Goal: Check status: Check status

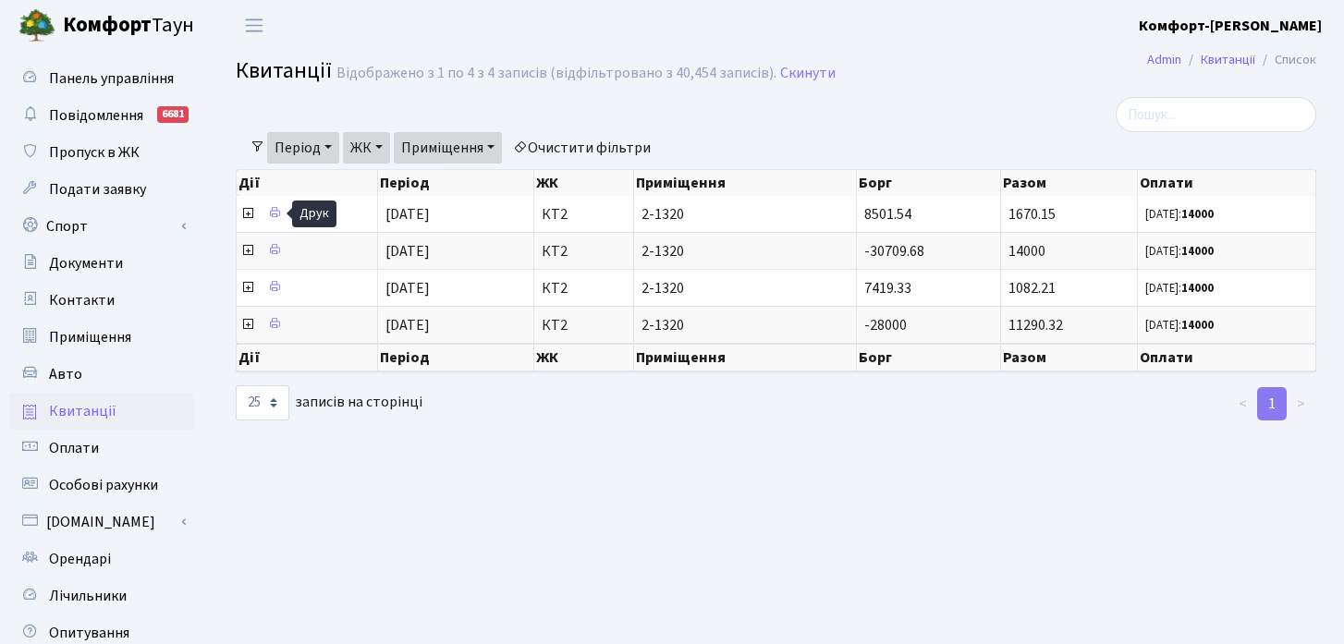
select select "25"
click at [806, 76] on link "Скинути" at bounding box center [807, 74] width 55 height 18
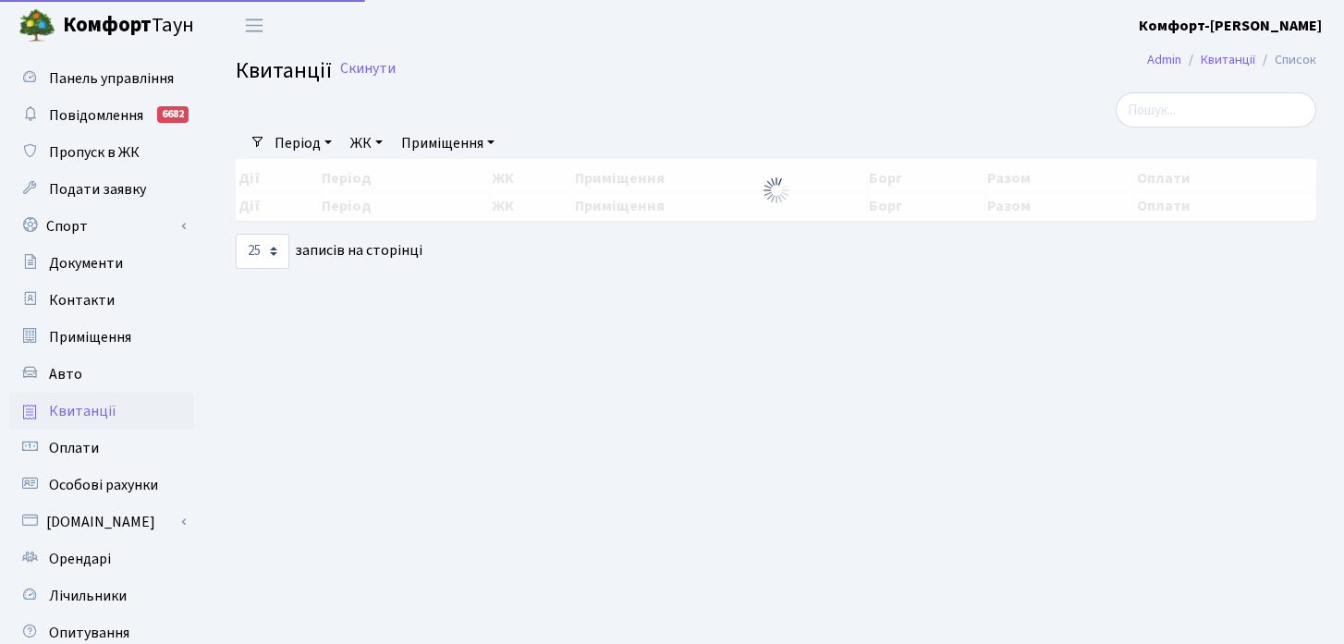
select select "25"
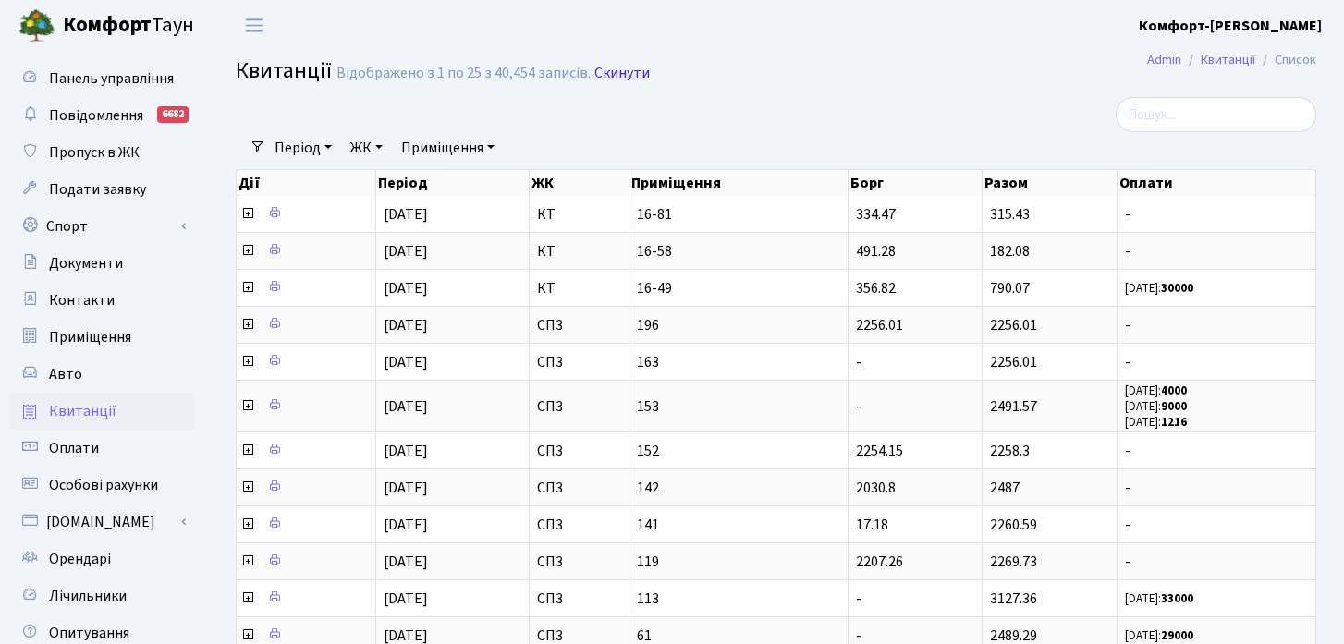
click at [628, 70] on link "Скинути" at bounding box center [621, 74] width 55 height 18
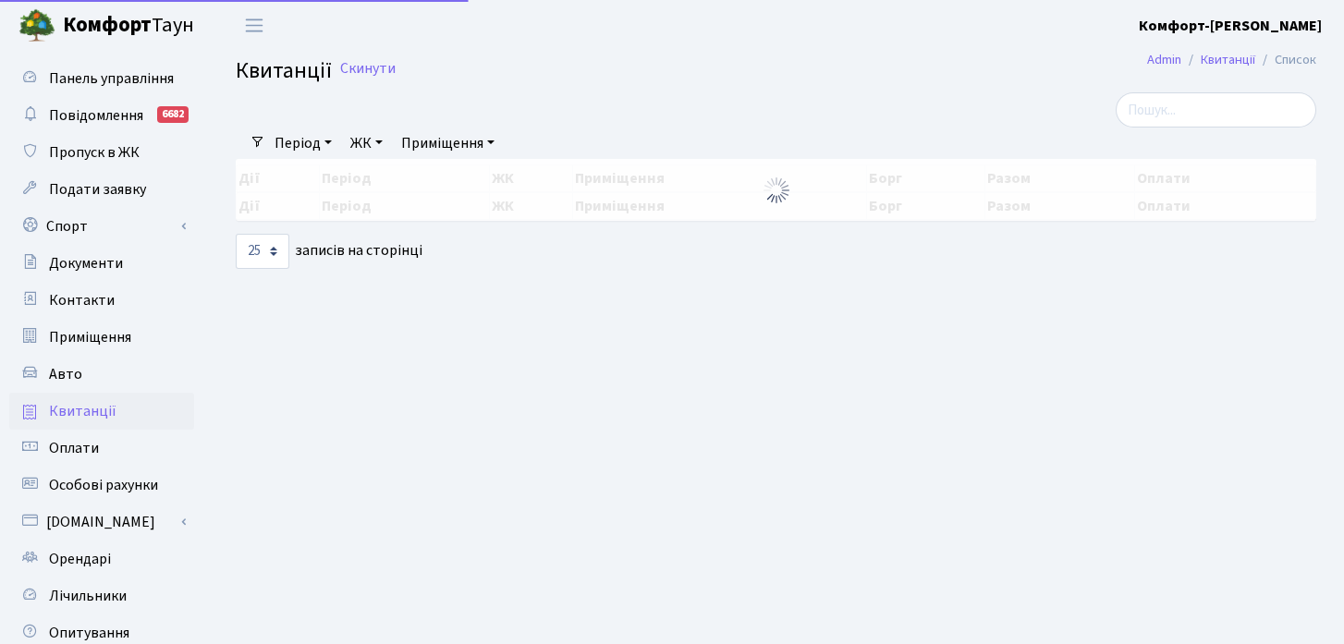
select select "25"
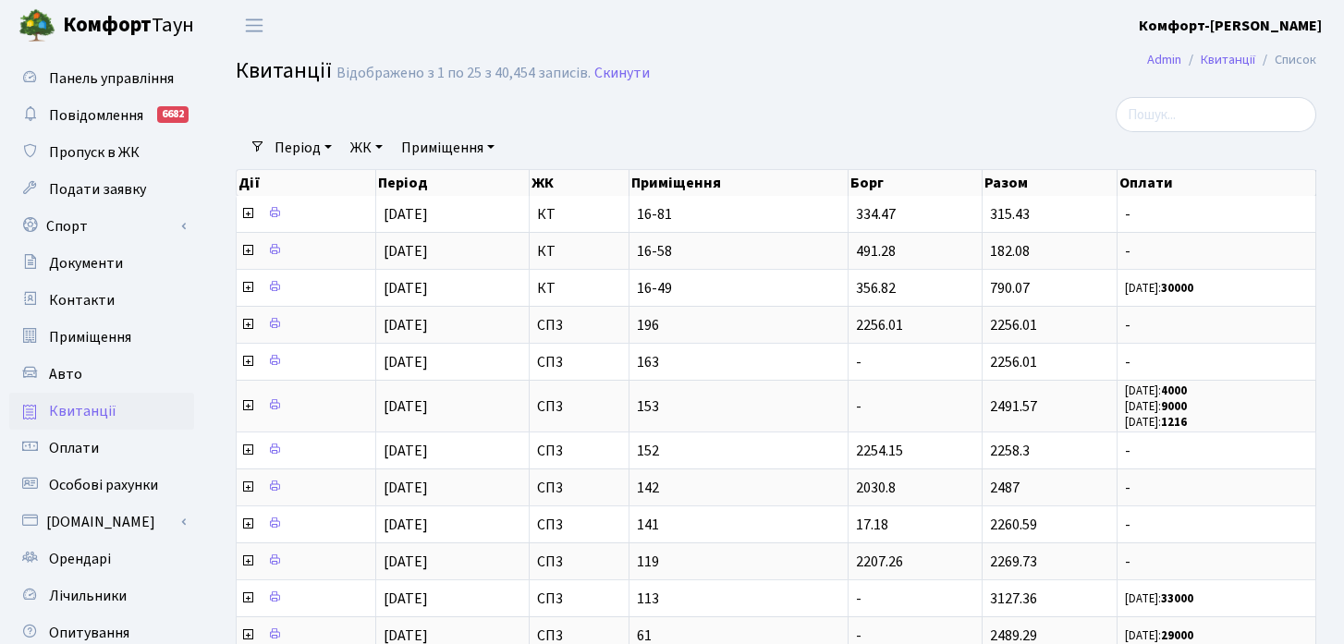
click at [362, 145] on link "ЖК" at bounding box center [366, 147] width 47 height 31
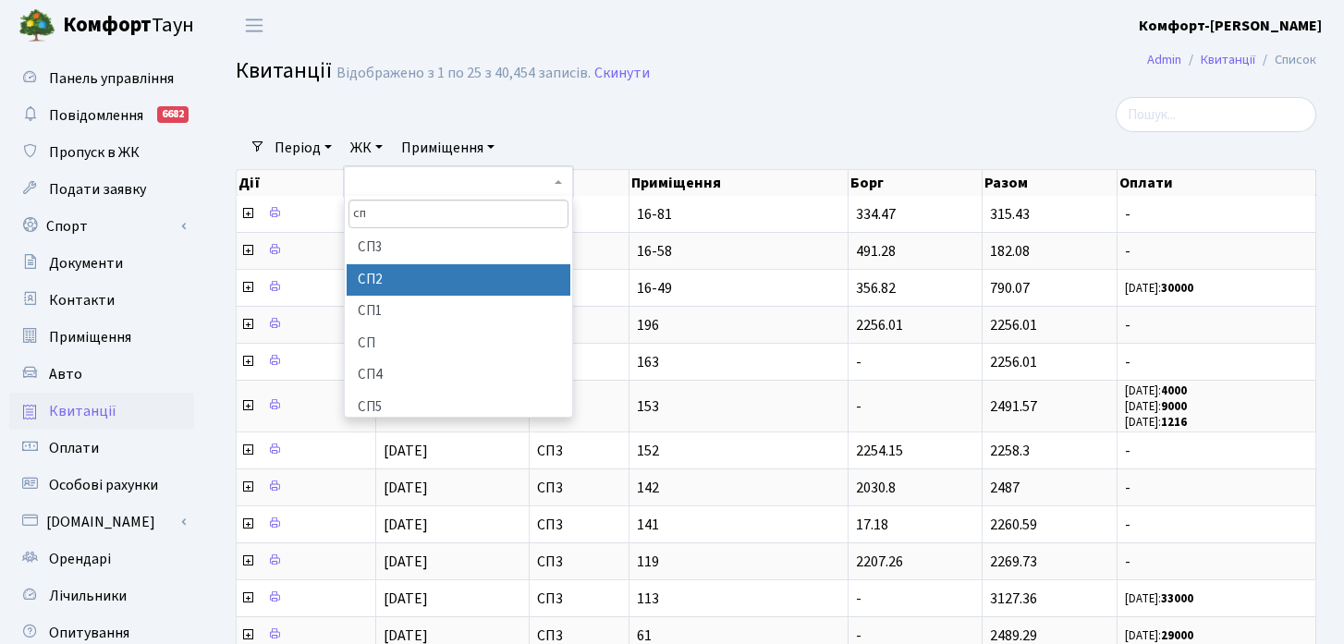
type input "сп"
click at [398, 280] on li "СП2" at bounding box center [459, 280] width 224 height 32
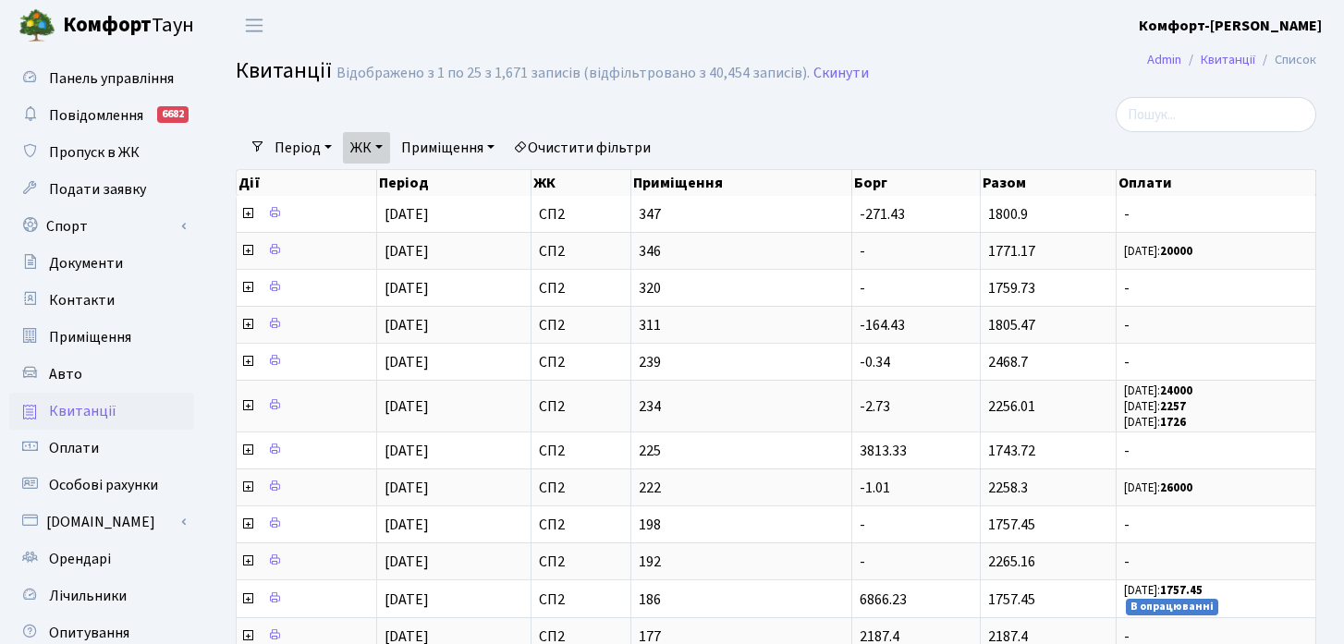
click at [484, 152] on link "Приміщення" at bounding box center [448, 147] width 108 height 31
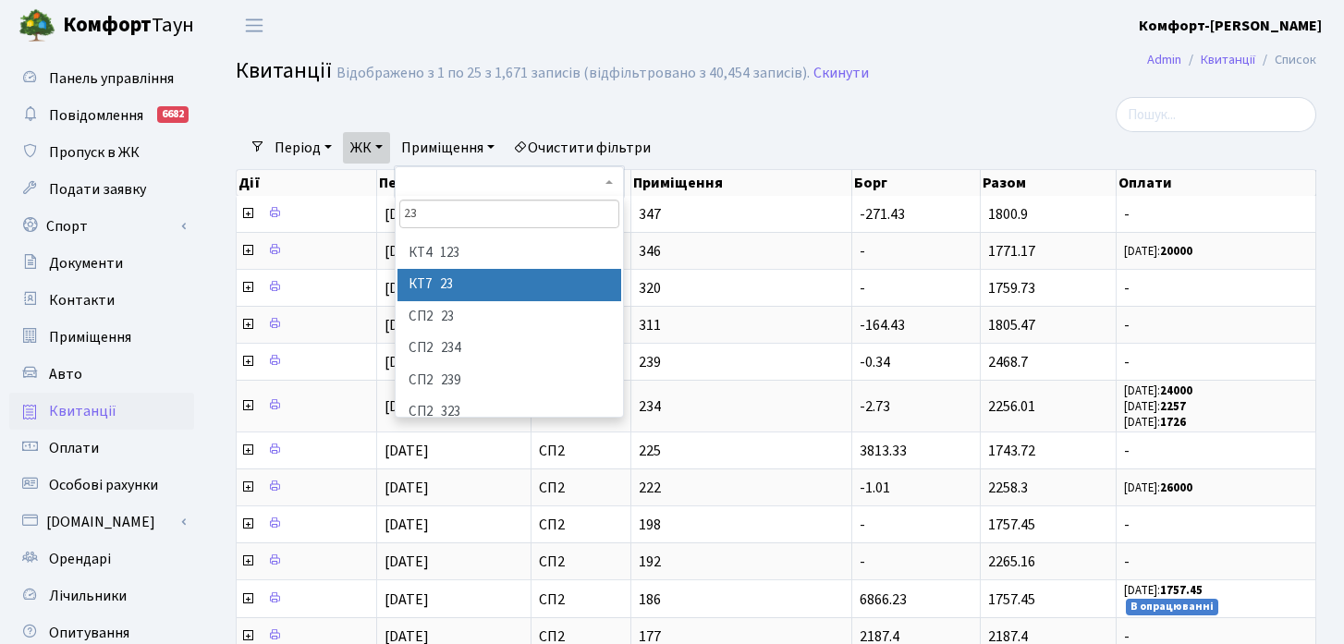
scroll to position [91, 0]
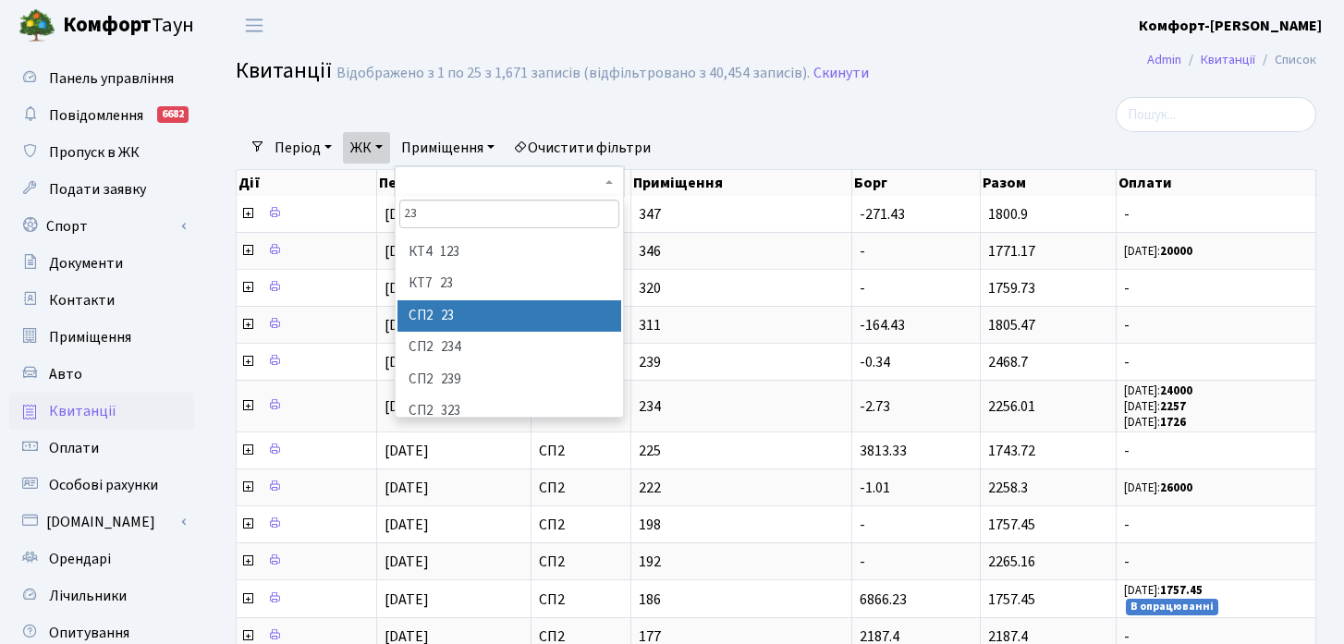
type input "23"
click at [481, 323] on li "СП2 23" at bounding box center [509, 316] width 224 height 32
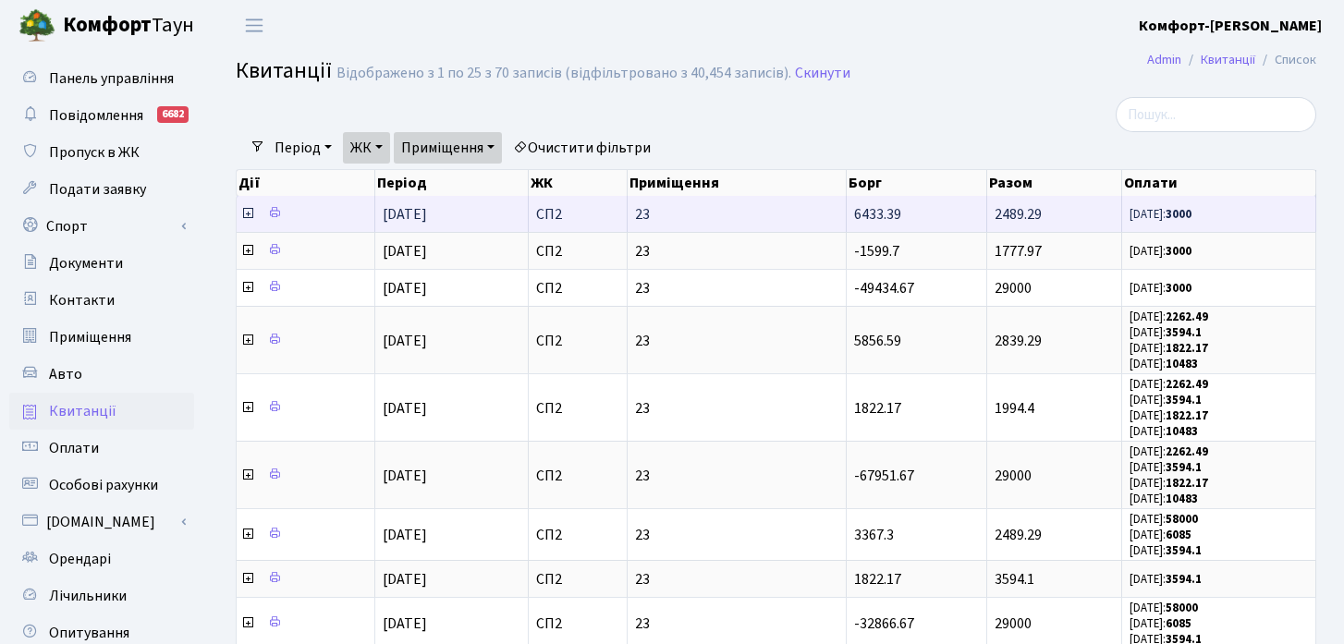
click at [249, 215] on icon at bounding box center [247, 213] width 15 height 15
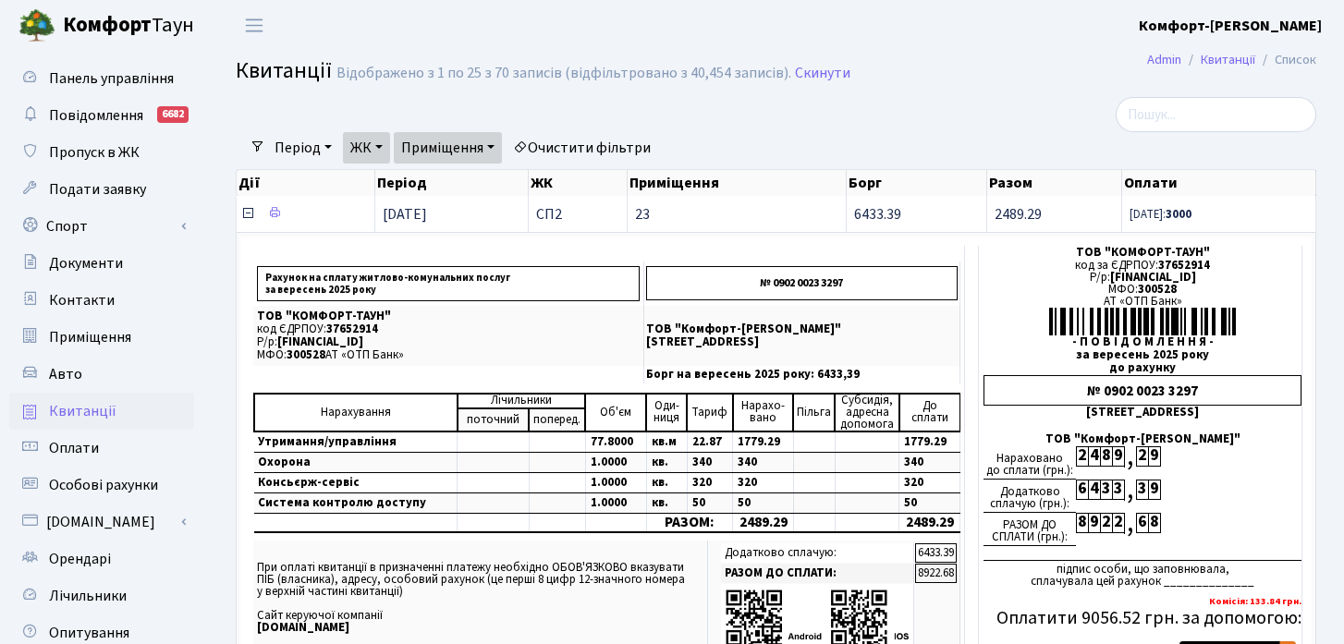
click at [249, 215] on icon at bounding box center [247, 213] width 15 height 15
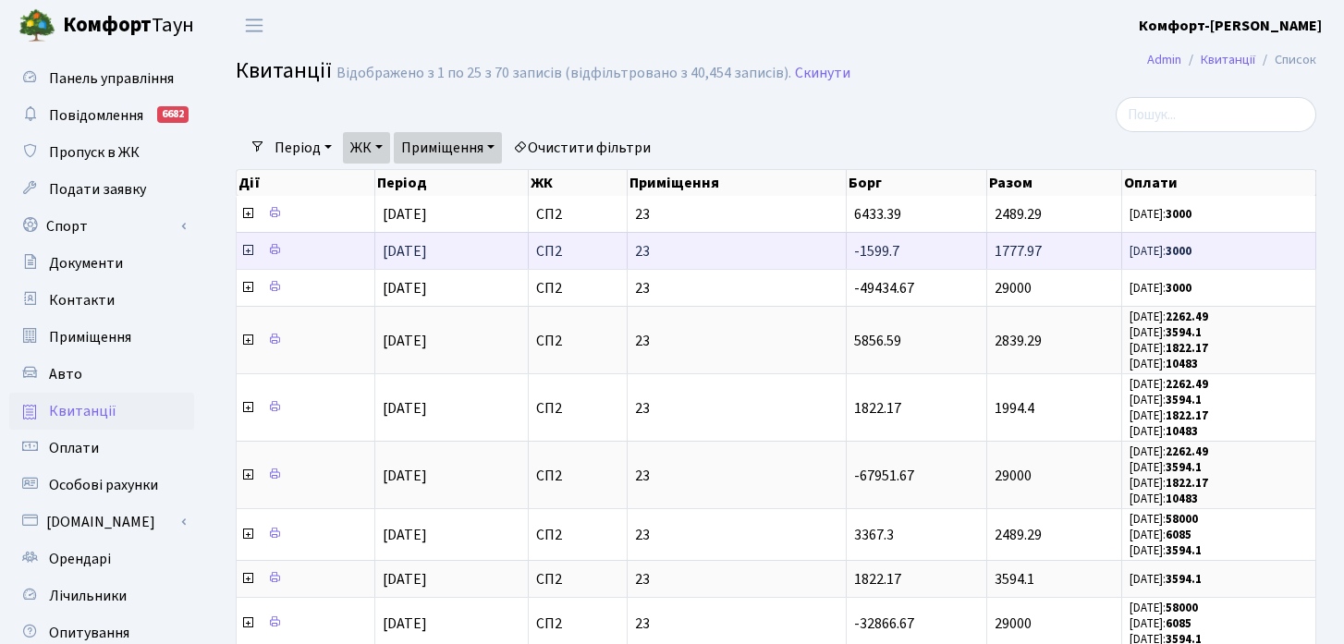
click at [250, 249] on icon at bounding box center [247, 250] width 15 height 15
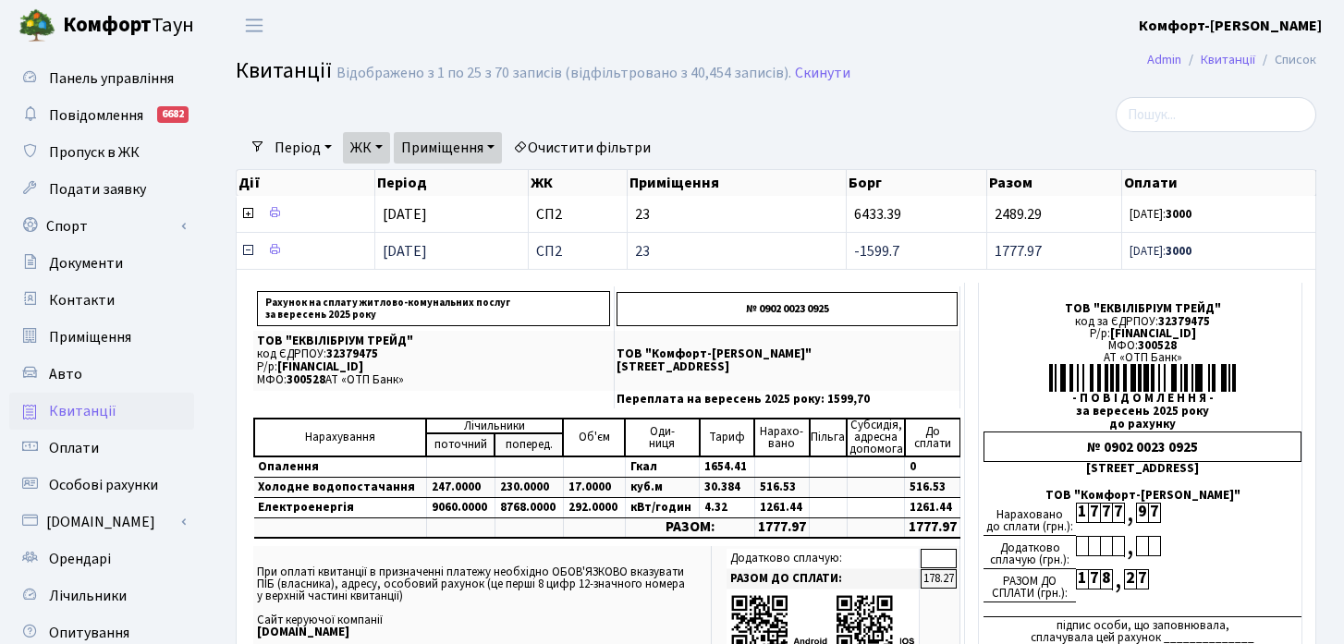
click at [251, 255] on icon at bounding box center [247, 250] width 15 height 15
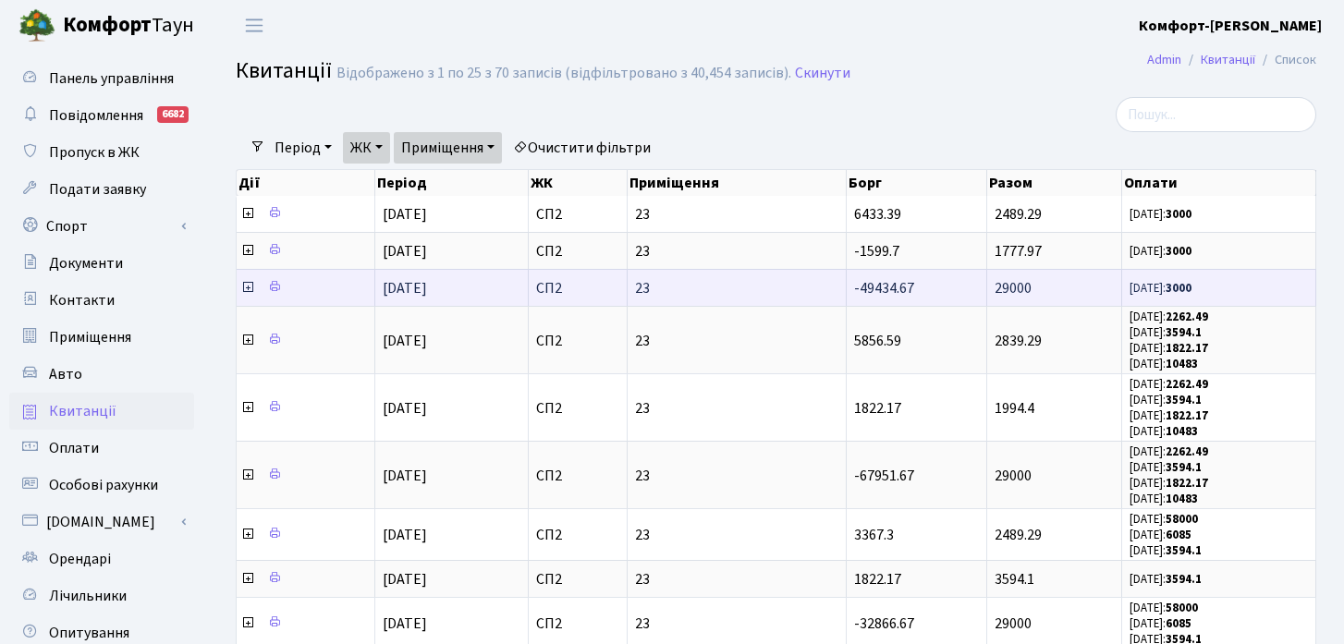
click at [250, 287] on icon at bounding box center [247, 287] width 15 height 15
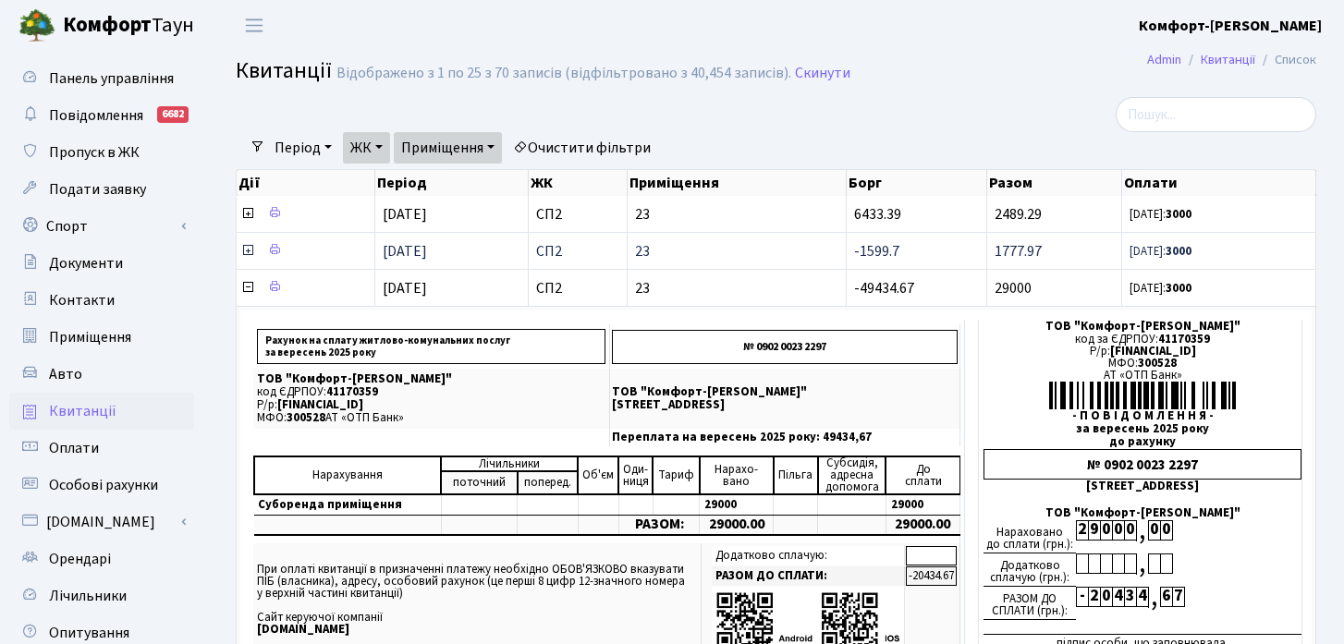
click at [248, 251] on icon at bounding box center [247, 250] width 15 height 15
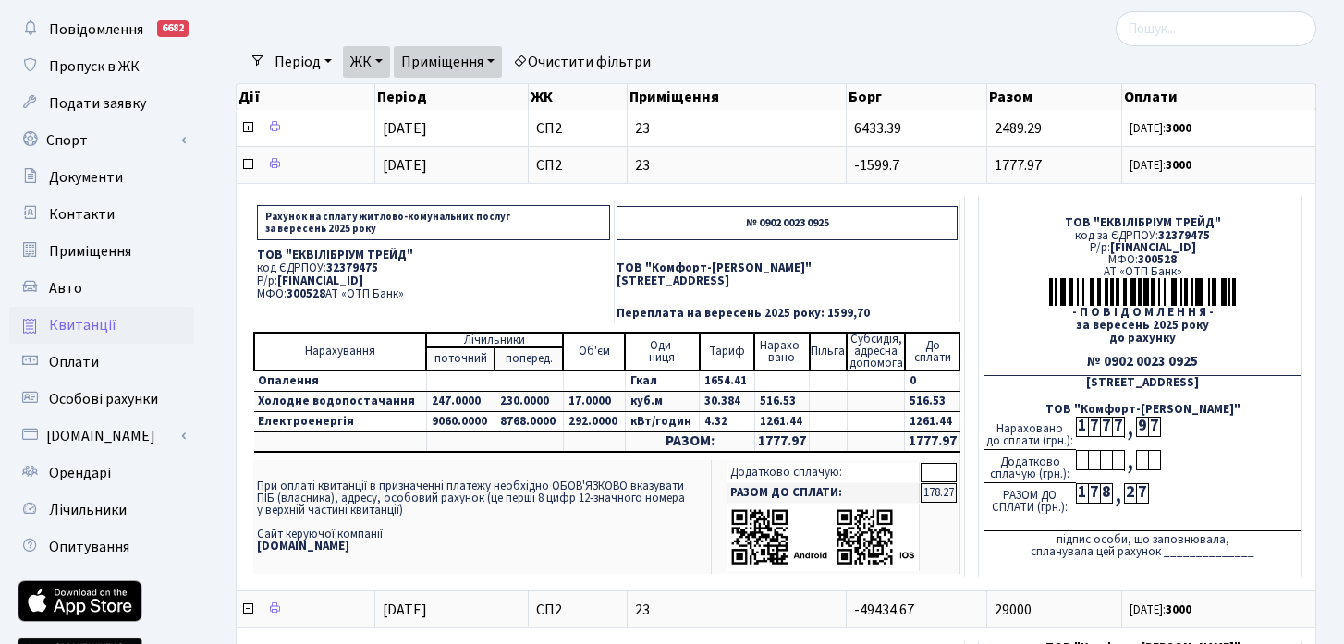
scroll to position [88, 0]
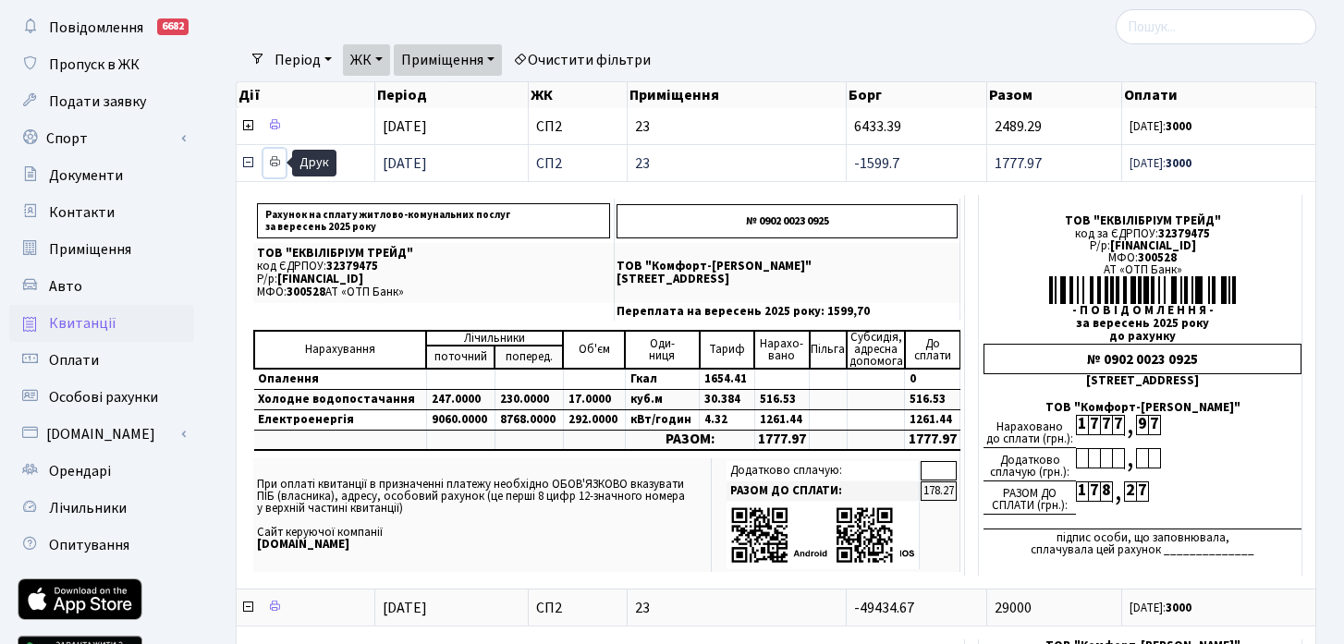
click at [278, 165] on icon at bounding box center [274, 161] width 13 height 13
click at [248, 128] on icon at bounding box center [247, 125] width 15 height 15
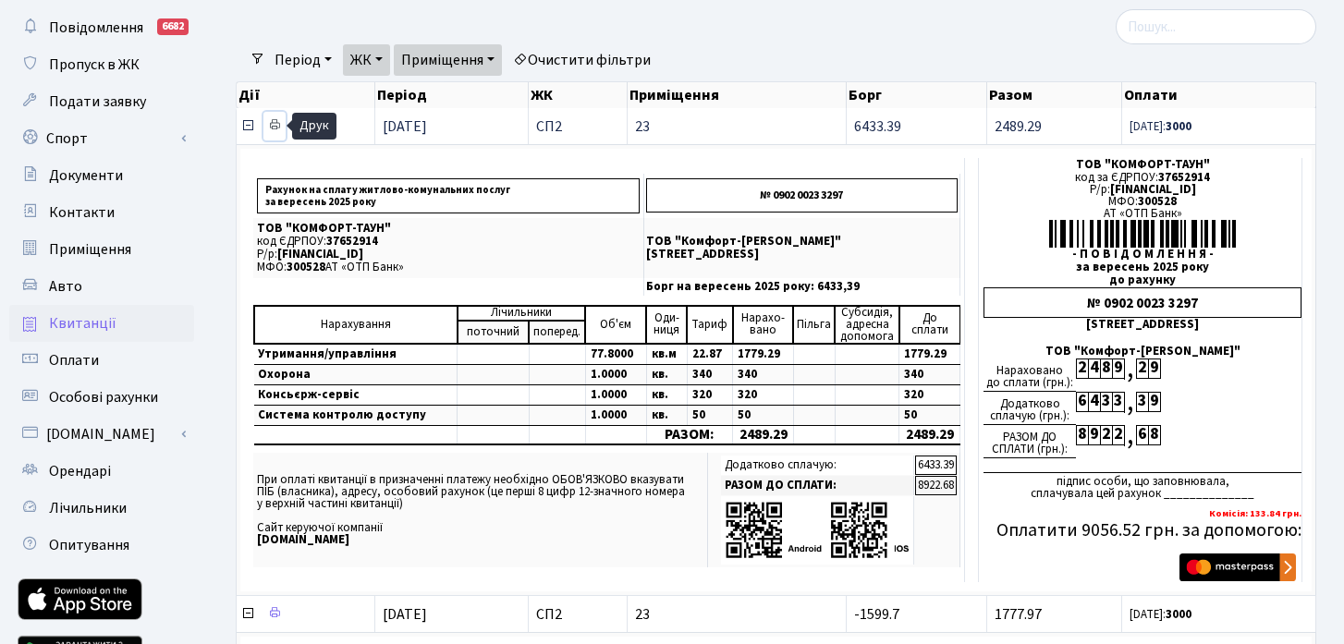
click at [276, 127] on icon at bounding box center [274, 124] width 13 height 13
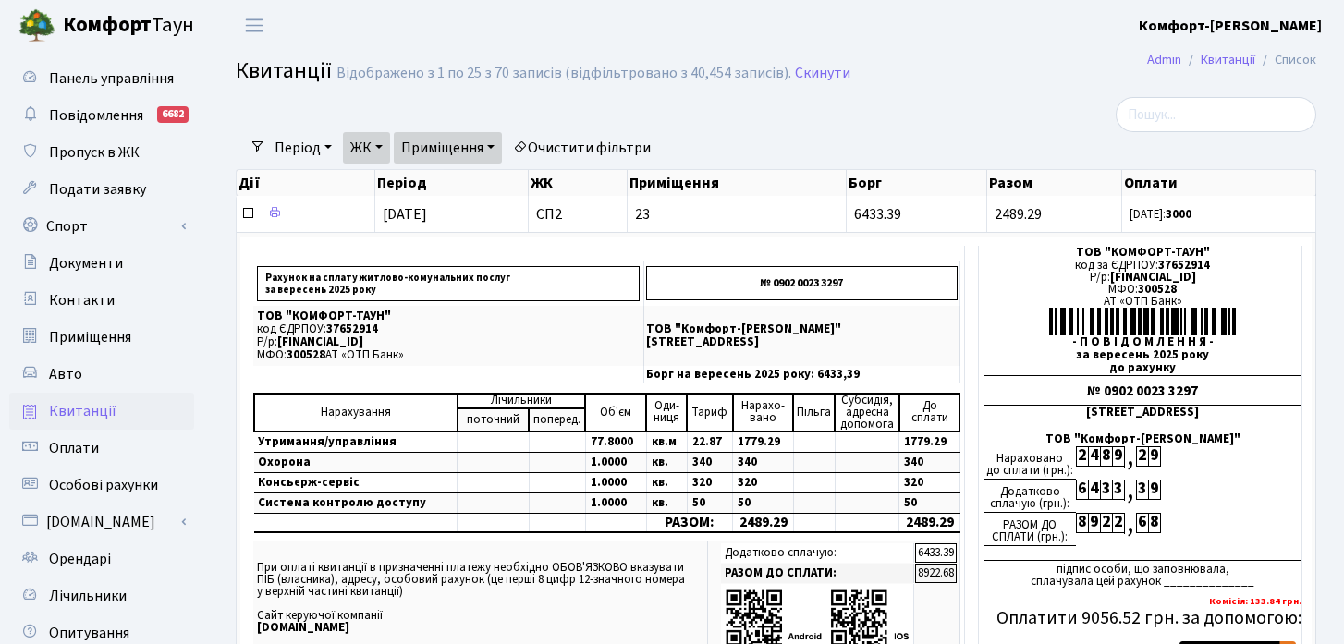
click at [142, 415] on link "Квитанції" at bounding box center [101, 411] width 185 height 37
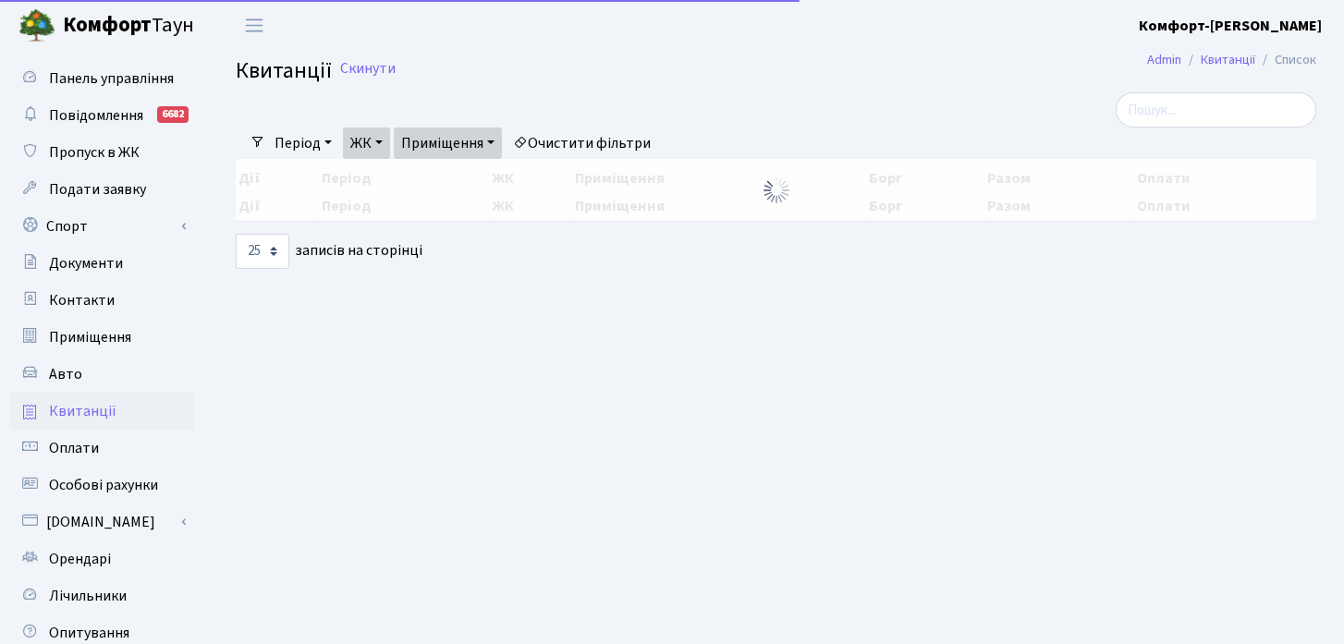
select select "25"
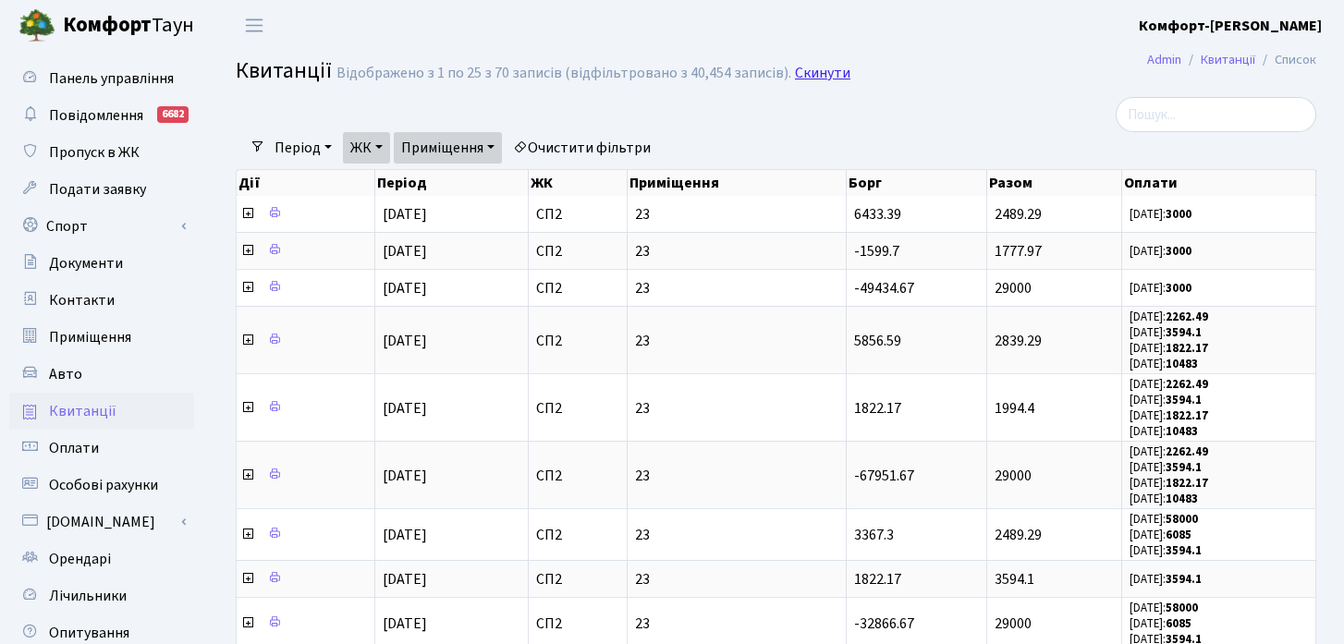
click at [805, 76] on link "Скинути" at bounding box center [822, 74] width 55 height 18
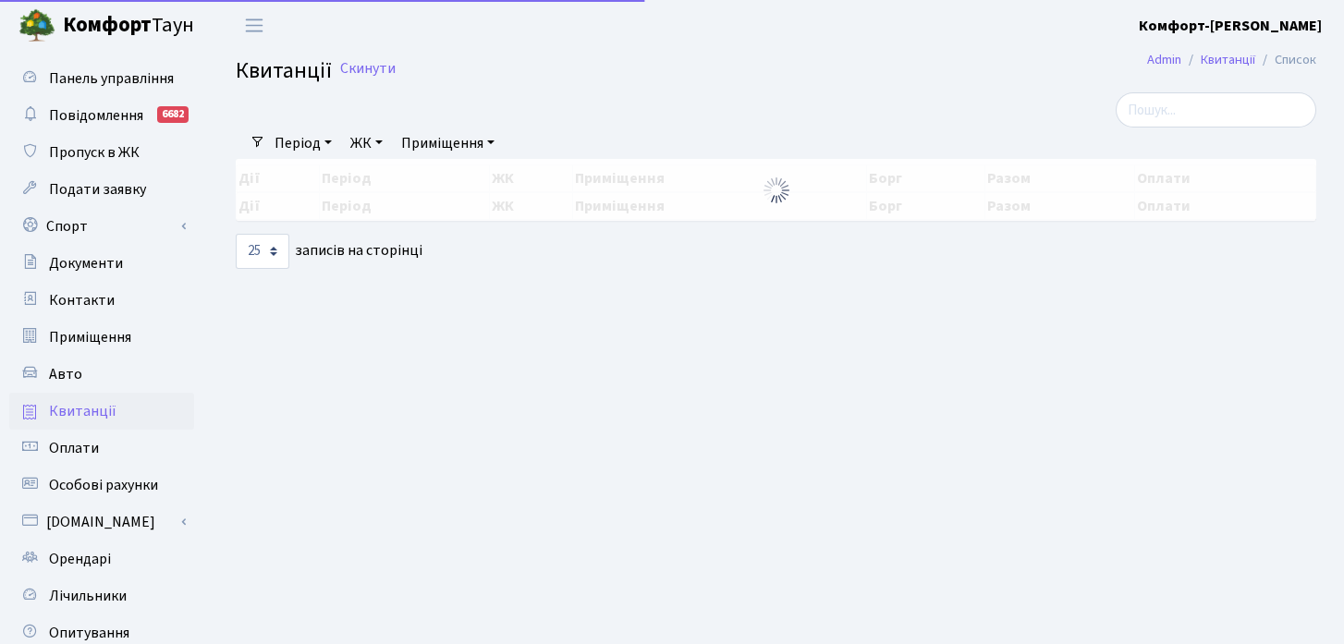
select select "25"
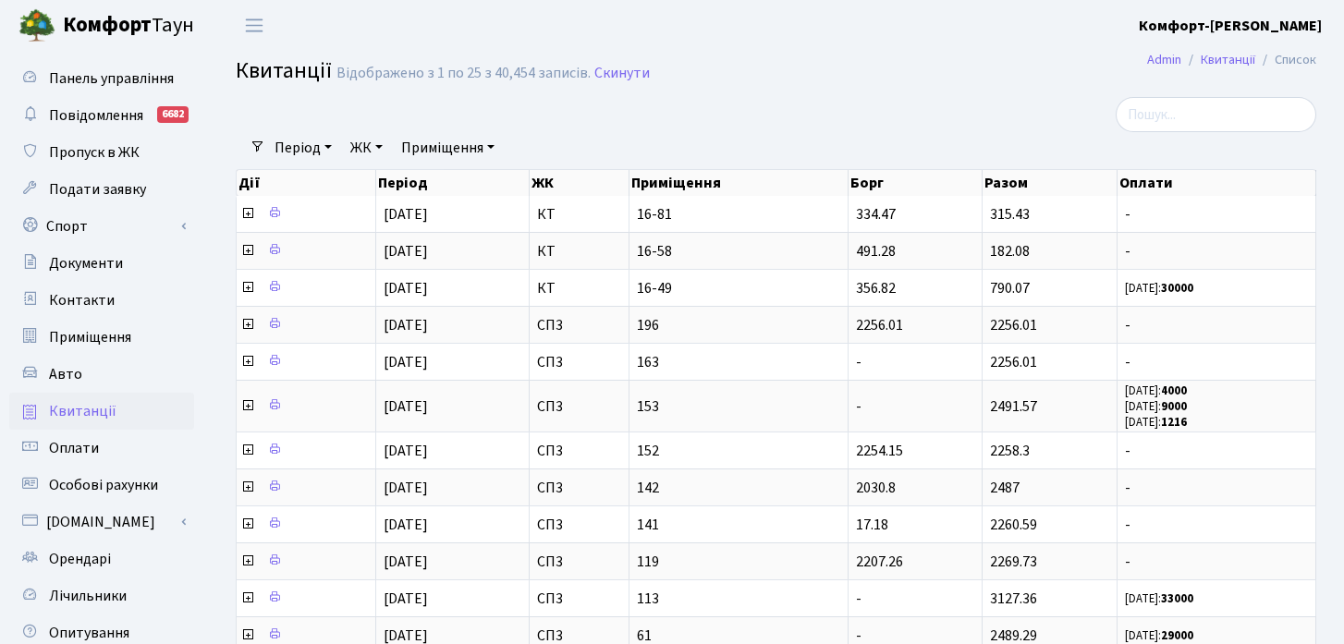
click at [441, 142] on link "Приміщення" at bounding box center [448, 147] width 108 height 31
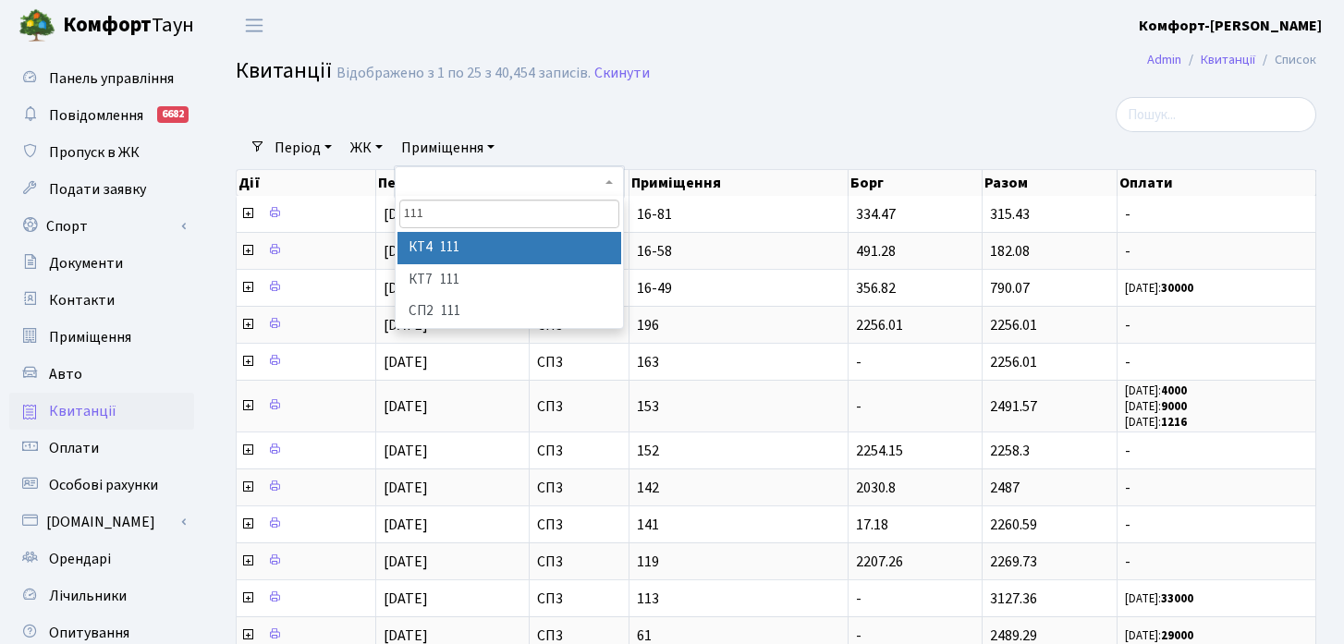
type input "111"
click at [470, 256] on li "КТ4 111" at bounding box center [509, 248] width 224 height 32
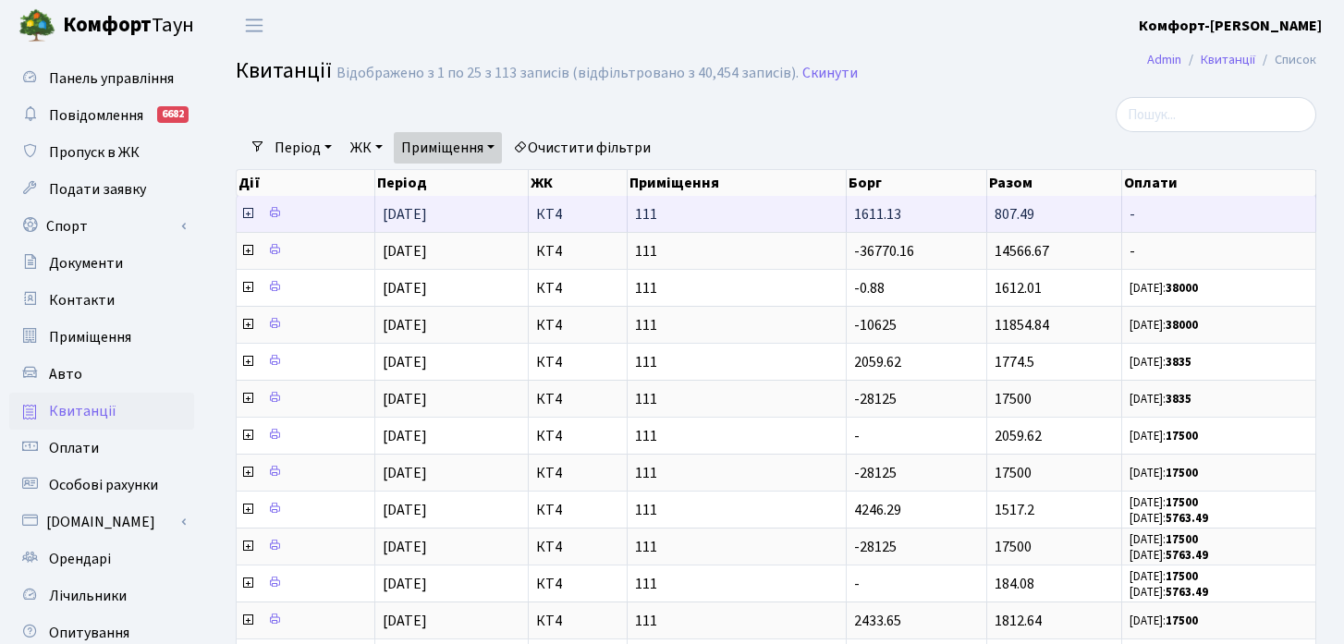
click at [248, 210] on icon at bounding box center [247, 213] width 15 height 15
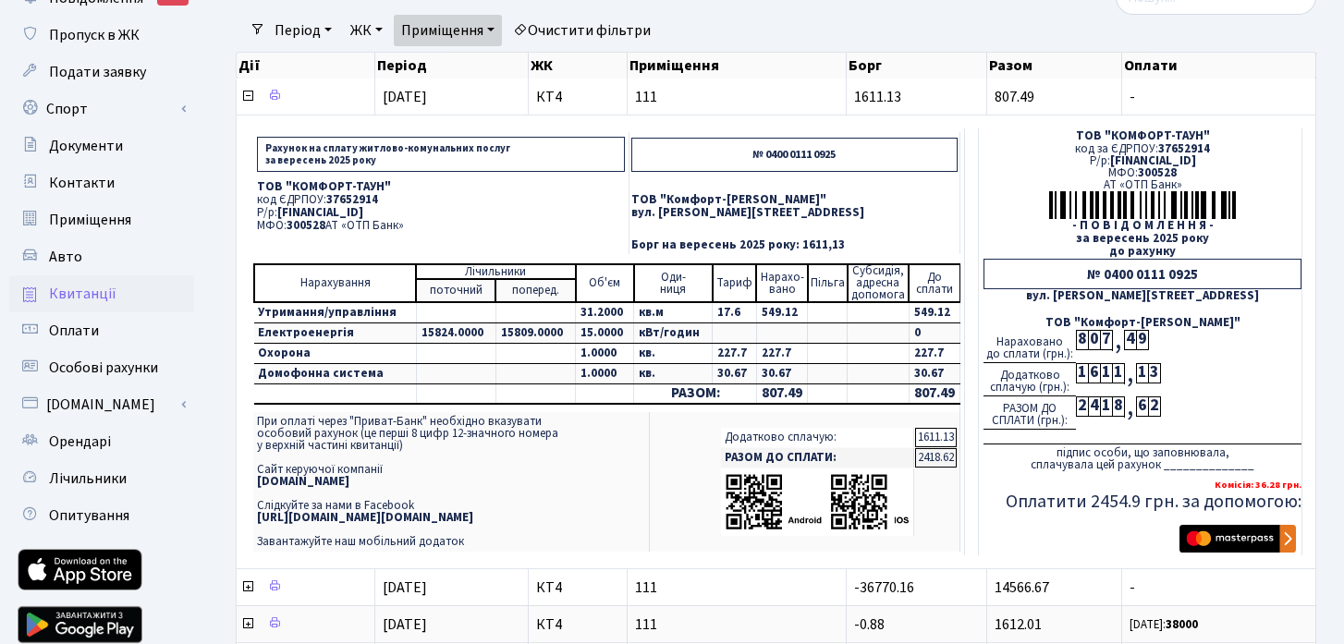
scroll to position [116, 0]
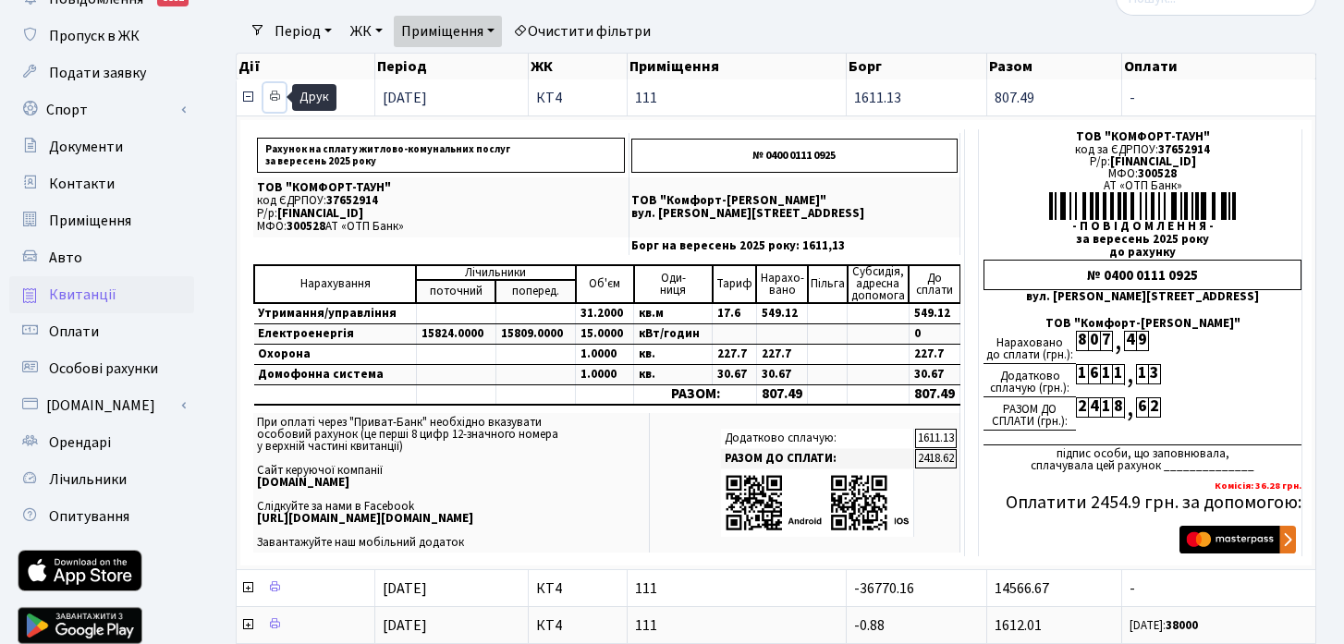
click at [283, 98] on link at bounding box center [274, 97] width 22 height 29
click at [254, 101] on icon at bounding box center [247, 97] width 15 height 15
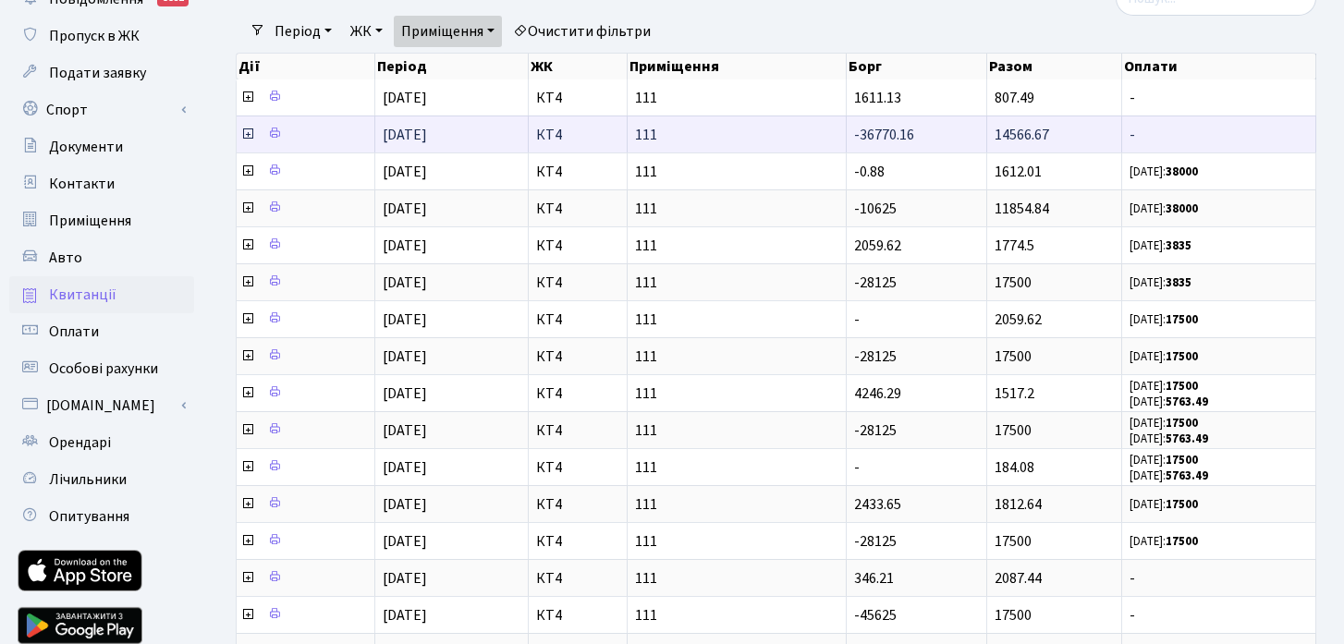
click at [250, 139] on icon at bounding box center [247, 134] width 15 height 15
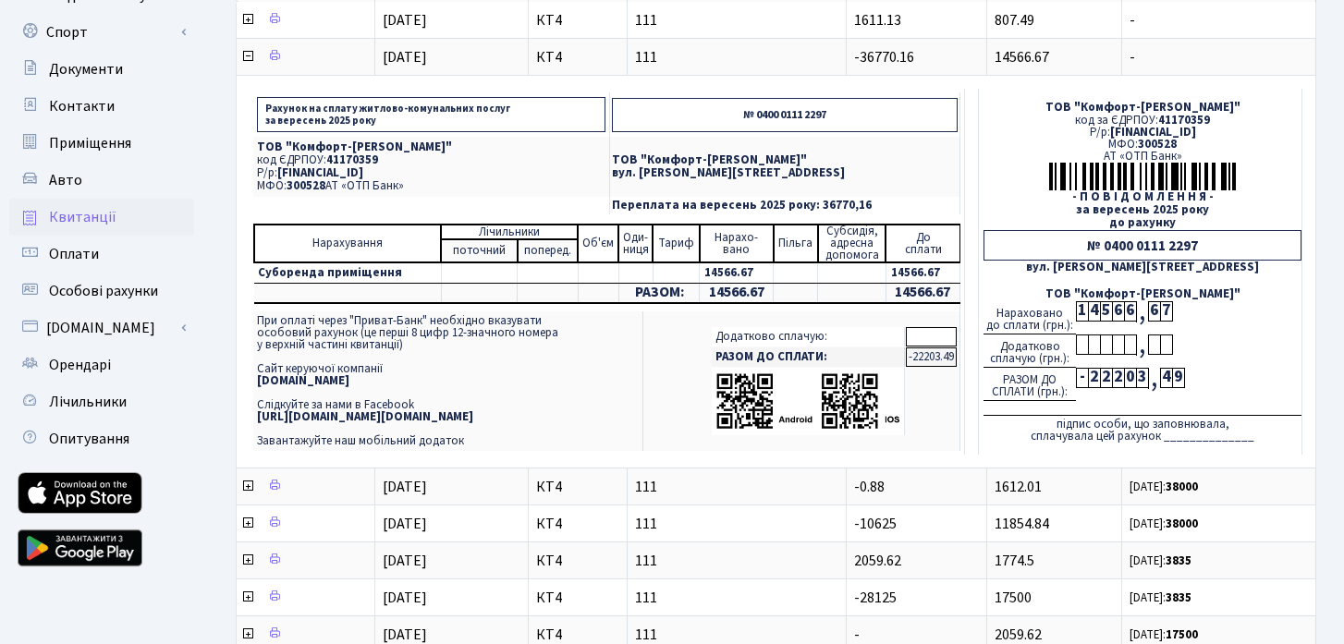
scroll to position [189, 0]
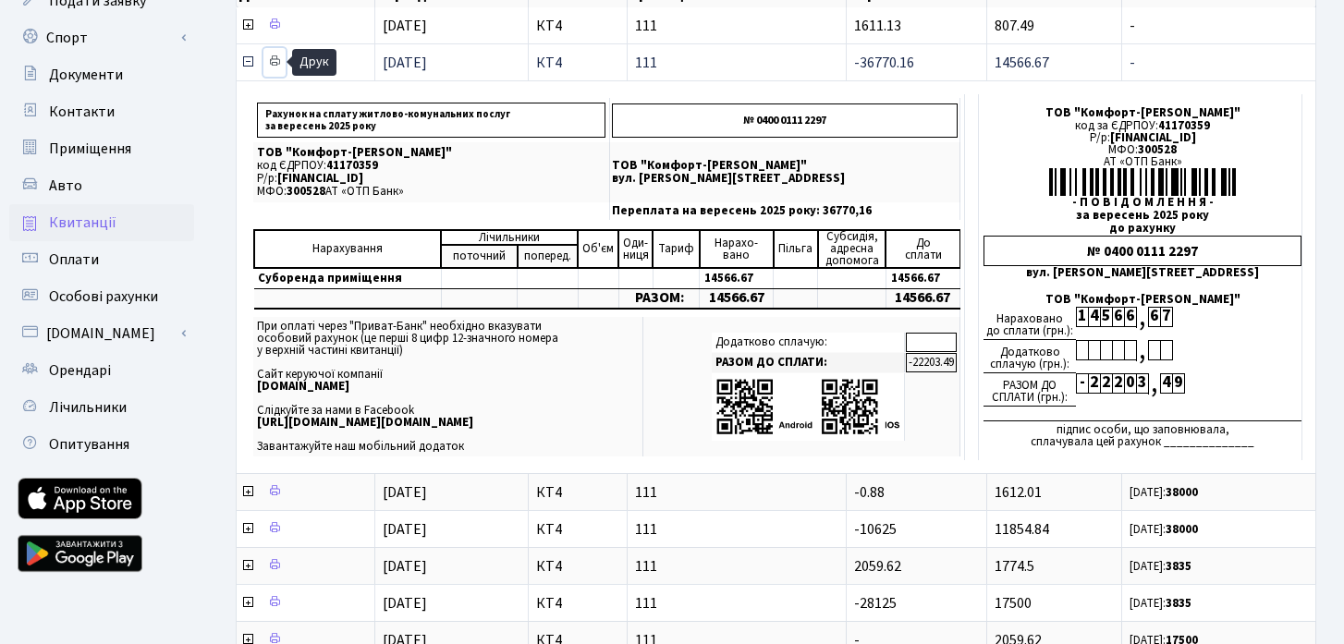
click at [278, 64] on icon at bounding box center [274, 61] width 13 height 13
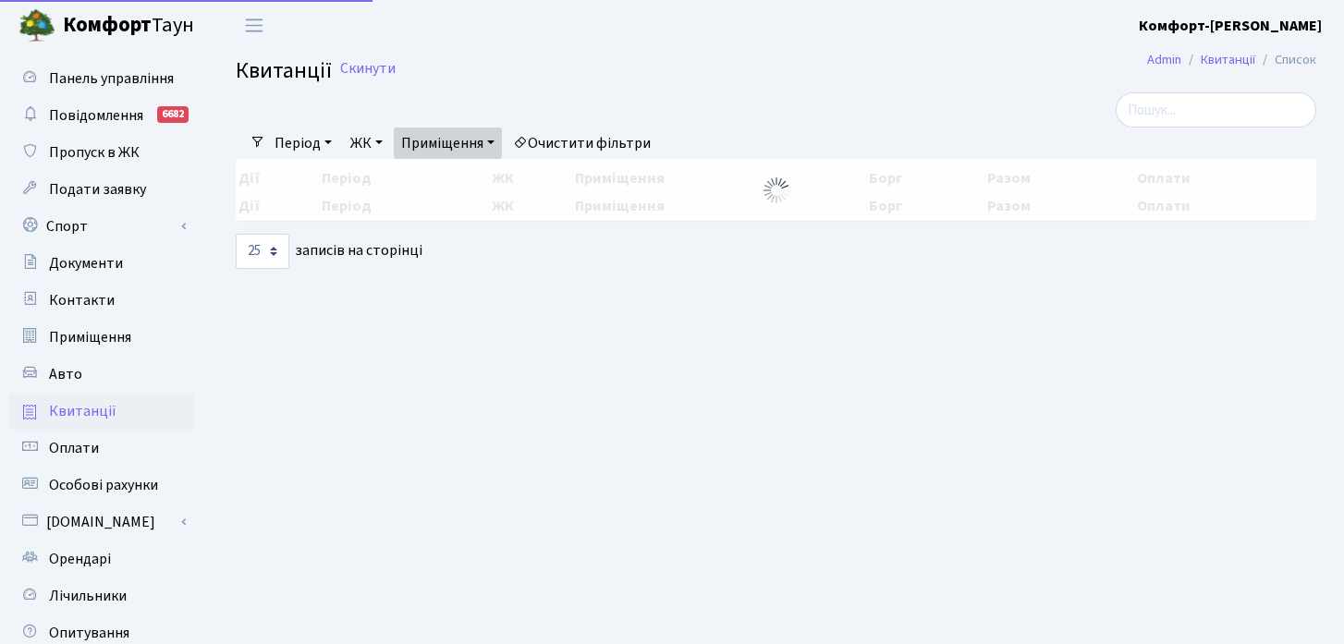
select select "25"
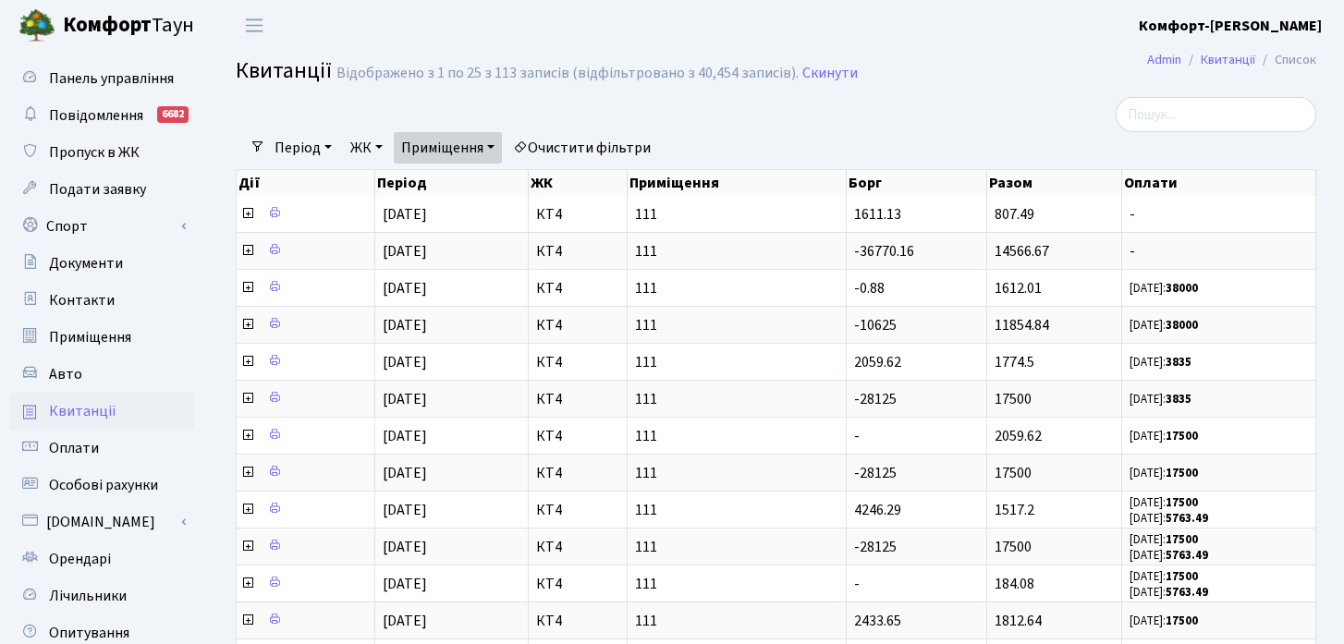
click at [461, 135] on link "Приміщення" at bounding box center [448, 147] width 108 height 31
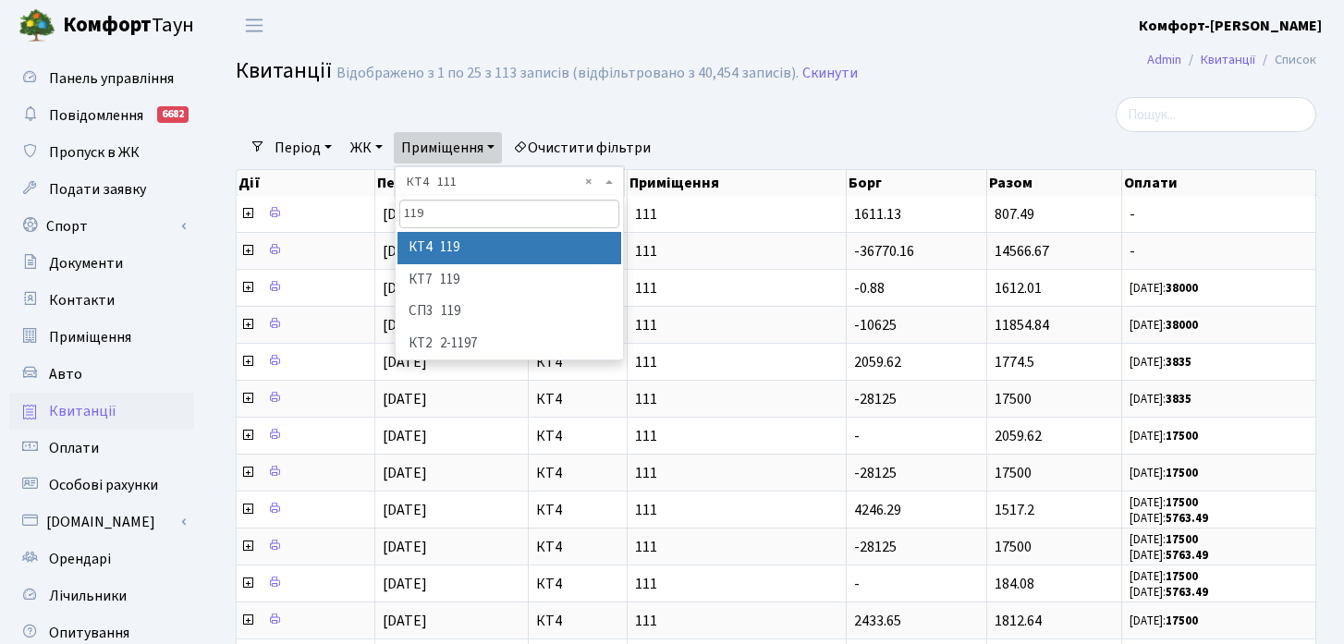
type input "119"
click at [423, 258] on li "КТ4 119" at bounding box center [509, 248] width 224 height 32
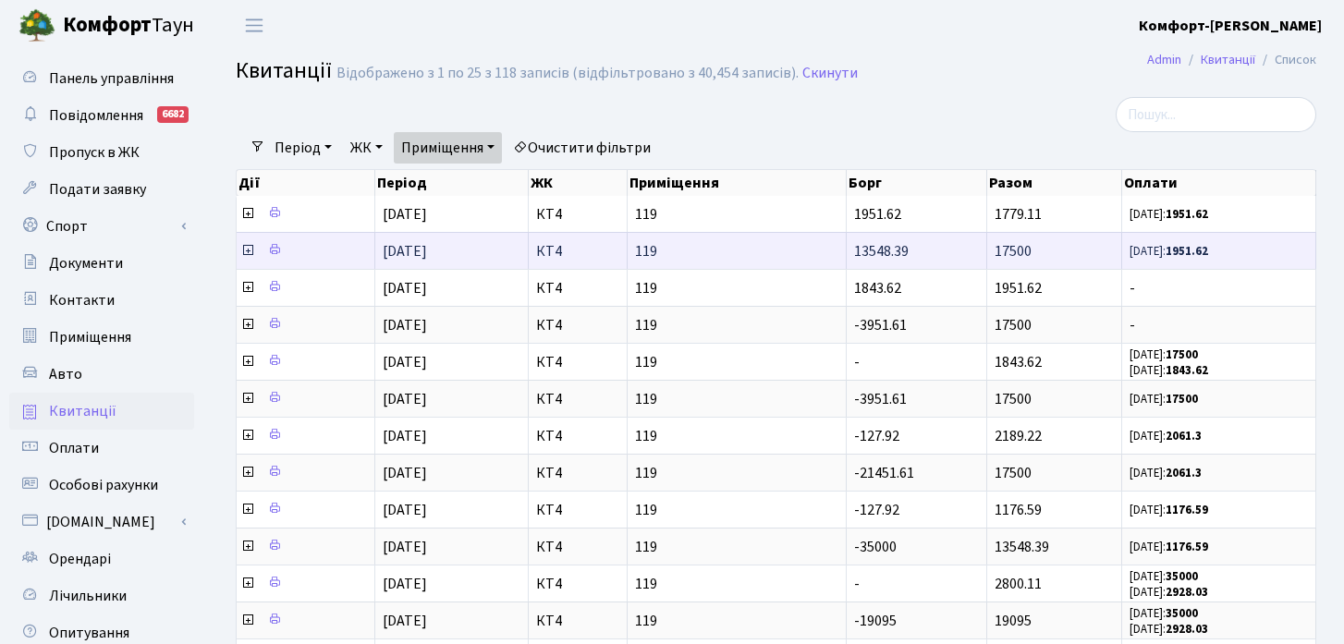
click at [248, 254] on icon at bounding box center [247, 250] width 15 height 15
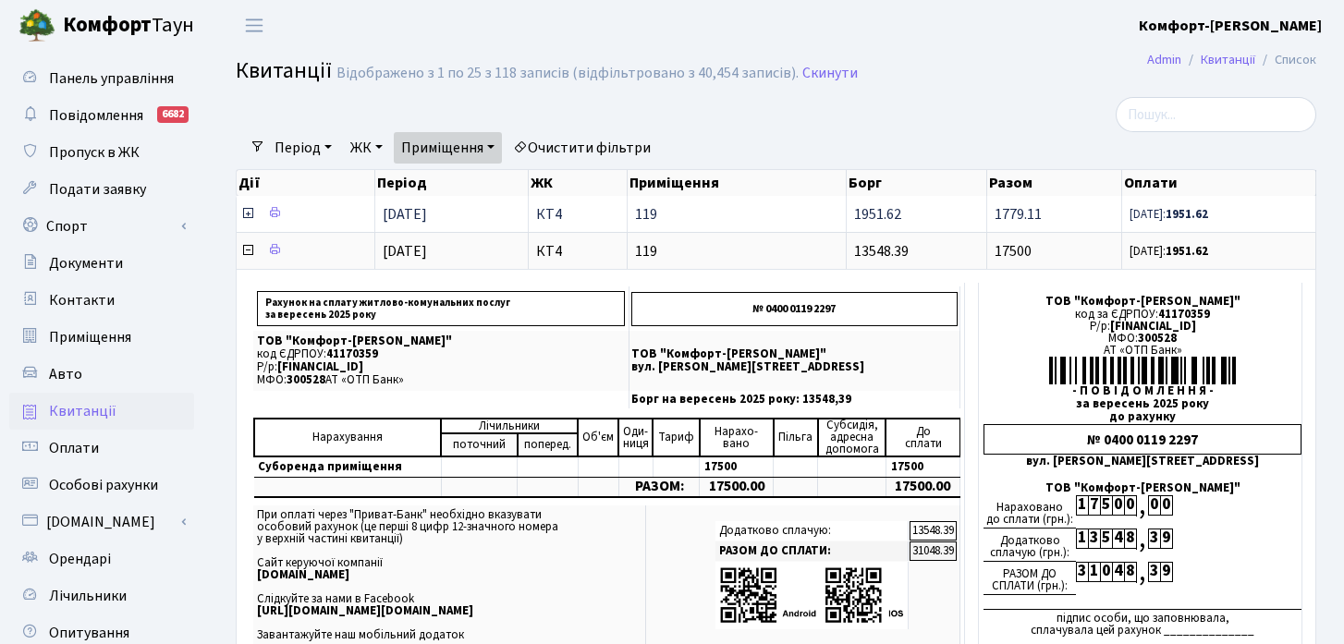
click at [248, 213] on icon at bounding box center [247, 213] width 15 height 15
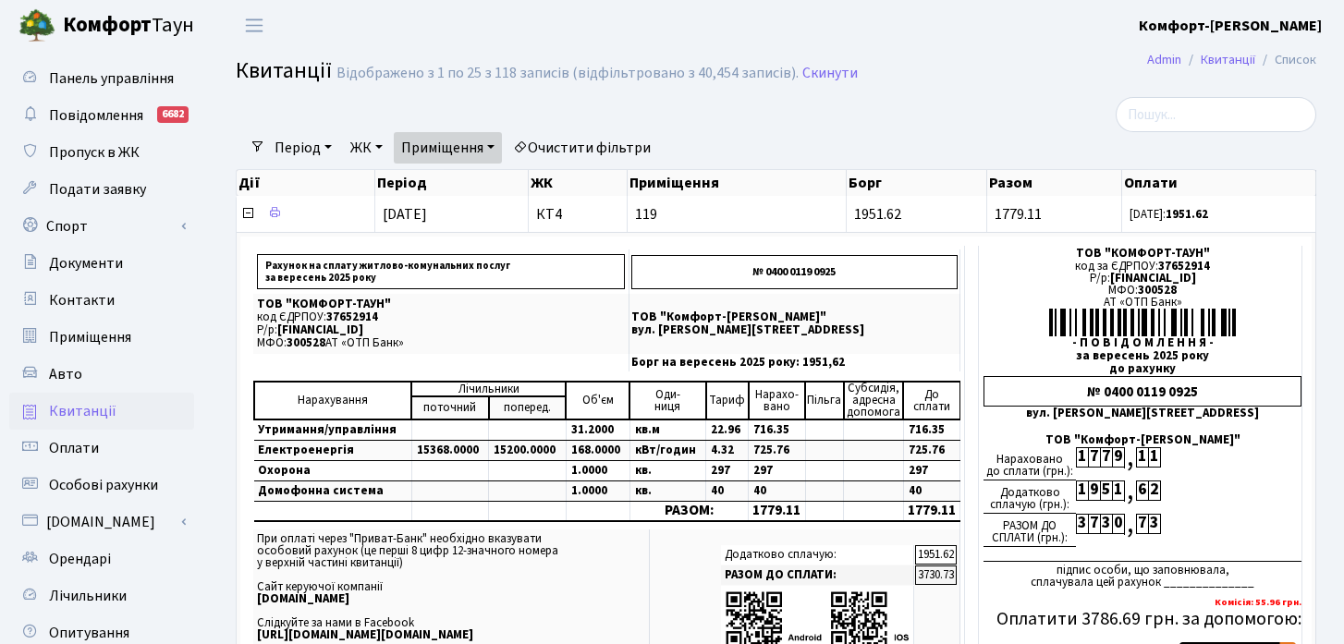
click at [454, 154] on link "Приміщення" at bounding box center [448, 147] width 108 height 31
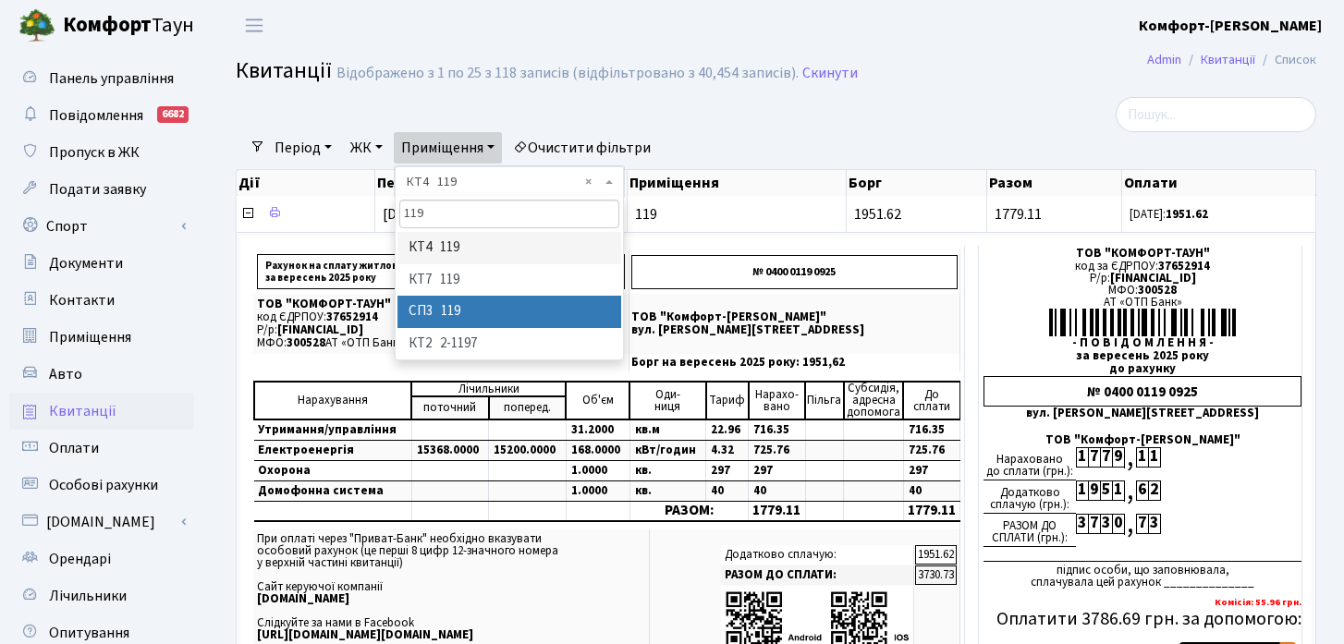
type input "119"
click at [487, 318] on li "СП3 119" at bounding box center [509, 312] width 224 height 32
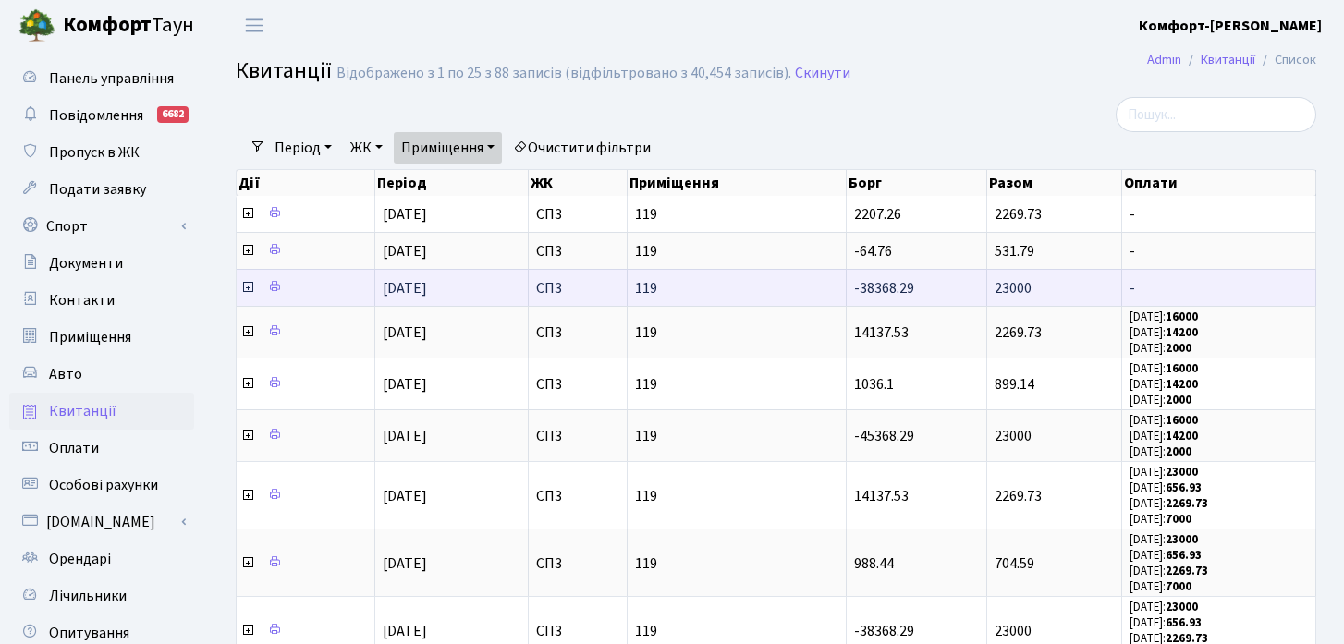
click at [247, 287] on icon at bounding box center [247, 287] width 15 height 15
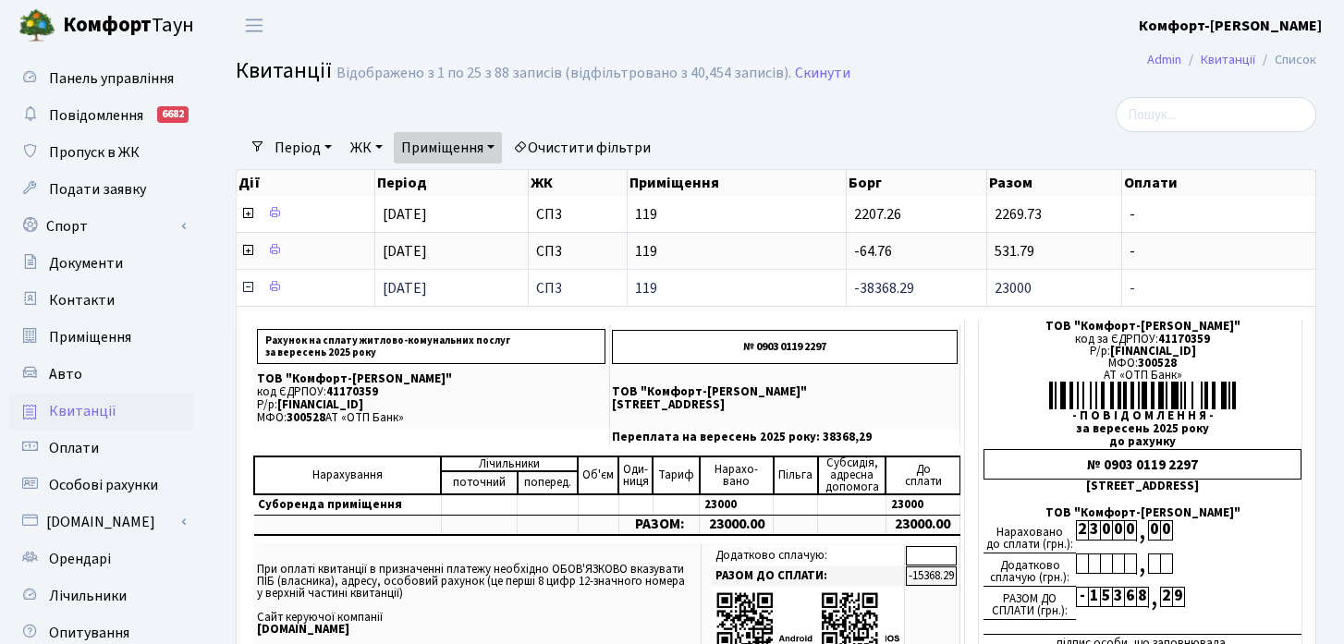
click at [247, 287] on icon at bounding box center [247, 287] width 15 height 15
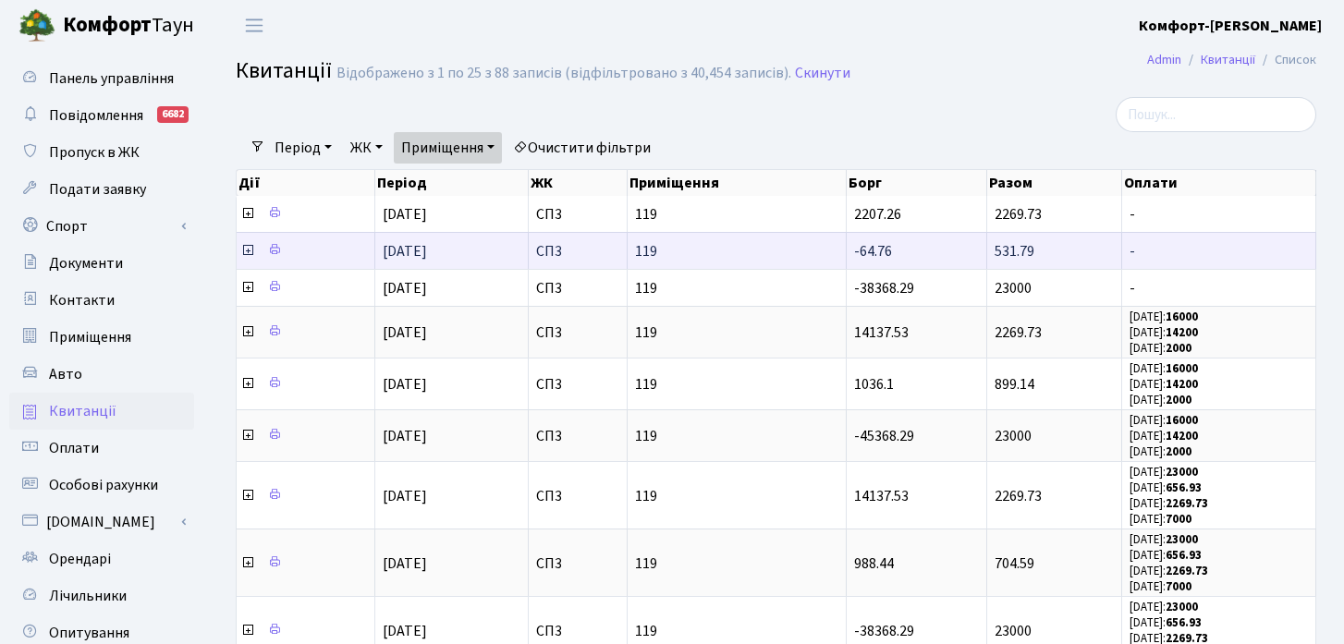
click at [250, 254] on icon at bounding box center [247, 250] width 15 height 15
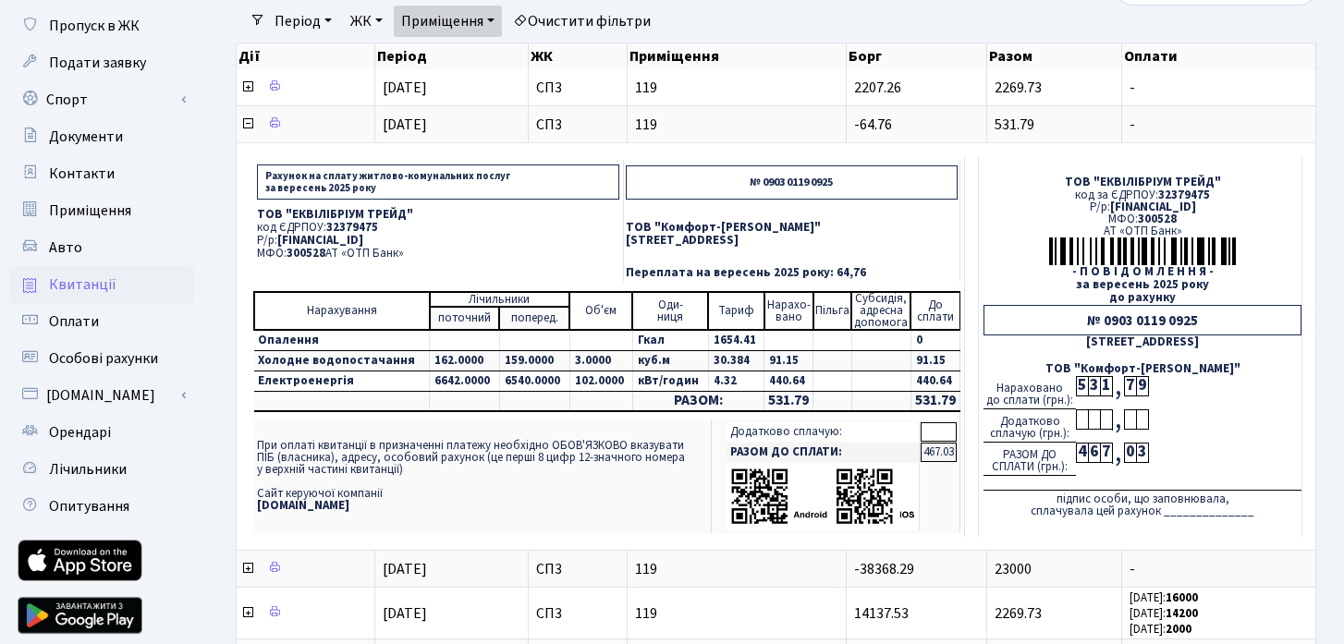
scroll to position [86, 0]
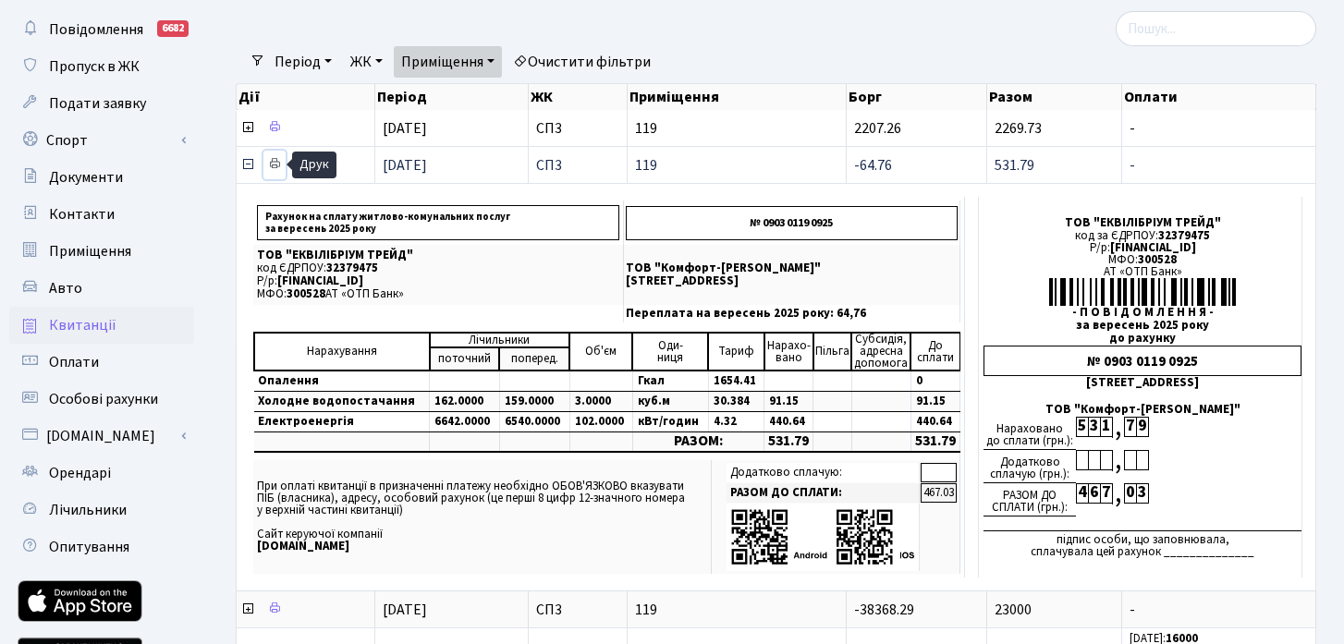
click at [275, 161] on icon at bounding box center [274, 163] width 13 height 13
click at [275, 129] on icon at bounding box center [274, 126] width 13 height 13
click at [251, 165] on icon at bounding box center [247, 164] width 15 height 15
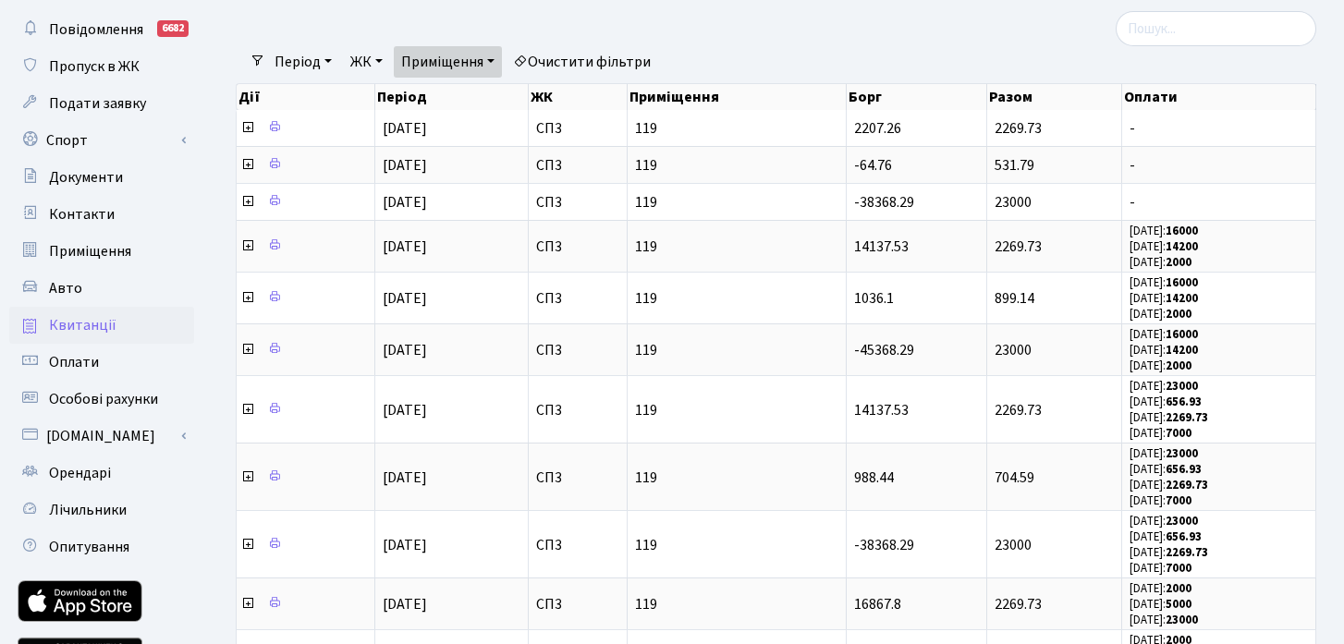
click at [811, 63] on div "Період [DATE] - [DATE] ЖК - КТ ЦП ТХ КТ2 КТ4 КТ7 СП3 СП2 КТ6 СП1 ВЛ1 СП ВЛ3 МП …" at bounding box center [783, 61] width 1036 height 31
click at [493, 67] on link "Приміщення" at bounding box center [448, 61] width 108 height 31
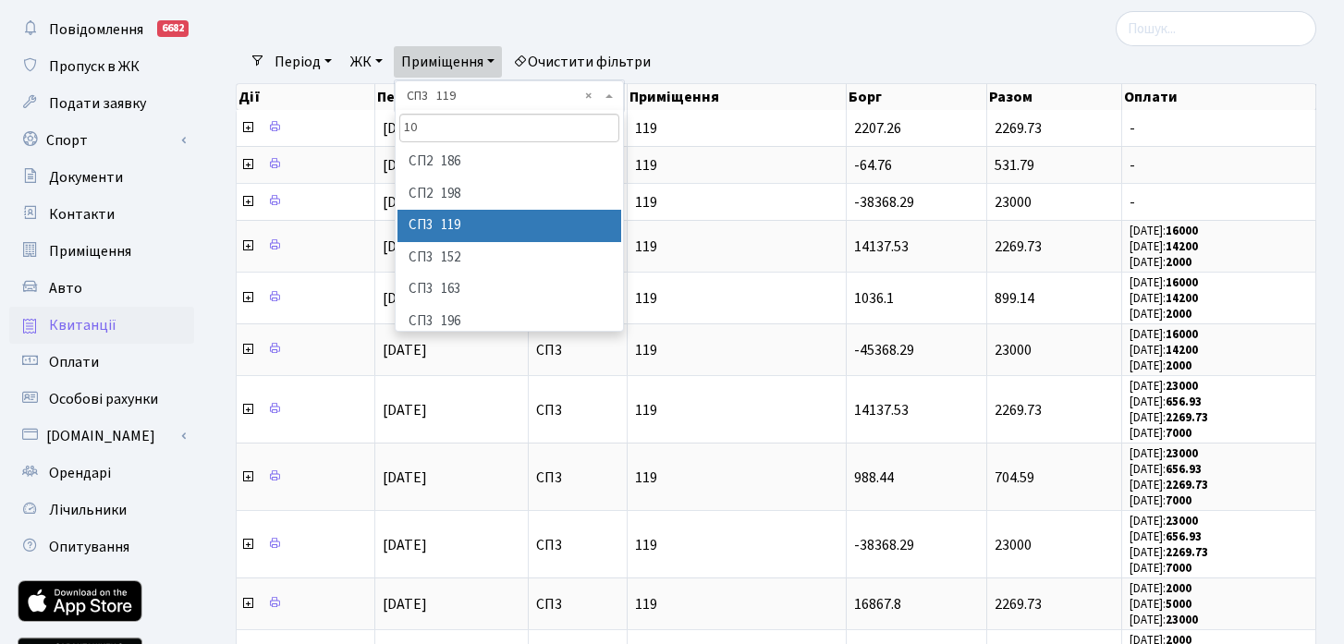
scroll to position [0, 0]
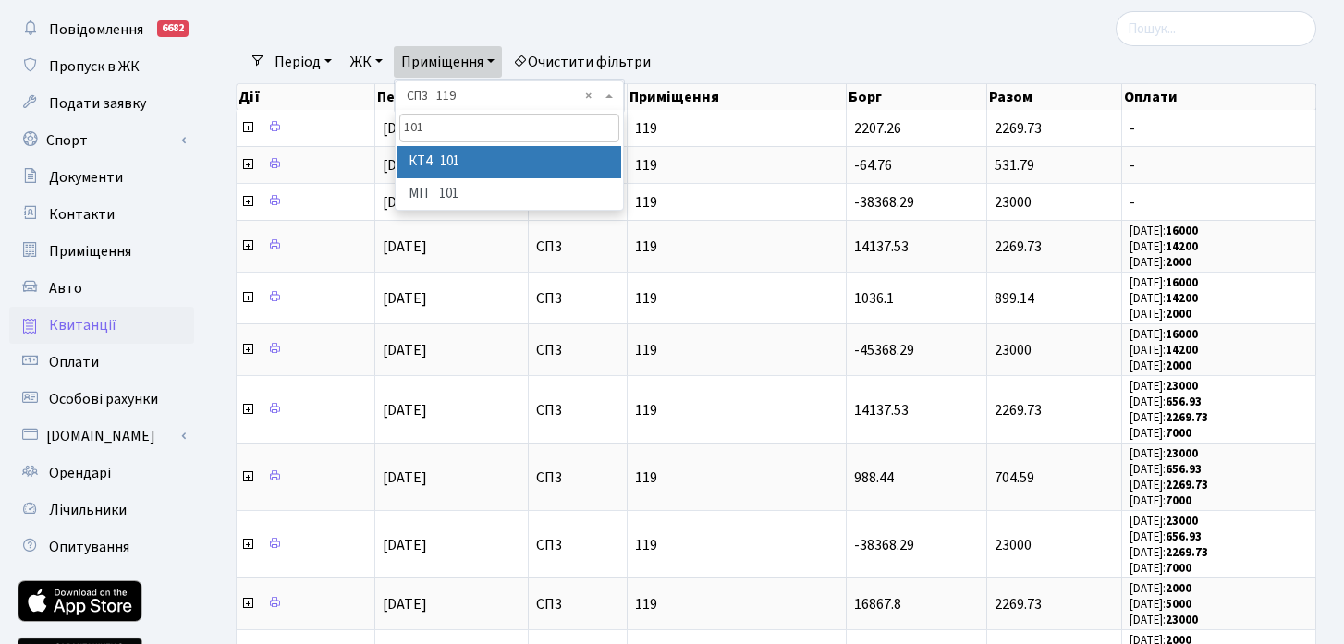
type input "101"
click at [455, 176] on li "КТ4 101" at bounding box center [509, 162] width 224 height 32
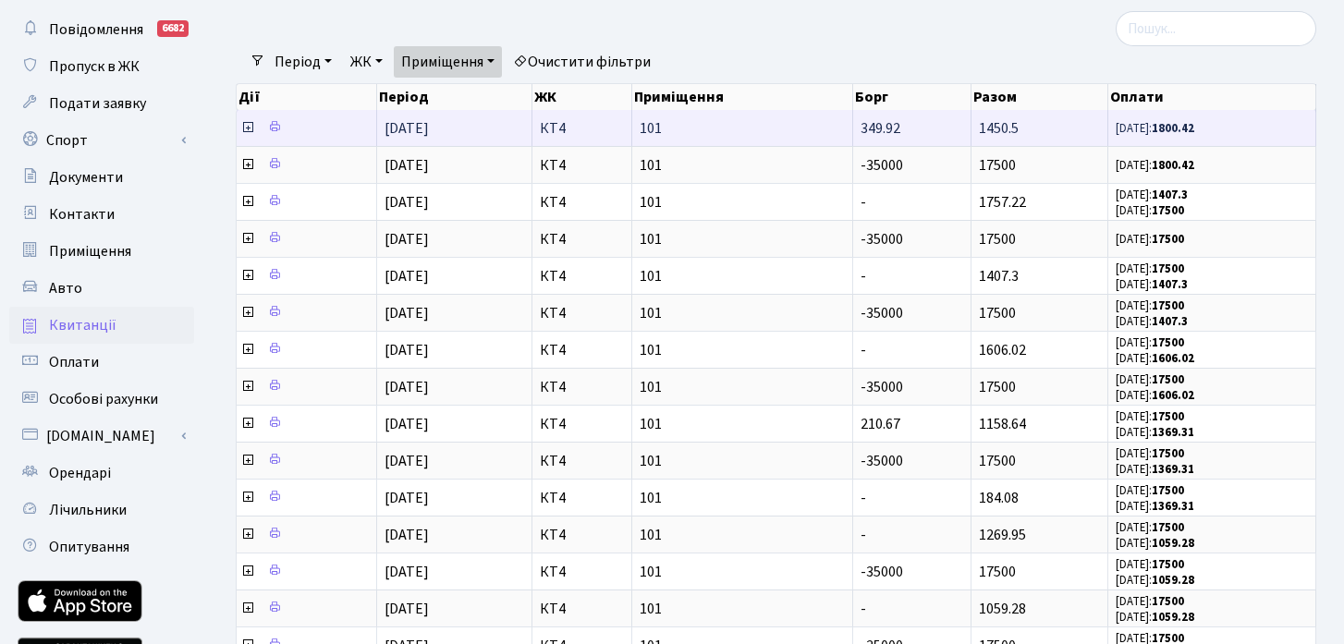
click at [246, 129] on icon at bounding box center [247, 127] width 15 height 15
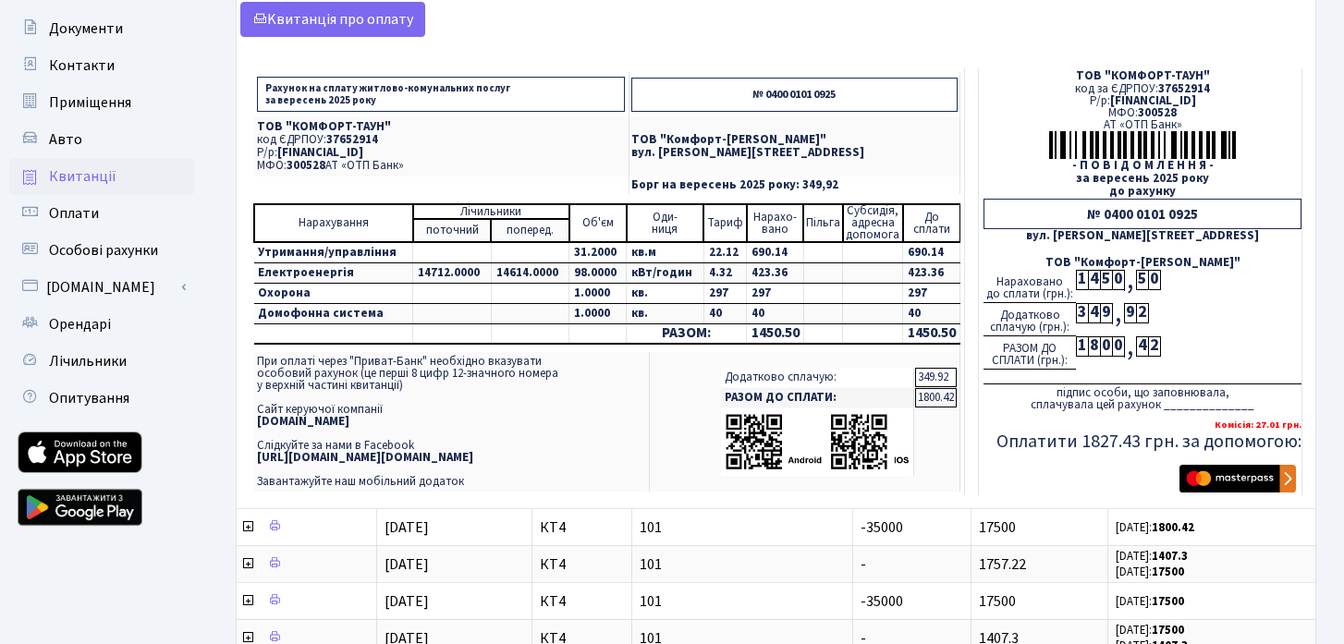
scroll to position [234, 0]
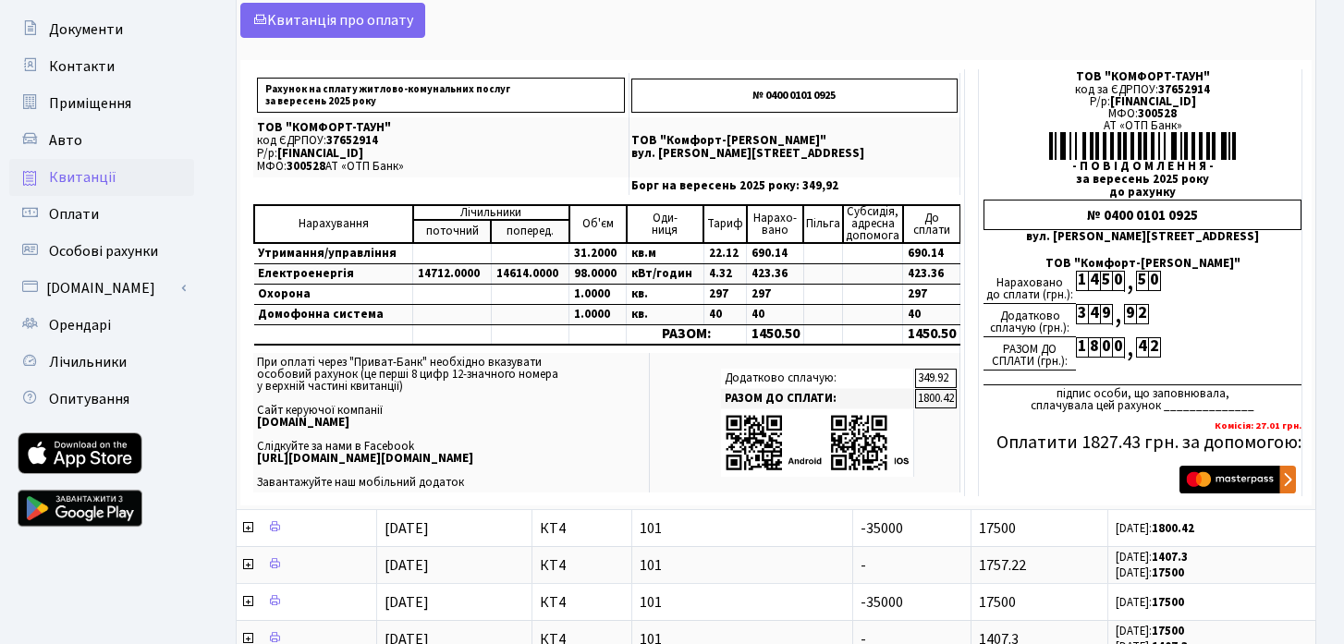
click at [95, 185] on span "Квитанції" at bounding box center [82, 177] width 67 height 20
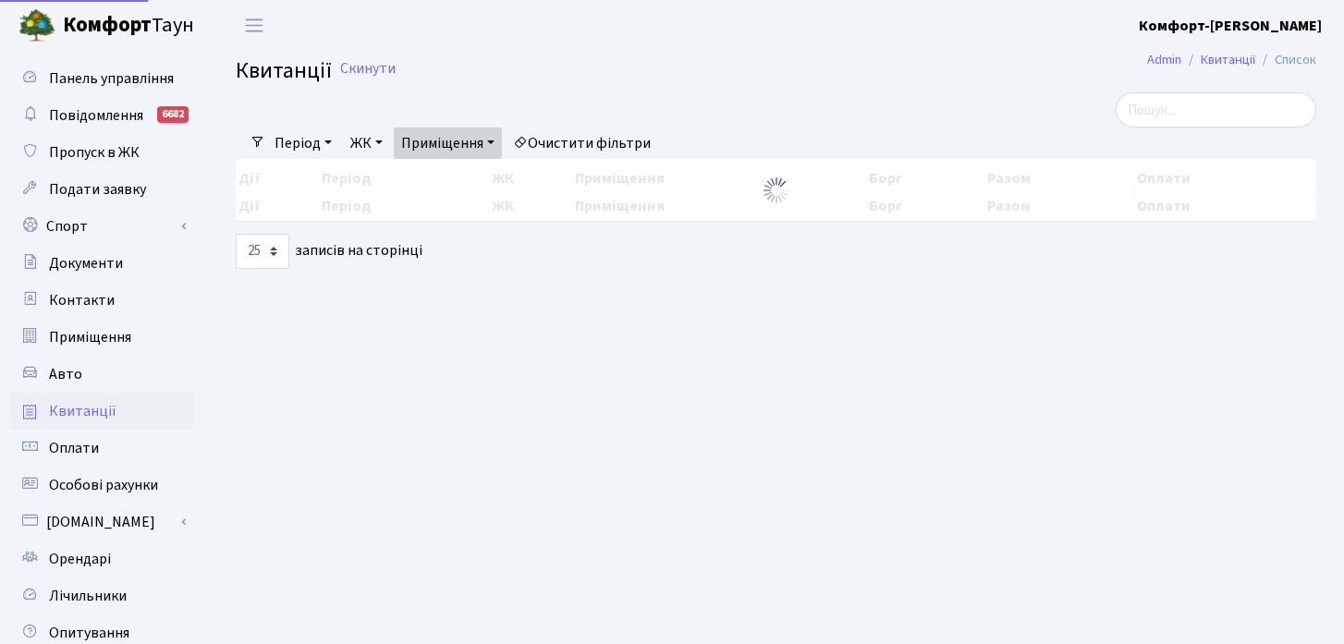
select select "25"
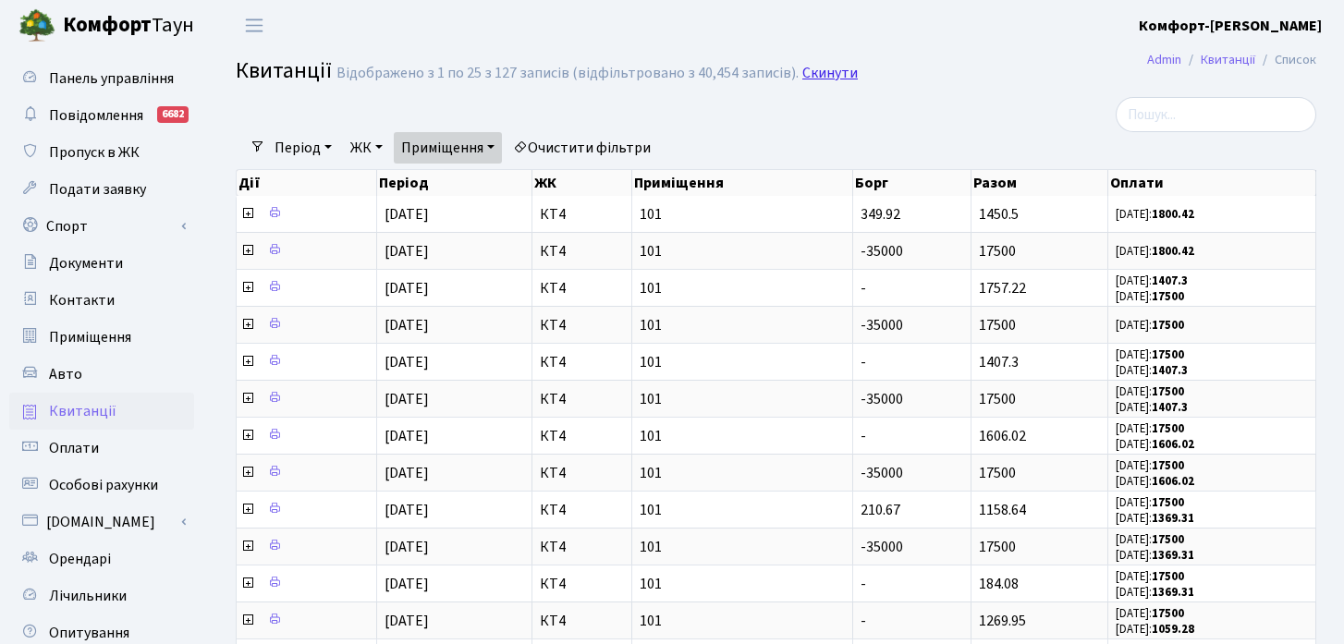
click at [826, 78] on link "Скинути" at bounding box center [829, 74] width 55 height 18
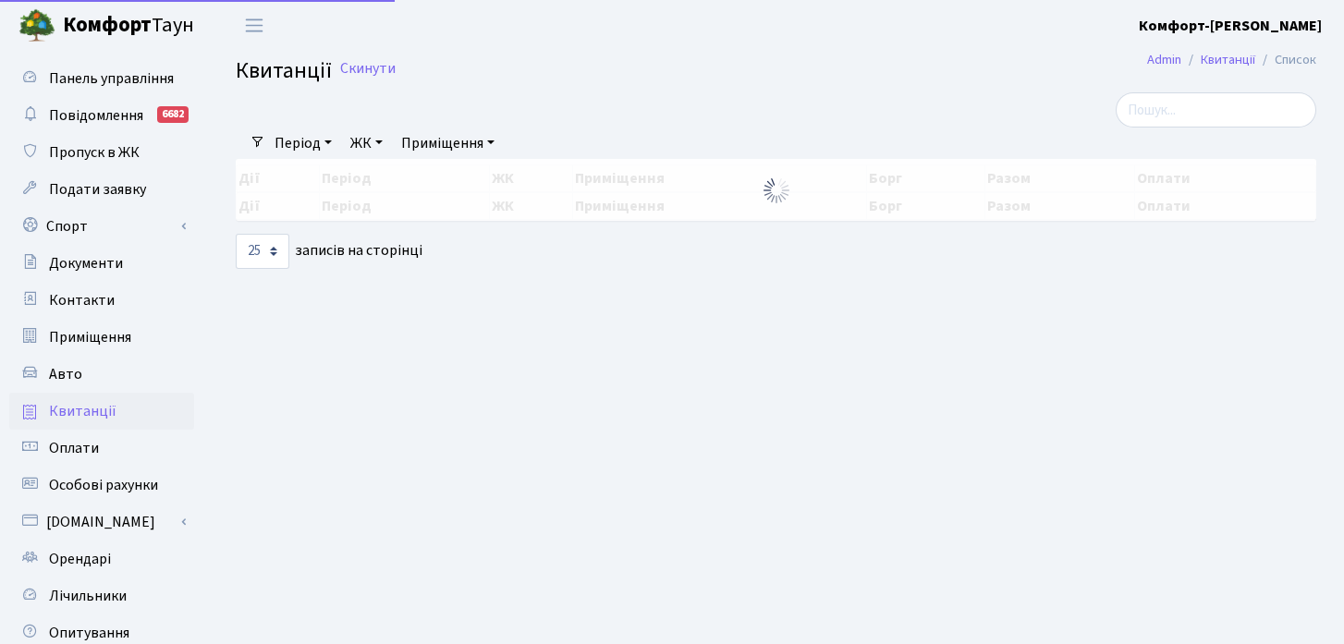
select select "25"
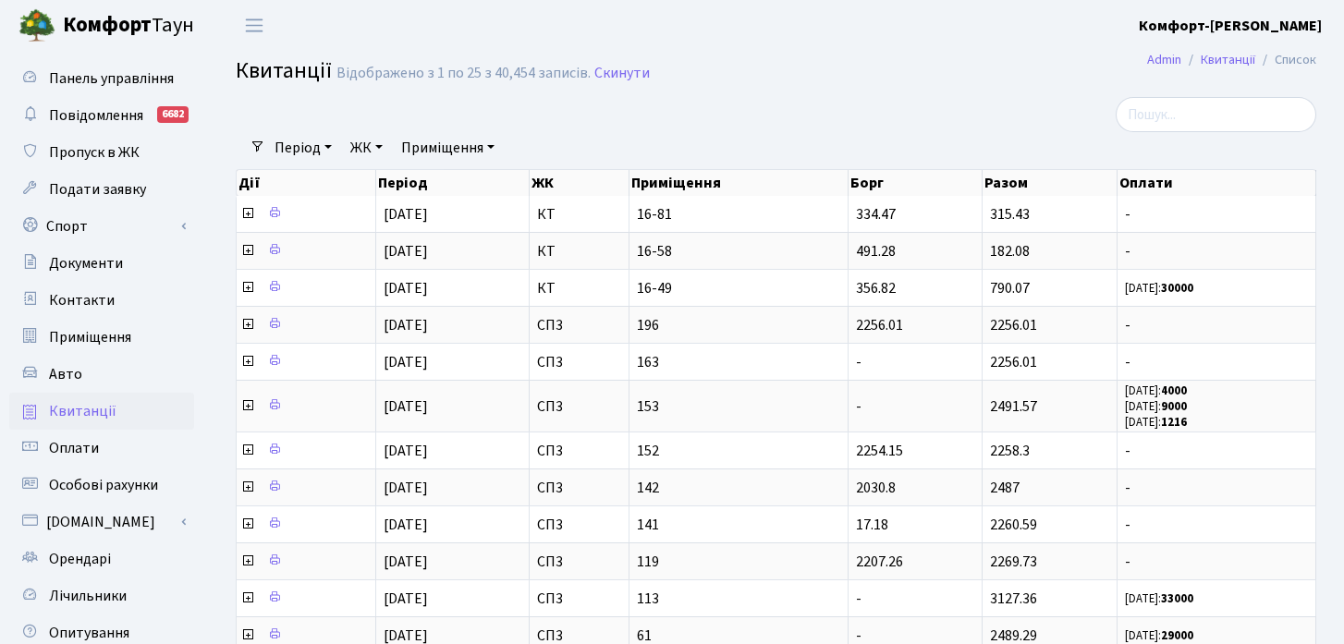
click at [446, 141] on link "Приміщення" at bounding box center [448, 147] width 108 height 31
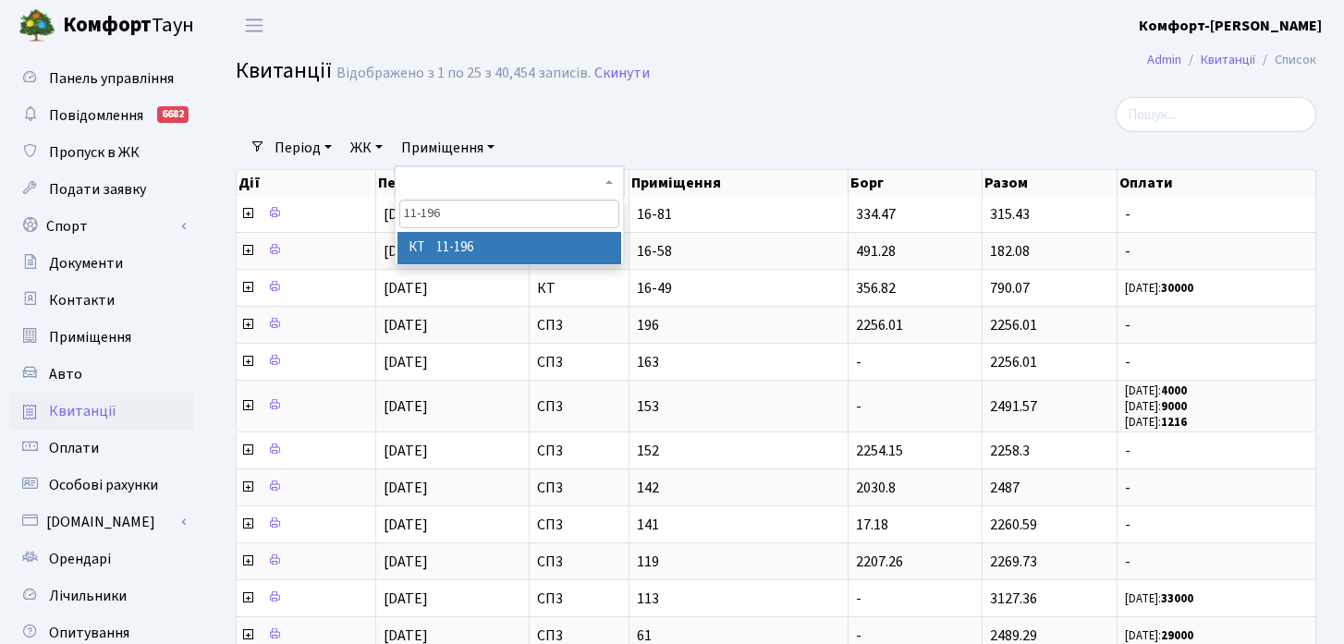
type input "11-196"
click at [463, 248] on li "КТ 11-196" at bounding box center [509, 248] width 224 height 32
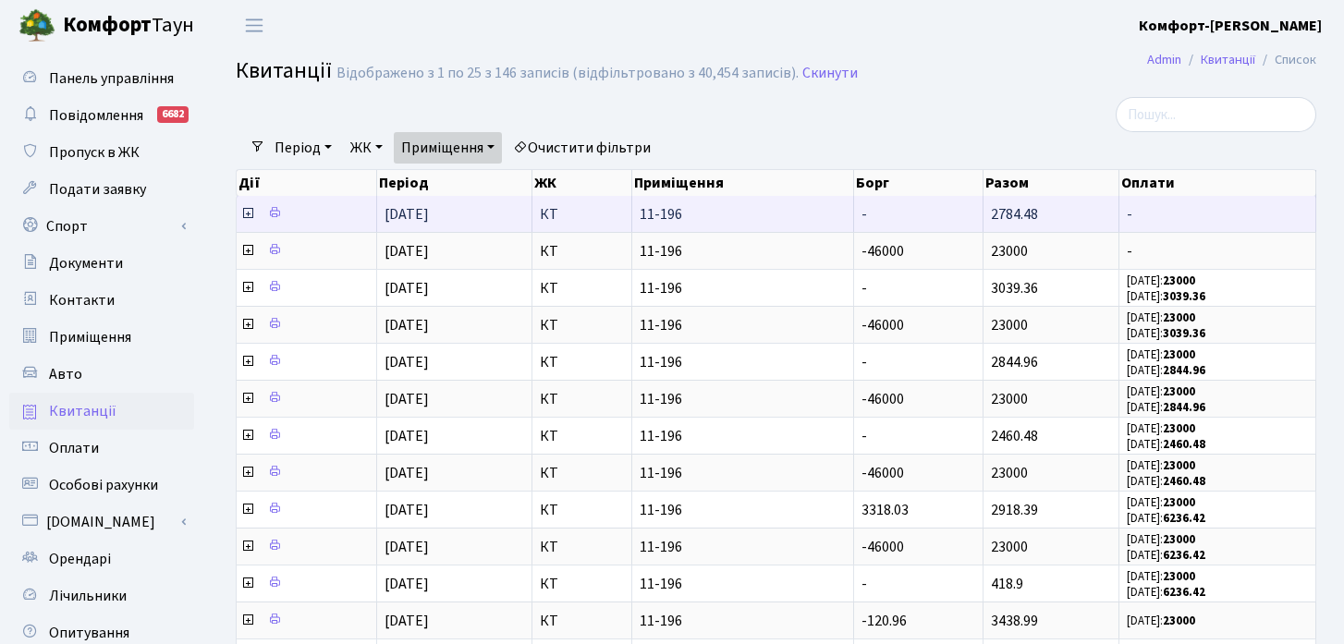
click at [247, 215] on icon at bounding box center [247, 213] width 15 height 15
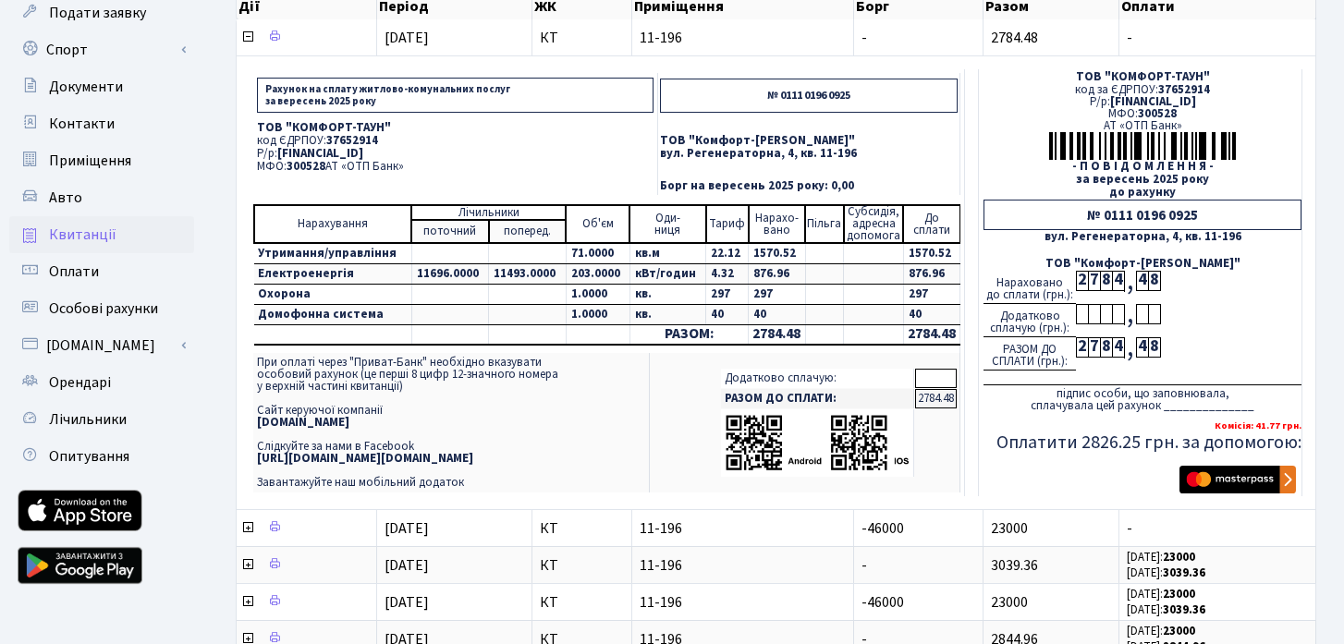
scroll to position [179, 0]
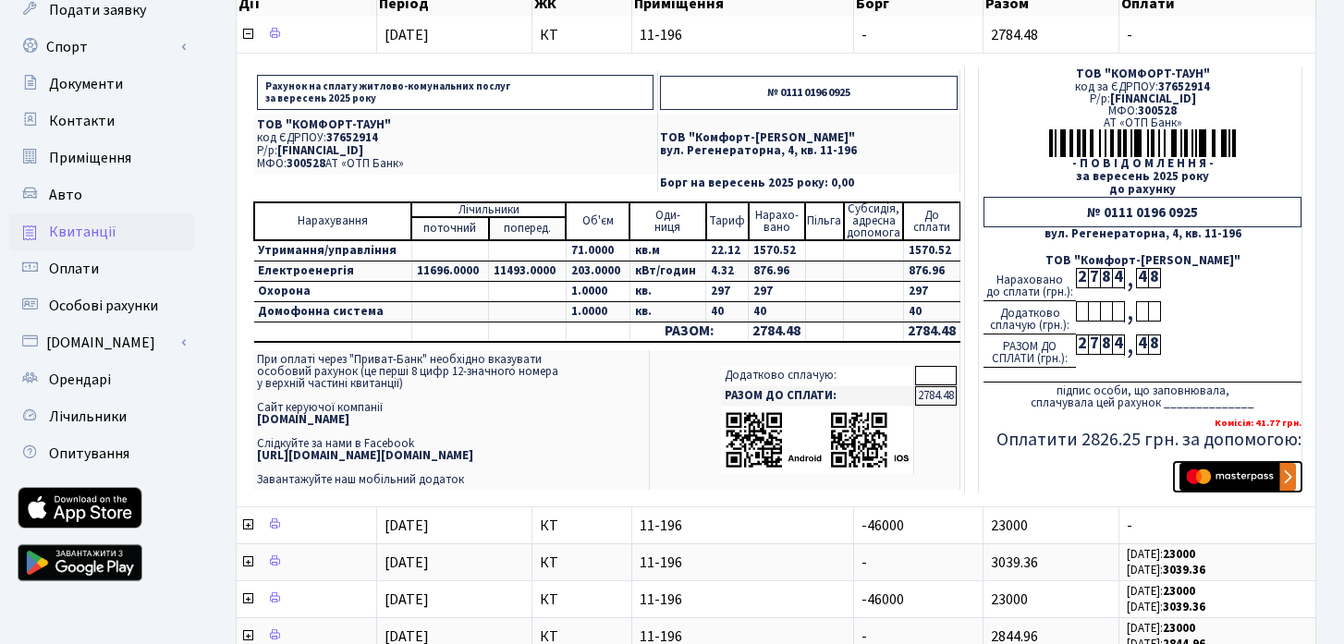
click at [1231, 470] on img "submit" at bounding box center [1237, 477] width 116 height 28
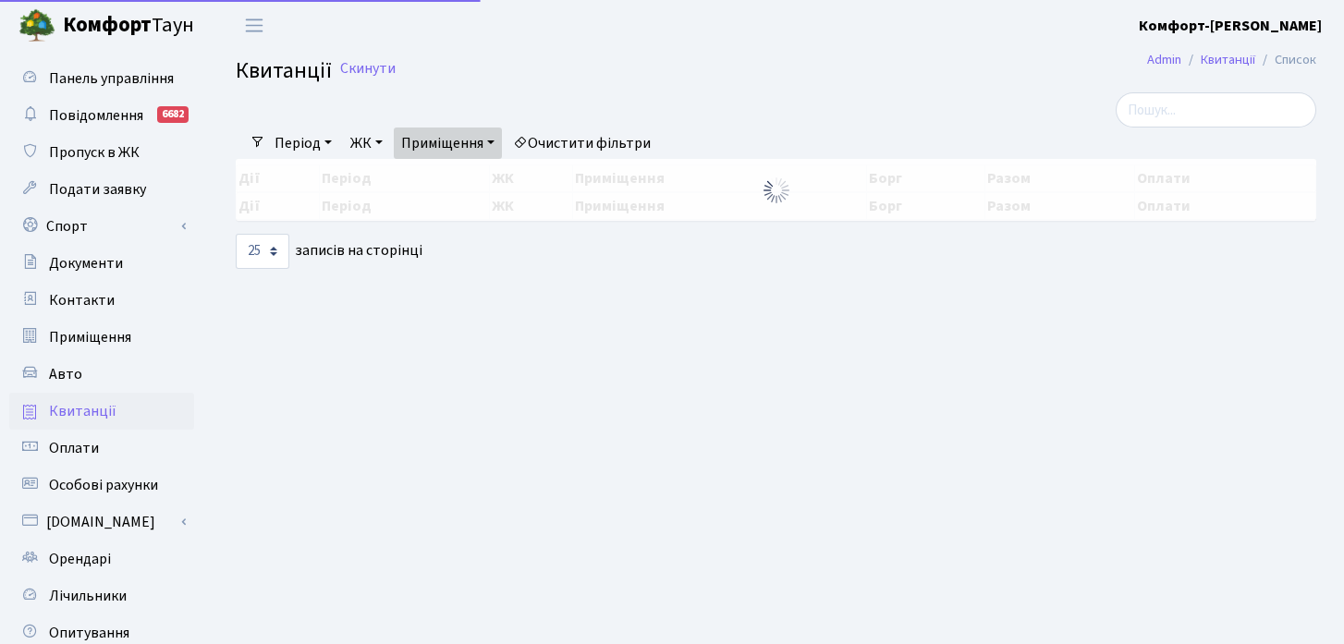
select select "25"
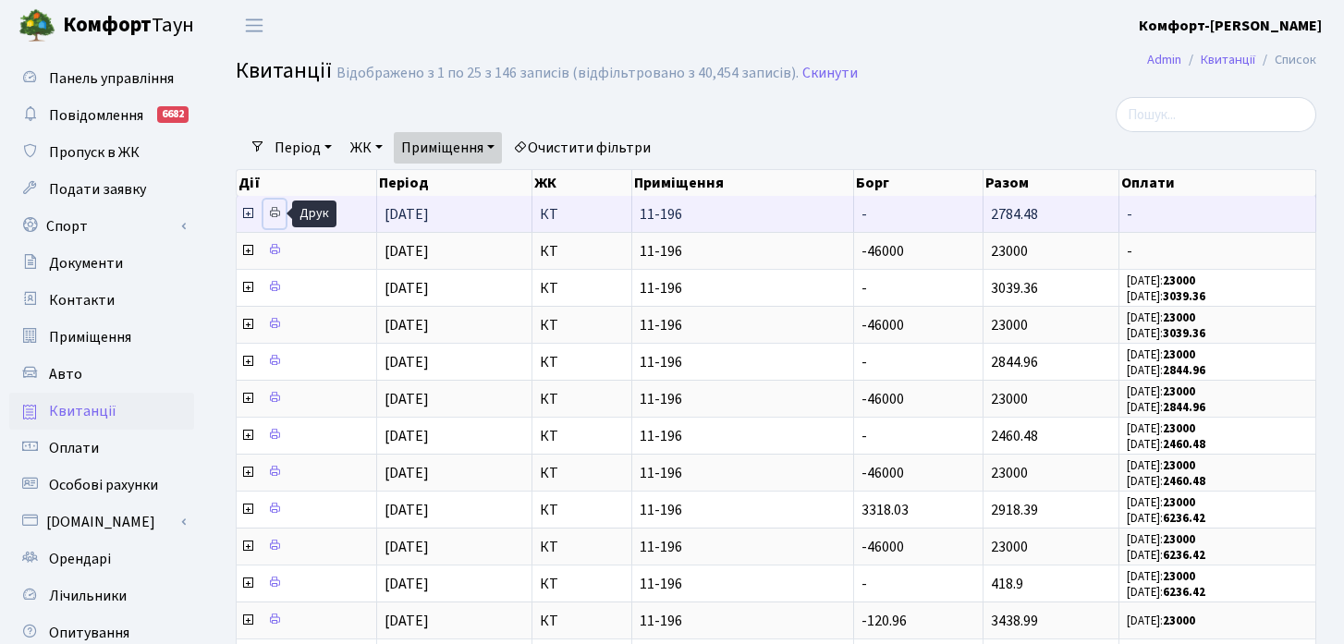
click at [278, 213] on icon at bounding box center [274, 212] width 13 height 13
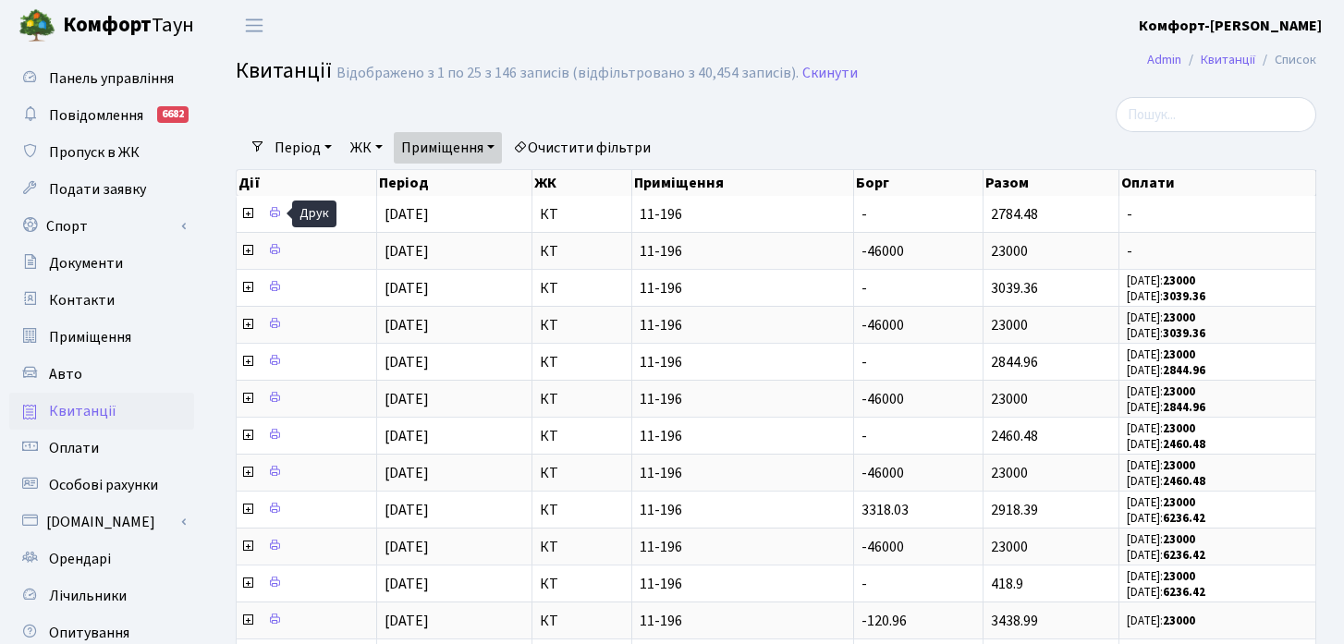
click at [485, 155] on link "Приміщення" at bounding box center [448, 147] width 108 height 31
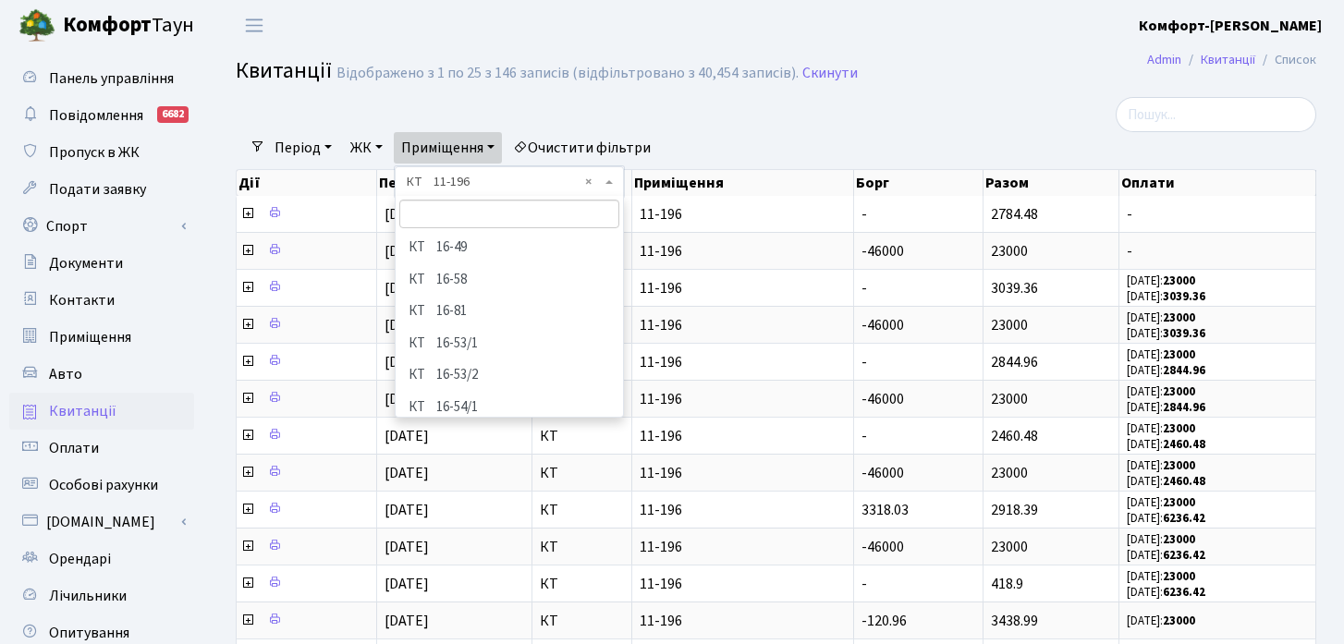
scroll to position [10012, 0]
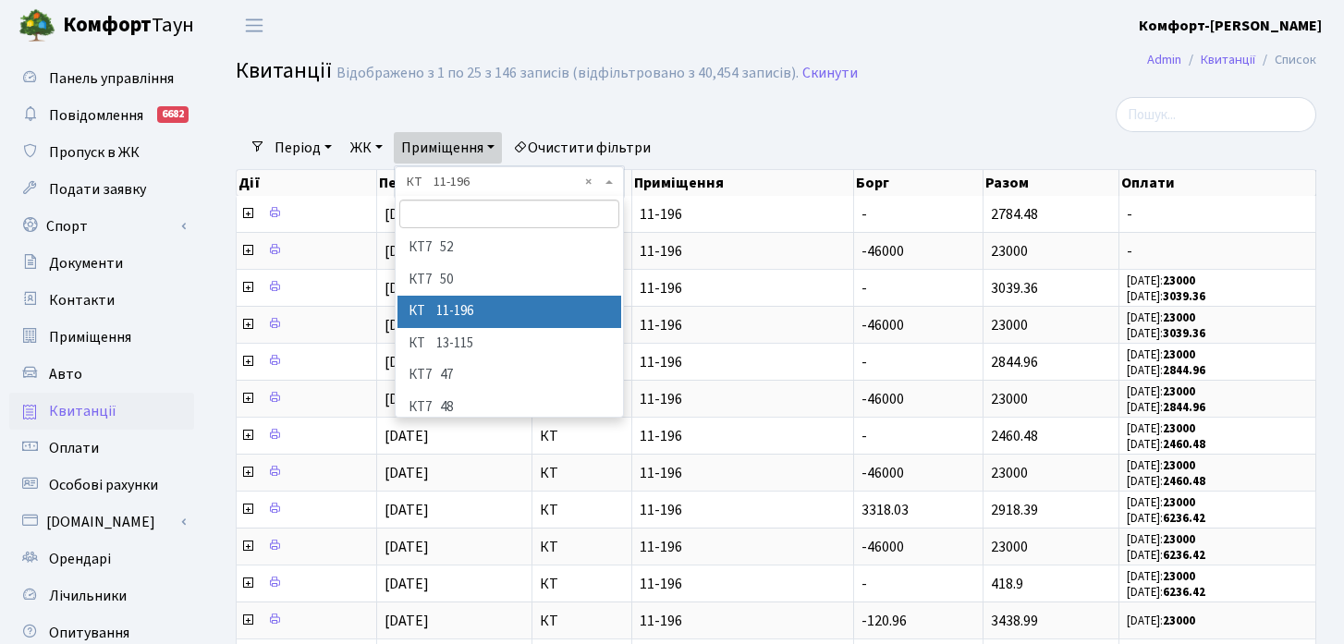
click at [495, 213] on input "search" at bounding box center [509, 214] width 220 height 29
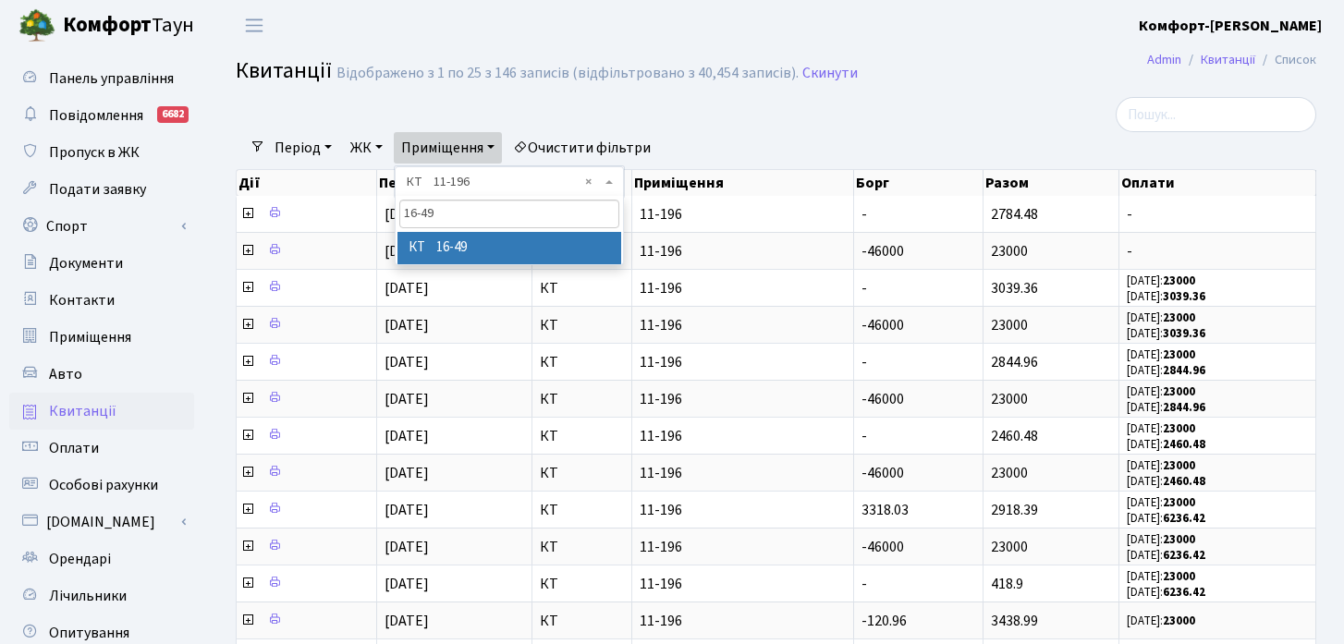
type input "16-49"
click at [472, 242] on li "КТ 16-49" at bounding box center [509, 248] width 224 height 32
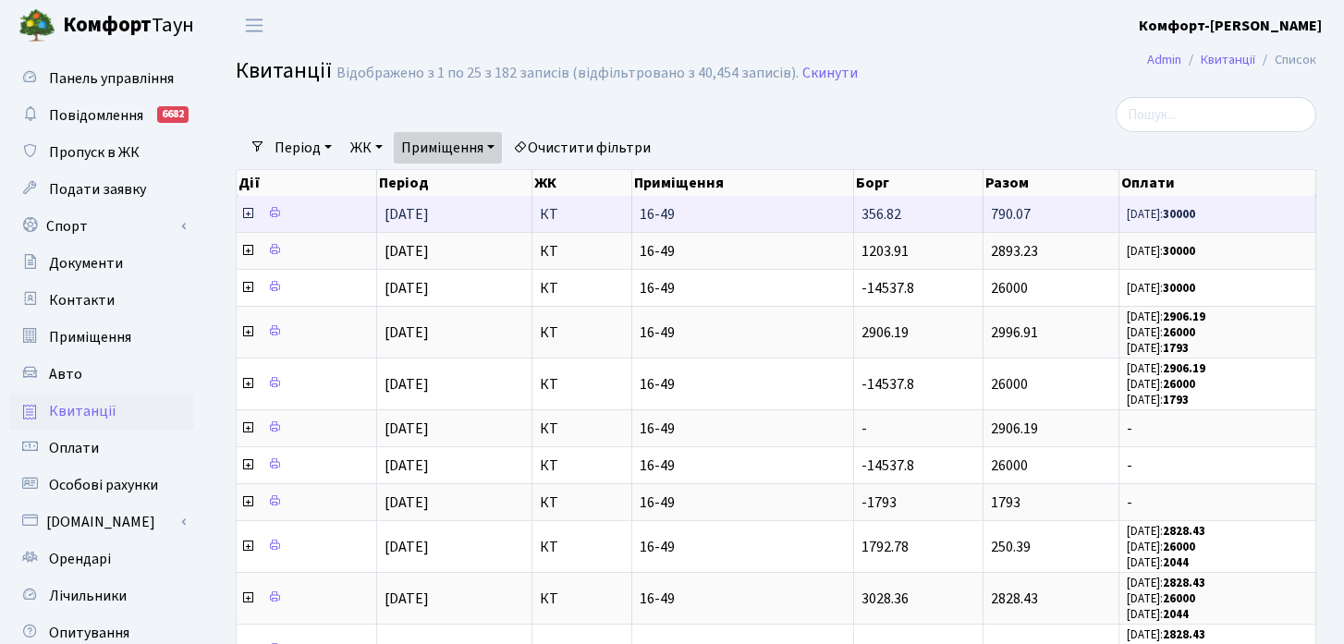
click at [248, 216] on icon at bounding box center [247, 213] width 15 height 15
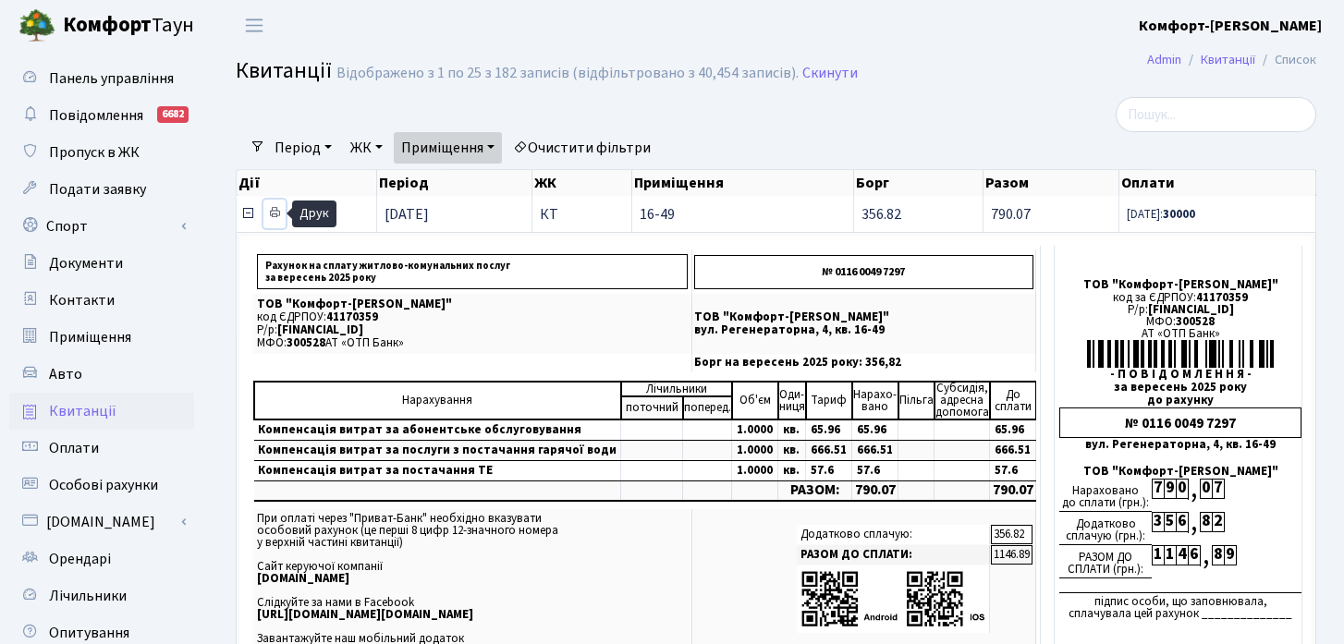
click at [275, 213] on icon at bounding box center [274, 212] width 13 height 13
click at [251, 215] on icon at bounding box center [247, 213] width 15 height 15
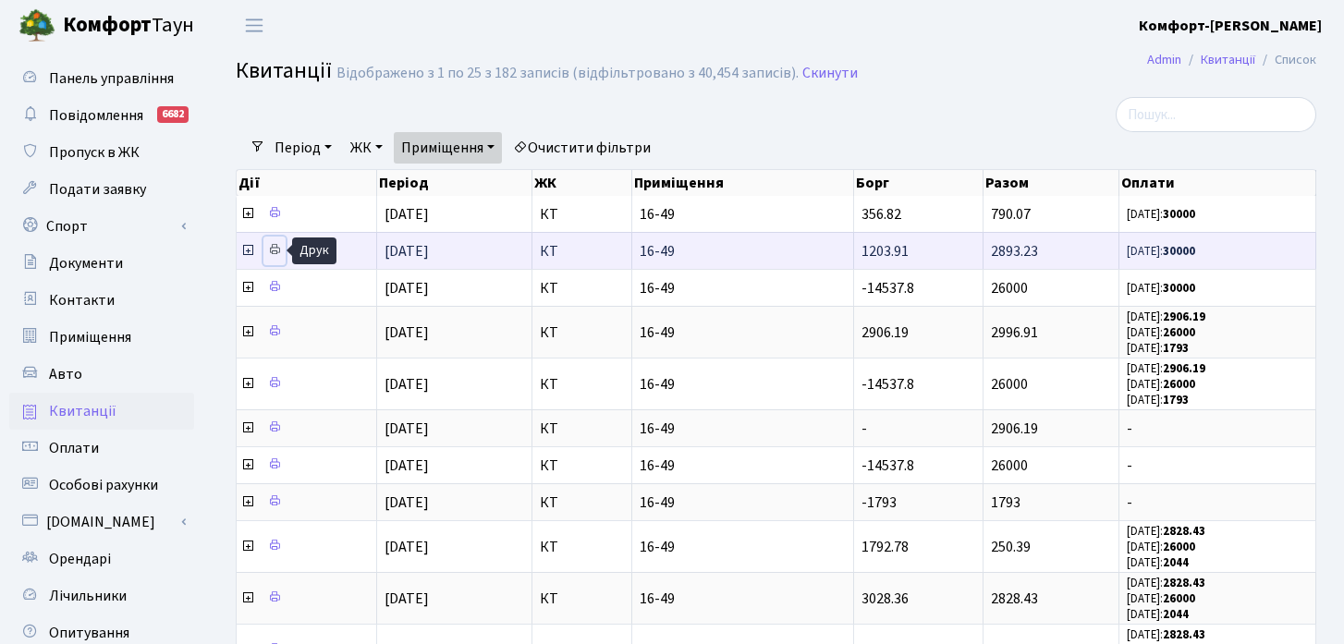
click at [269, 253] on icon at bounding box center [274, 249] width 13 height 13
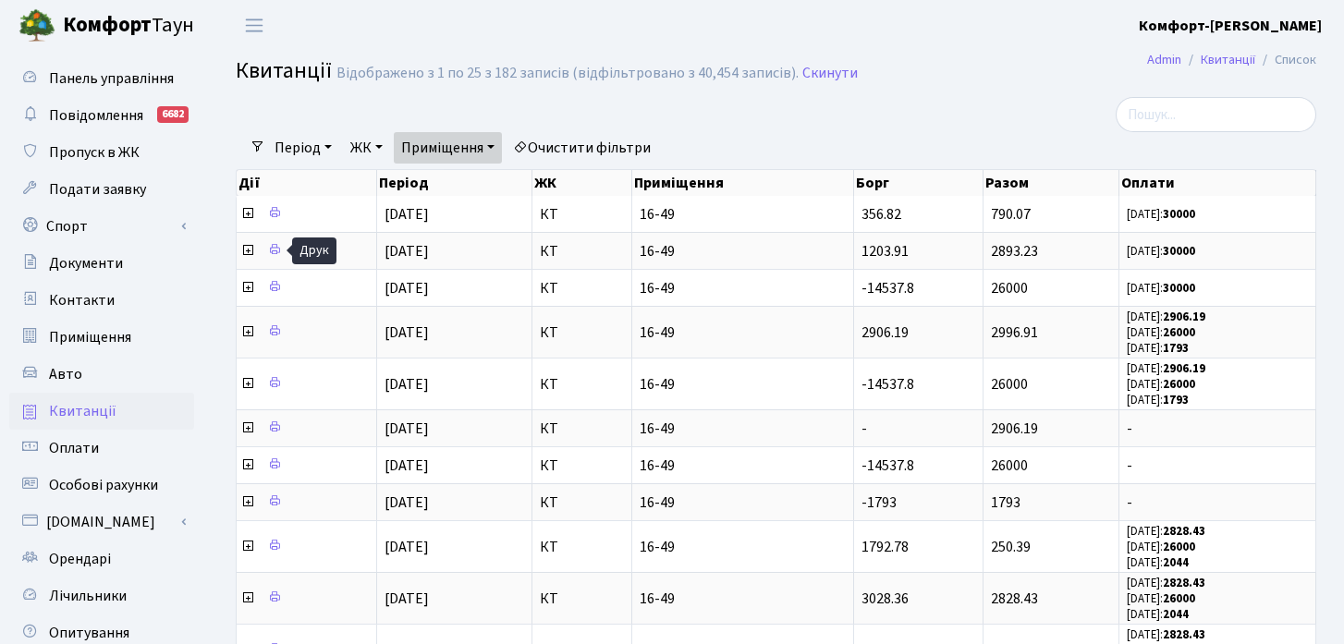
click at [486, 149] on link "Приміщення" at bounding box center [448, 147] width 108 height 31
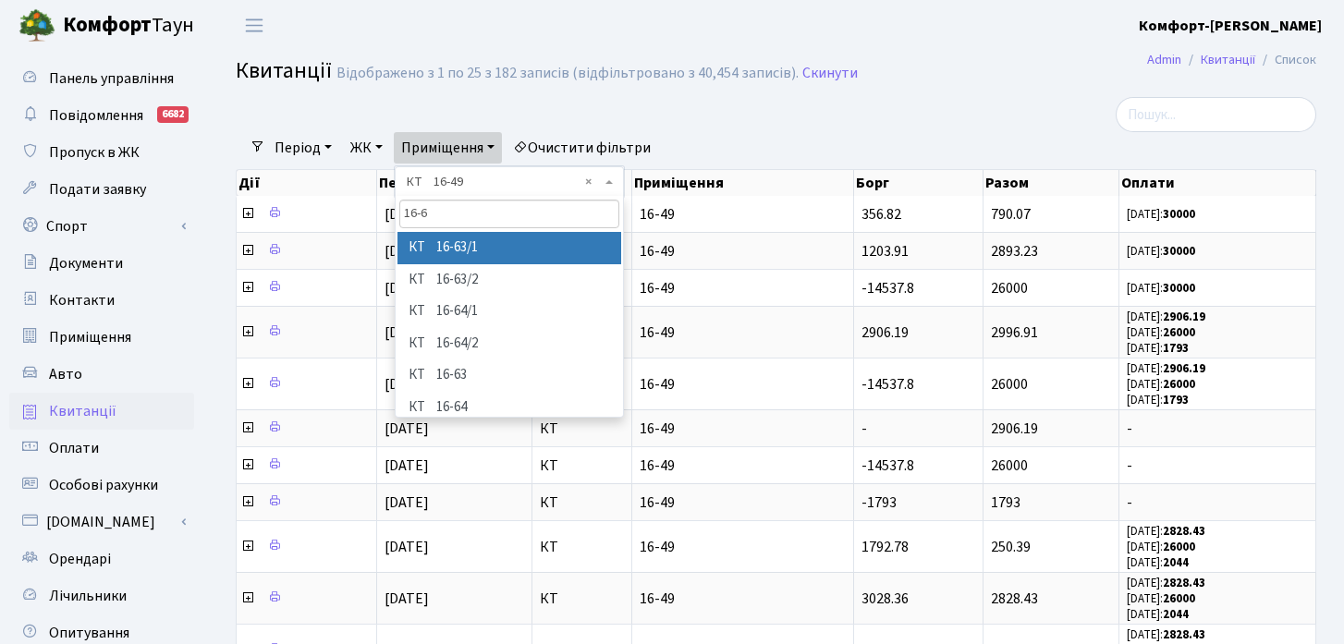
type input "16-63"
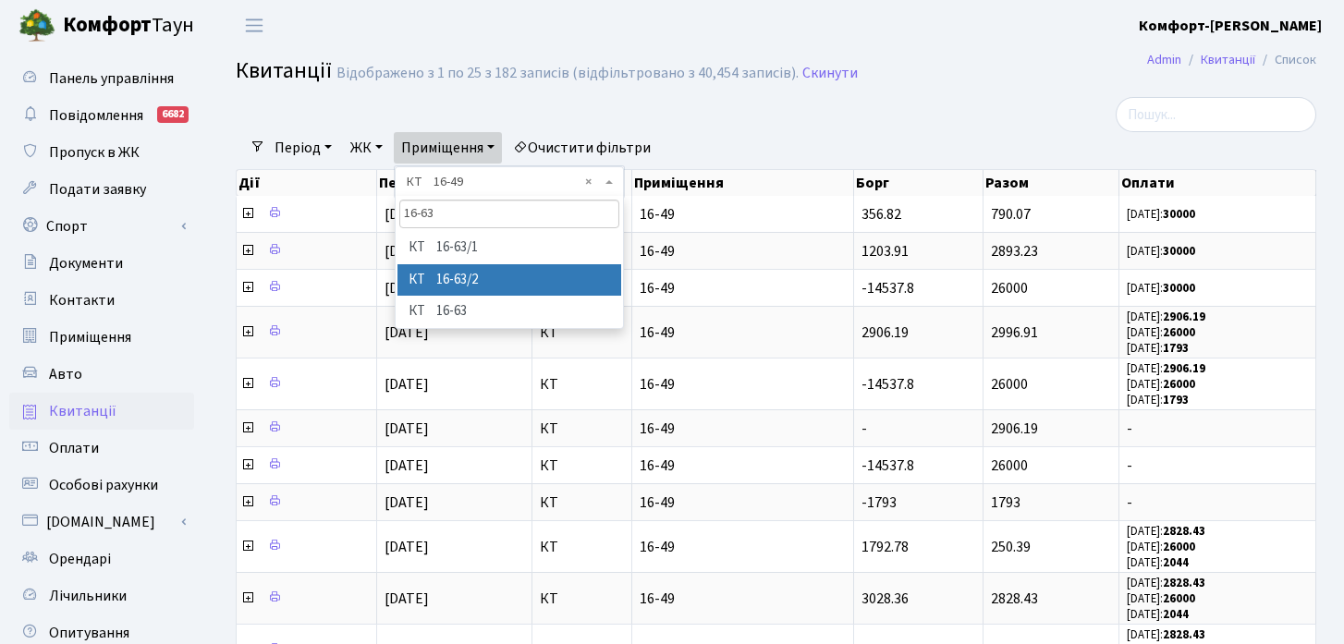
select select "15036"
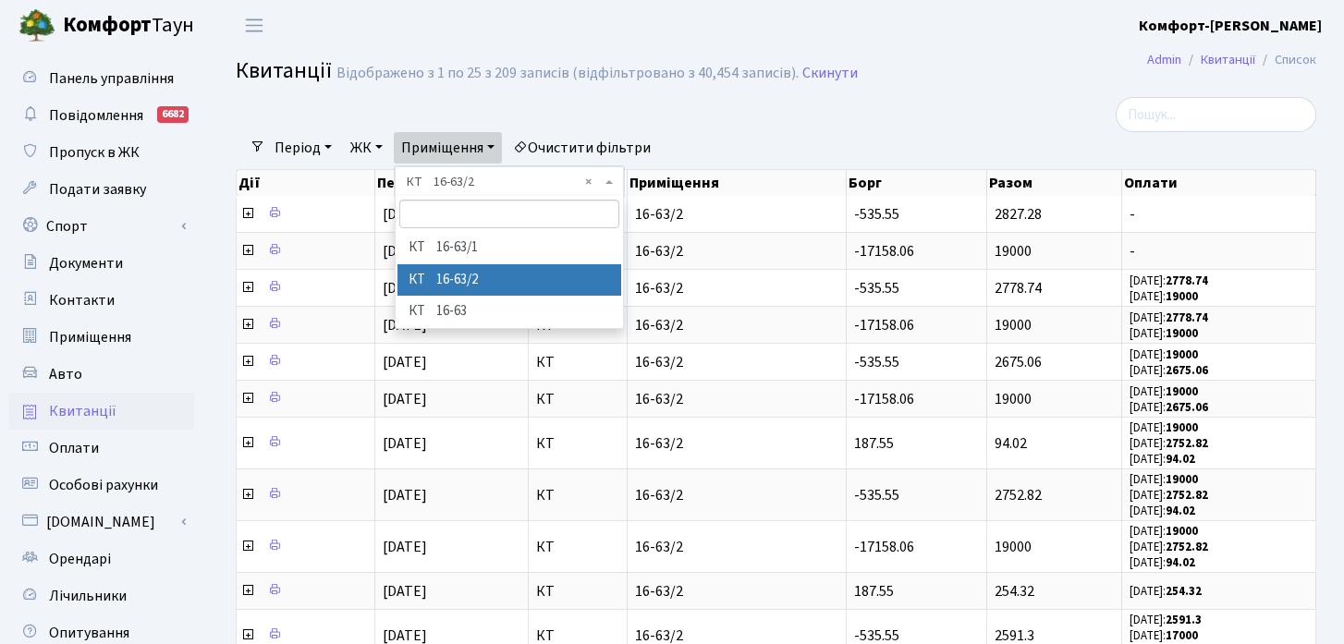
click at [832, 136] on div "Період [DATE] - [DATE] ЖК - КТ ЦП ТХ КТ2 КТ4 КТ7 СП3 СП2 КТ6 СП1 ВЛ1 СП ВЛ3 МП …" at bounding box center [783, 147] width 1036 height 31
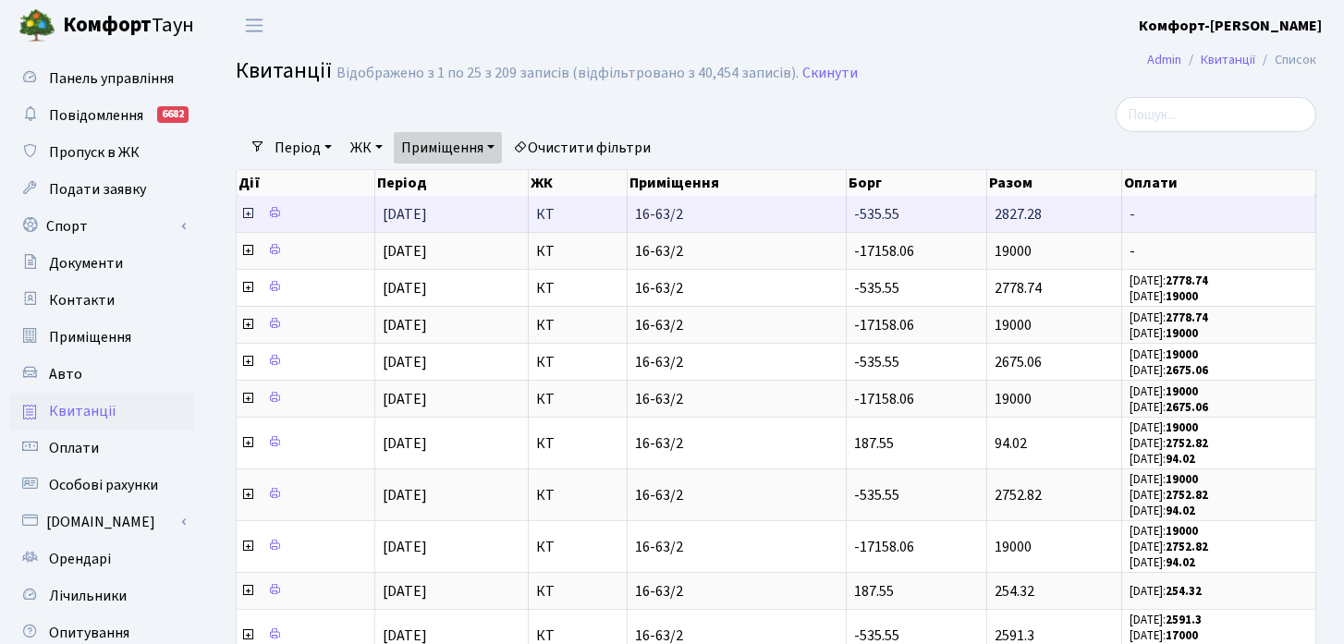
click at [246, 217] on icon at bounding box center [247, 213] width 15 height 15
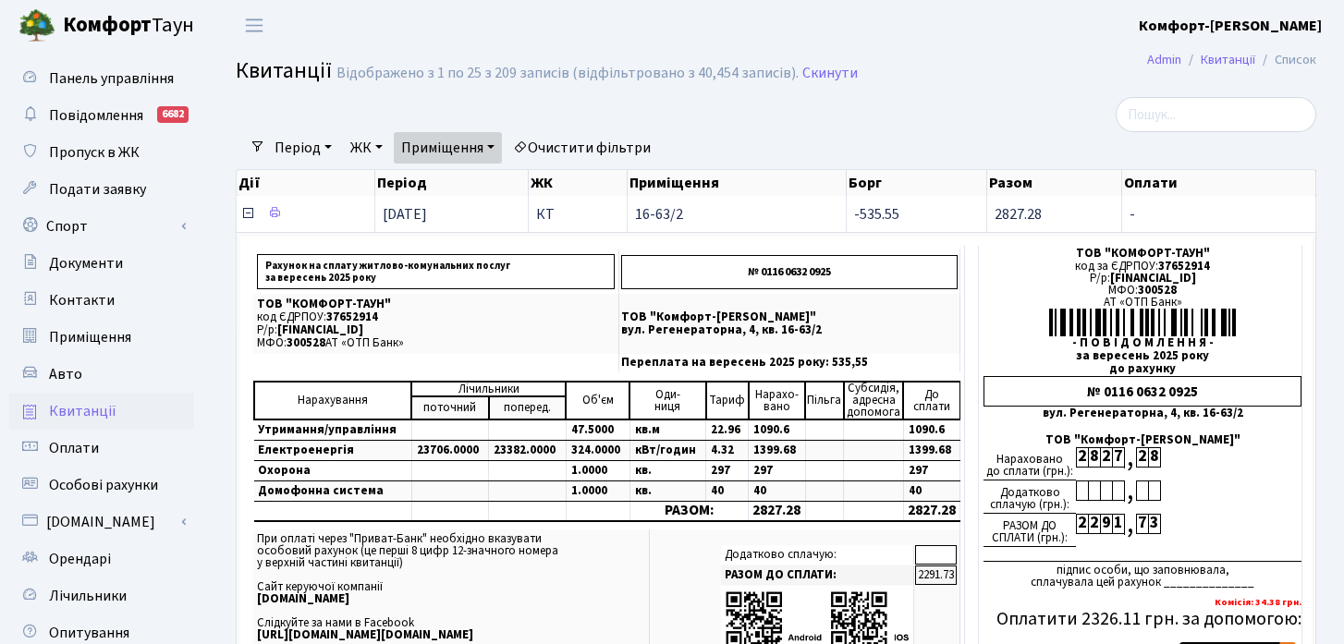
click at [250, 212] on icon at bounding box center [247, 213] width 15 height 15
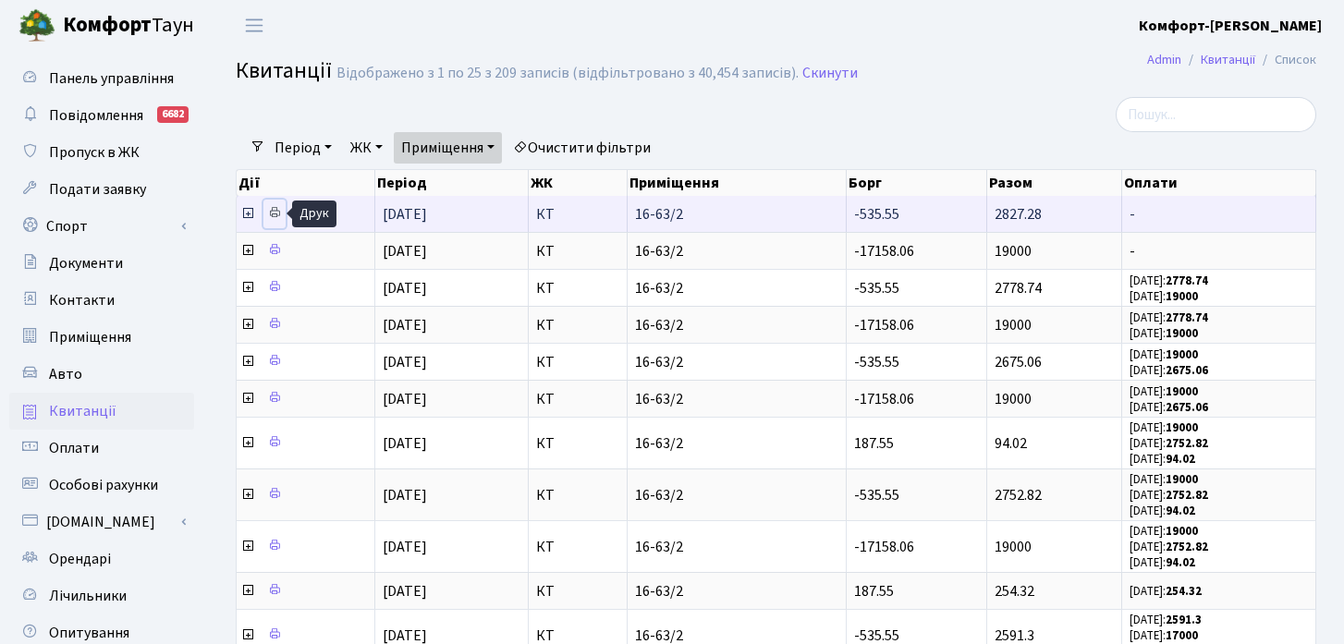
click at [270, 208] on icon at bounding box center [274, 212] width 13 height 13
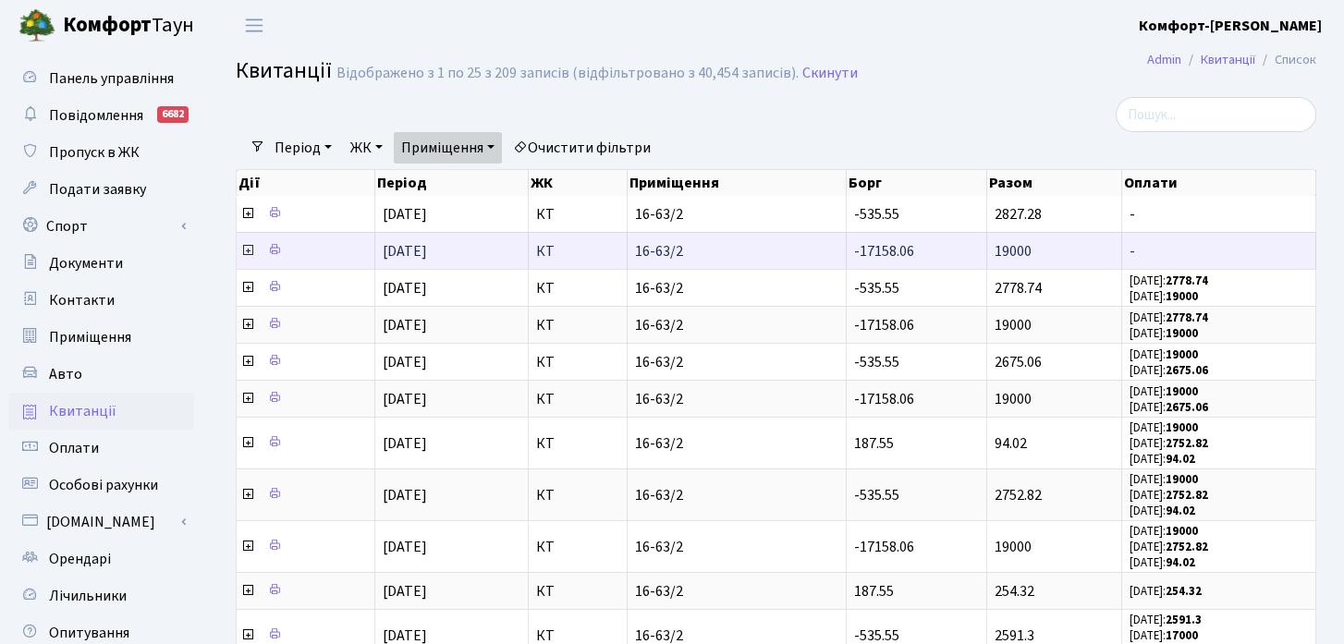
click at [249, 257] on icon at bounding box center [247, 250] width 15 height 15
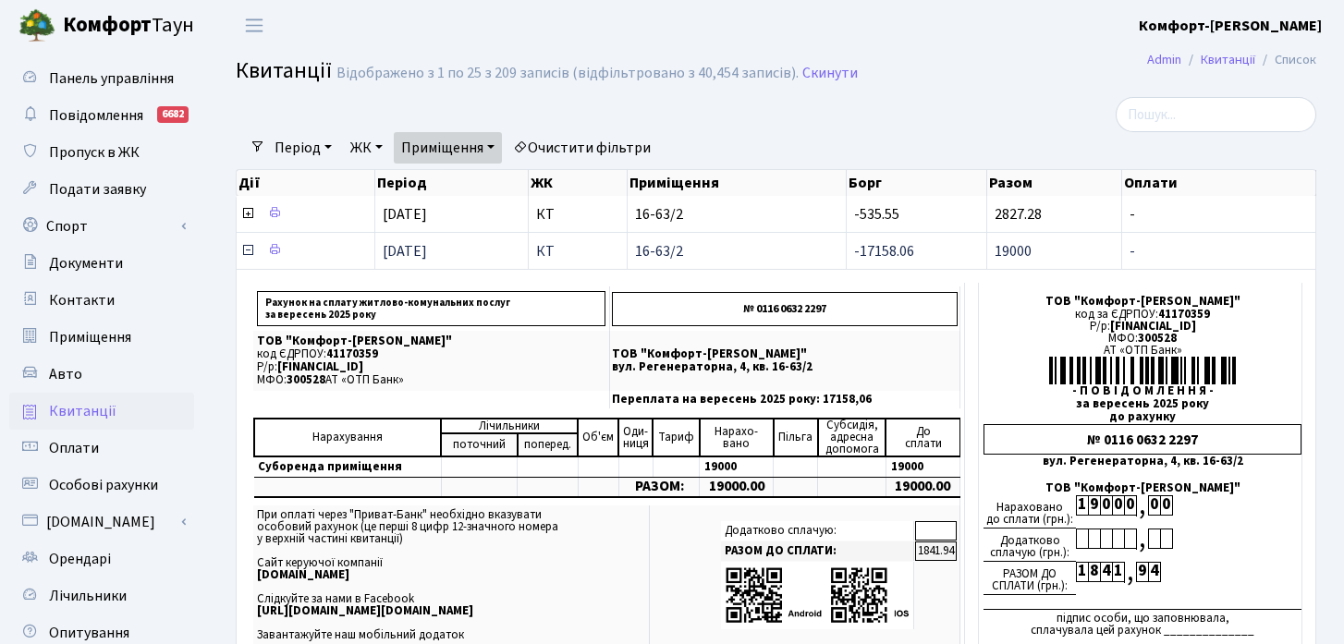
click at [250, 252] on icon at bounding box center [247, 250] width 15 height 15
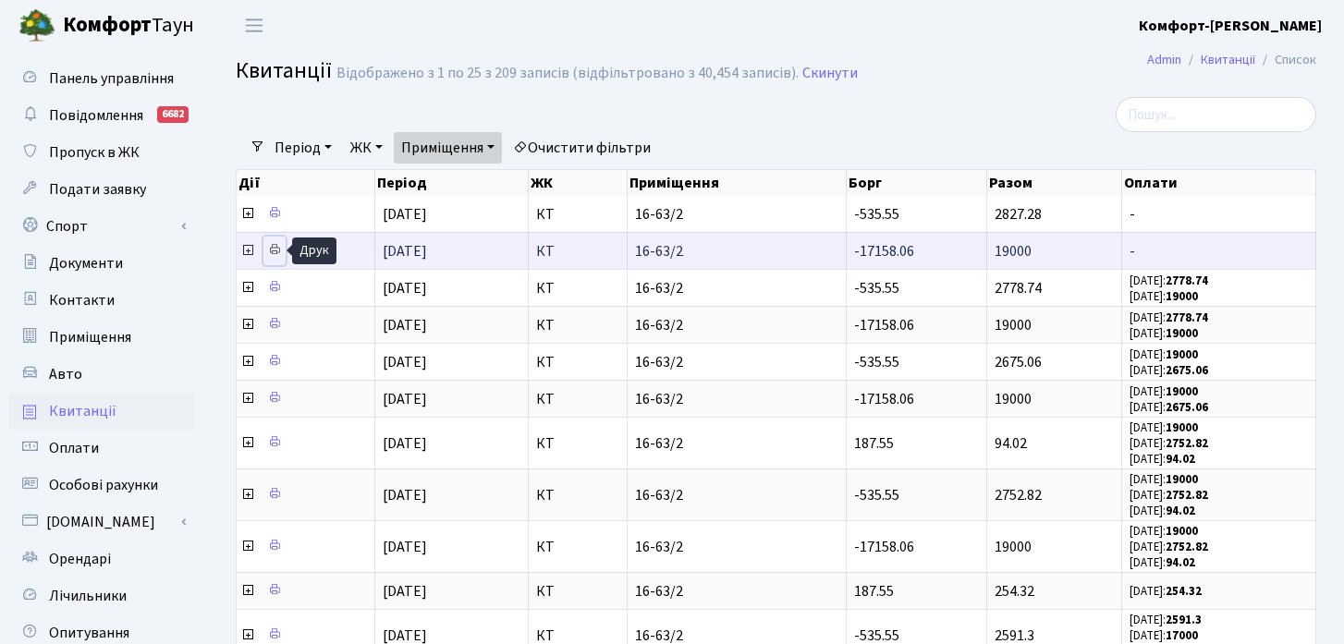
click at [269, 252] on icon at bounding box center [274, 249] width 13 height 13
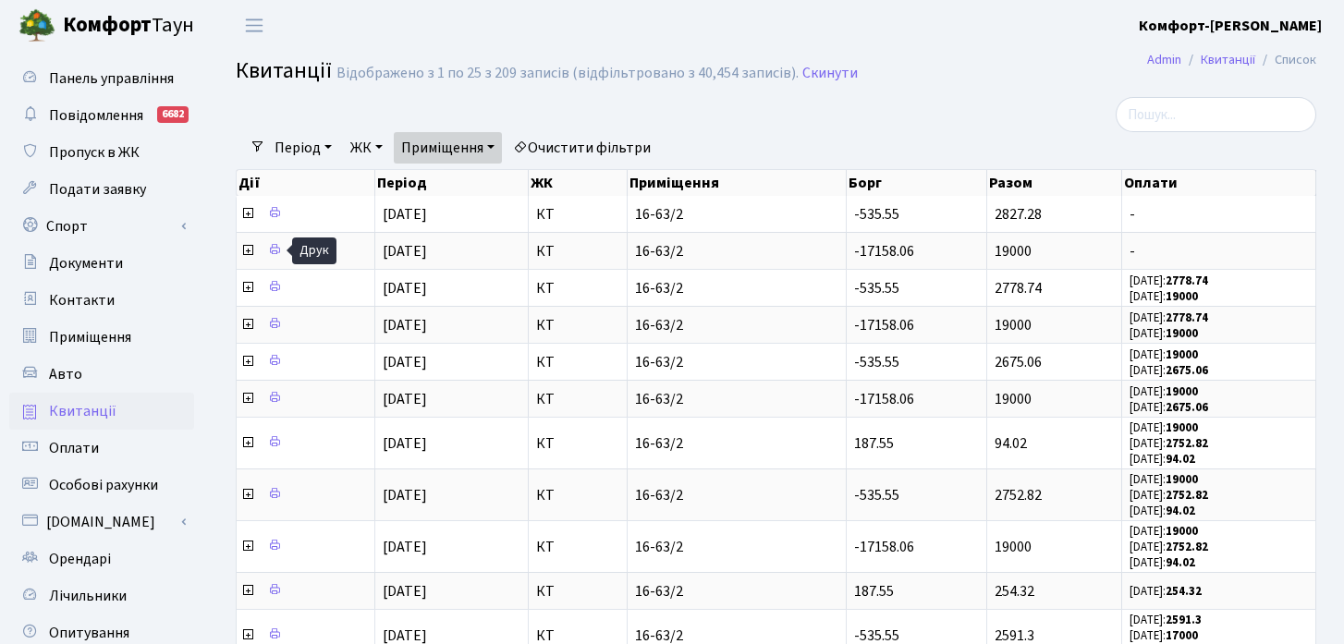
click at [496, 156] on link "Приміщення" at bounding box center [448, 147] width 108 height 31
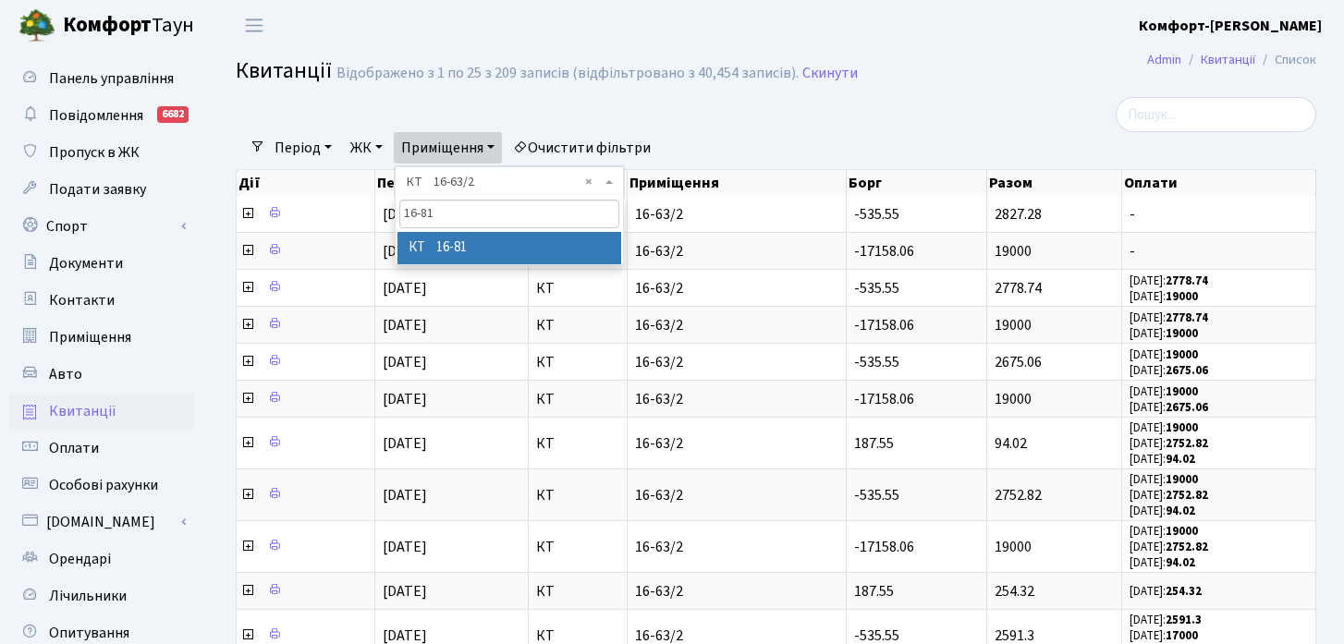
type input "16-81"
click at [474, 254] on li "КТ 16-81" at bounding box center [509, 248] width 224 height 32
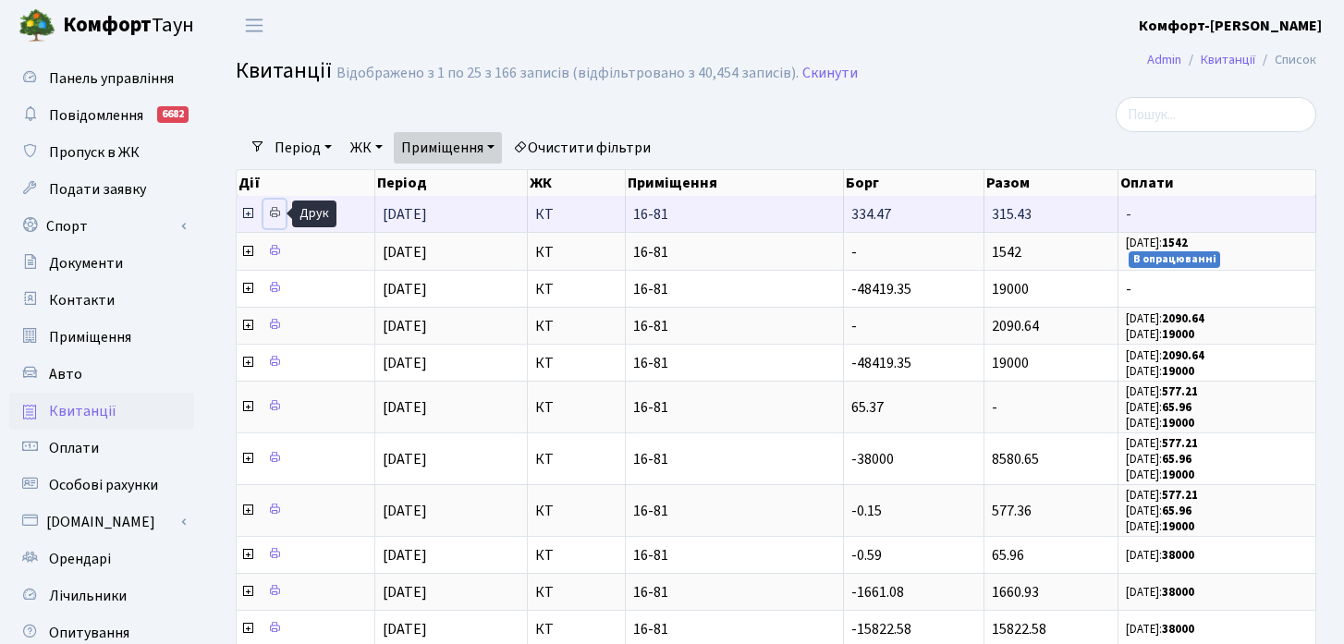
click at [282, 212] on link at bounding box center [274, 214] width 22 height 29
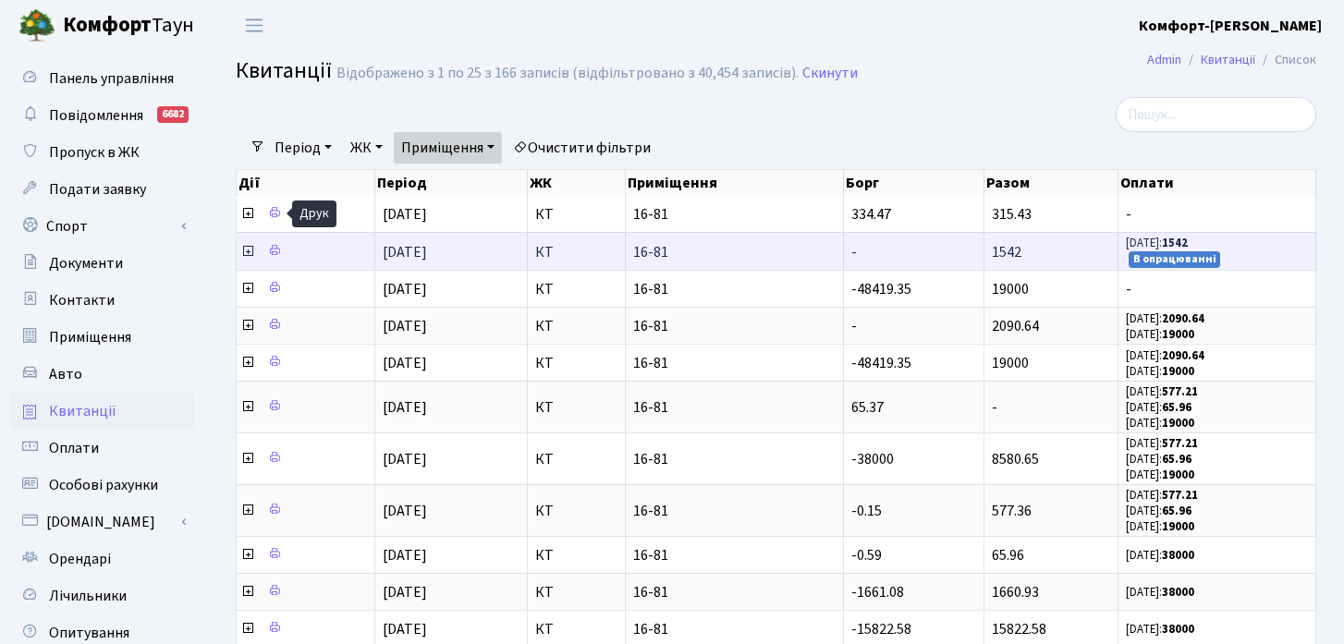
click at [247, 252] on icon at bounding box center [247, 251] width 15 height 15
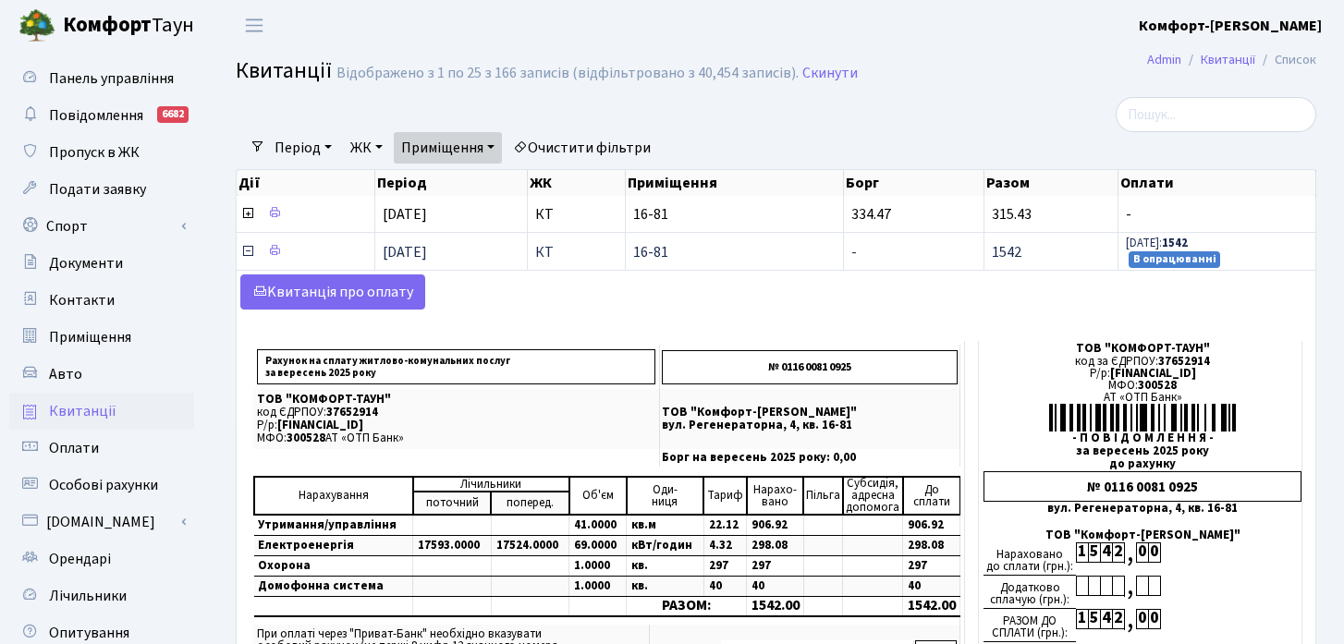
click at [247, 252] on icon at bounding box center [247, 251] width 15 height 15
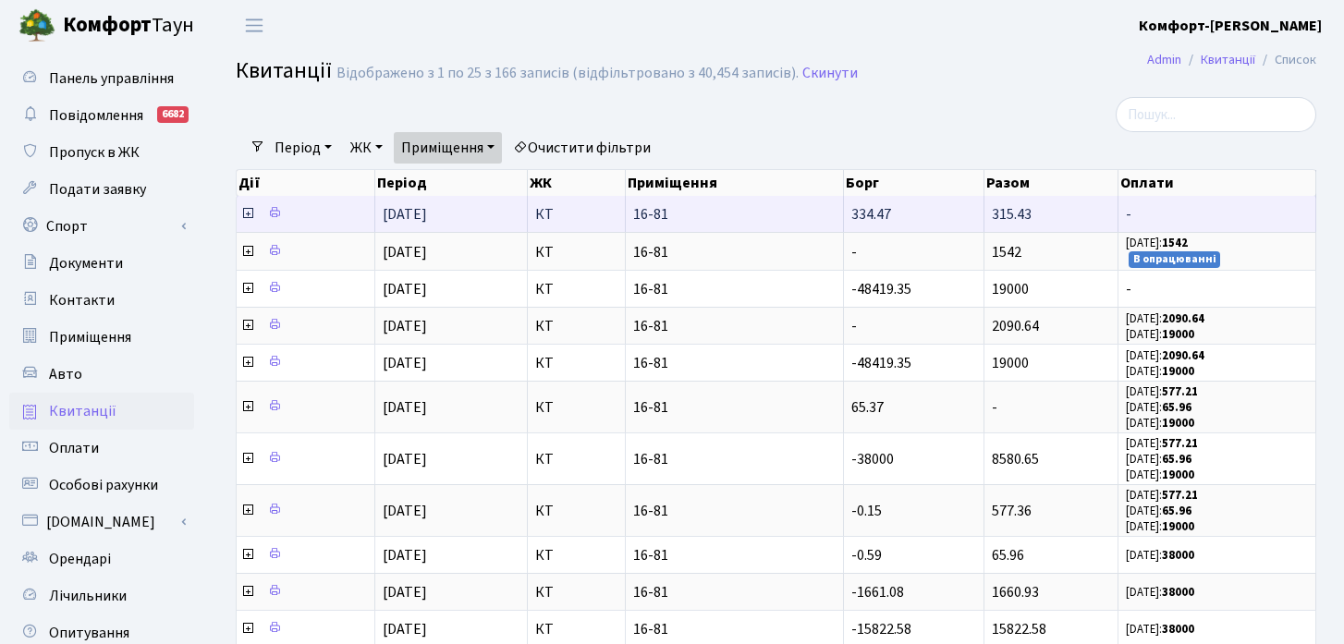
click at [249, 219] on icon at bounding box center [247, 213] width 15 height 15
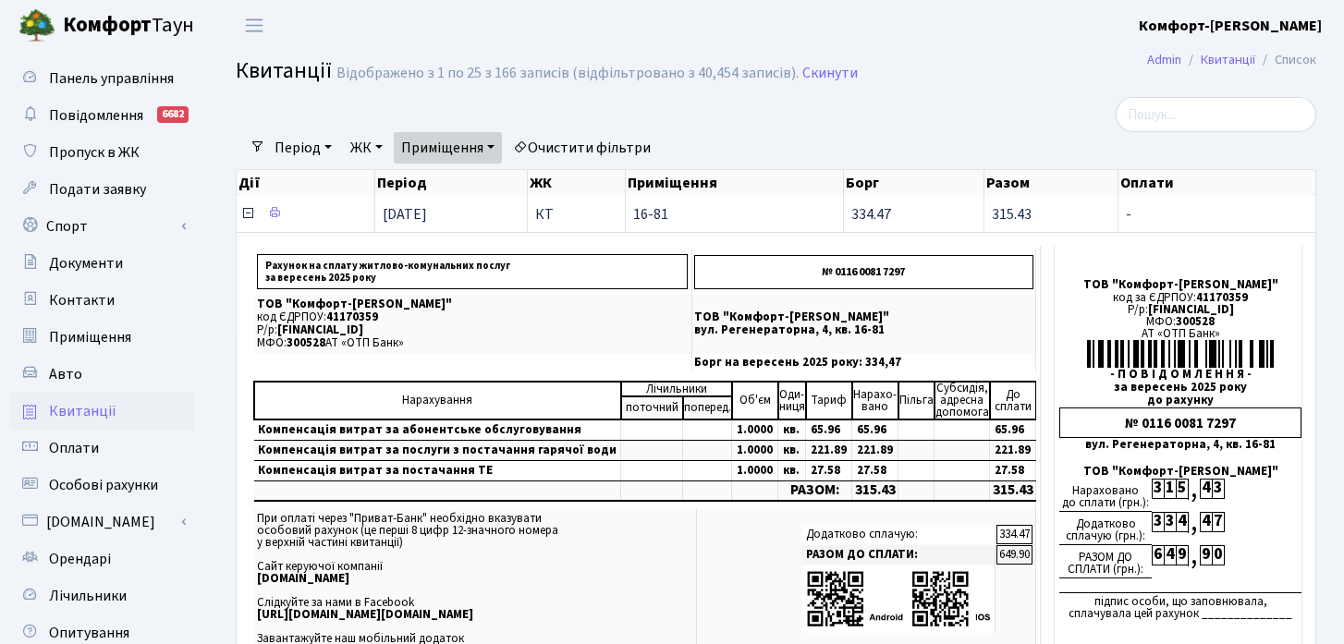
click at [249, 216] on icon at bounding box center [247, 213] width 15 height 15
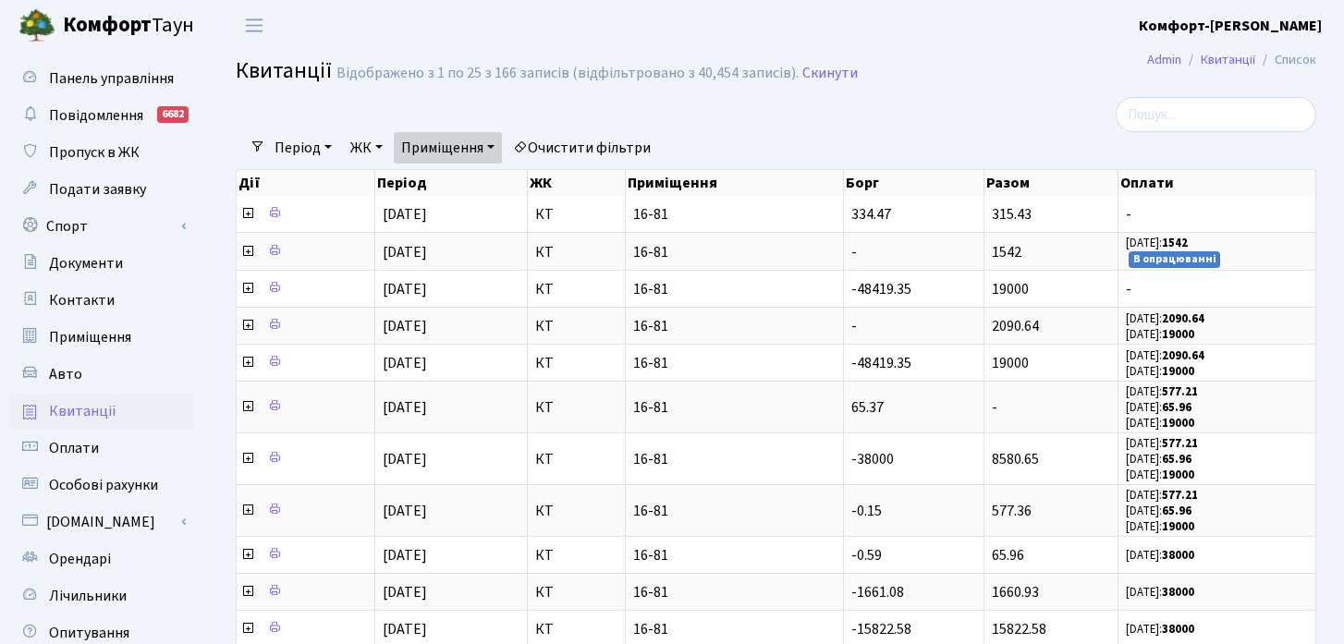
click at [486, 142] on link "Приміщення" at bounding box center [448, 147] width 108 height 31
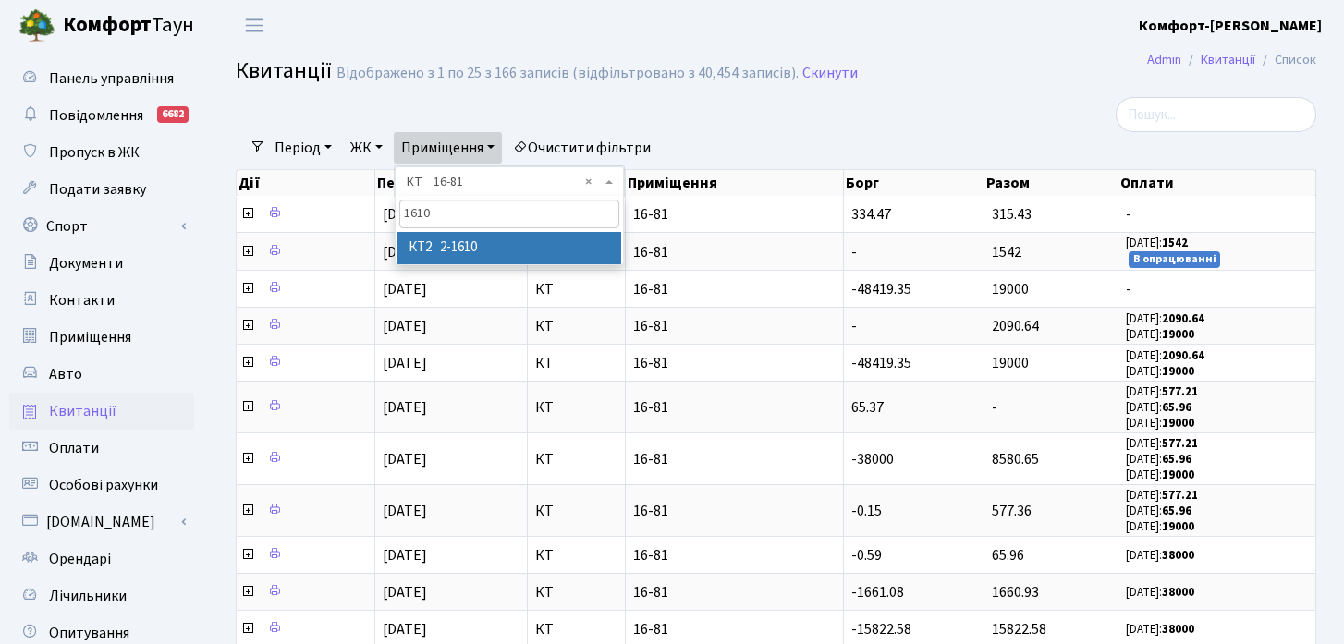
type input "1610"
click at [466, 251] on li "КТ2 2-1610" at bounding box center [509, 248] width 224 height 32
